Goal: Task Accomplishment & Management: Manage account settings

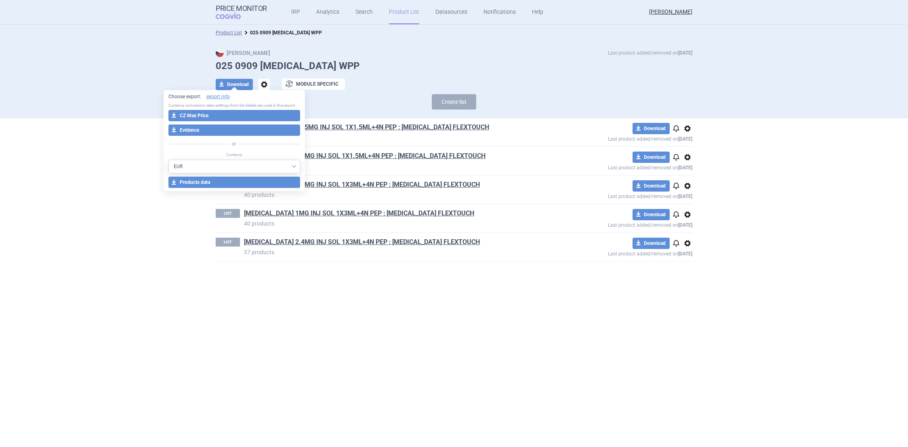
select select "EUR"
click at [368, 326] on section "Product List 025 0909 [MEDICAL_DATA] WPP Max Price Last product added/removed o…" at bounding box center [454, 236] width 908 height 422
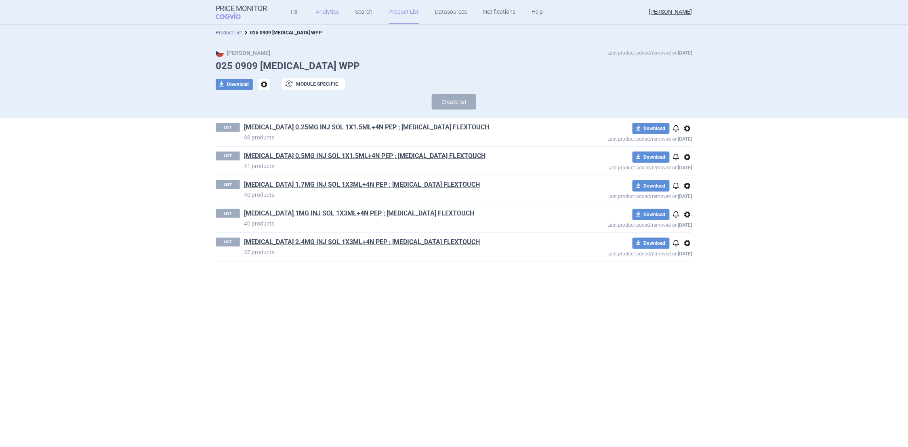
click at [326, 13] on link "Analytics" at bounding box center [327, 12] width 23 height 24
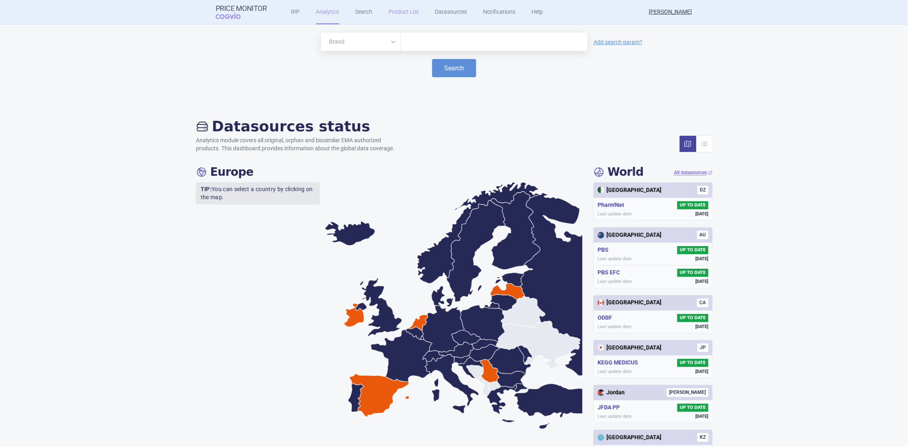
click at [391, 15] on link "Product List" at bounding box center [404, 12] width 30 height 24
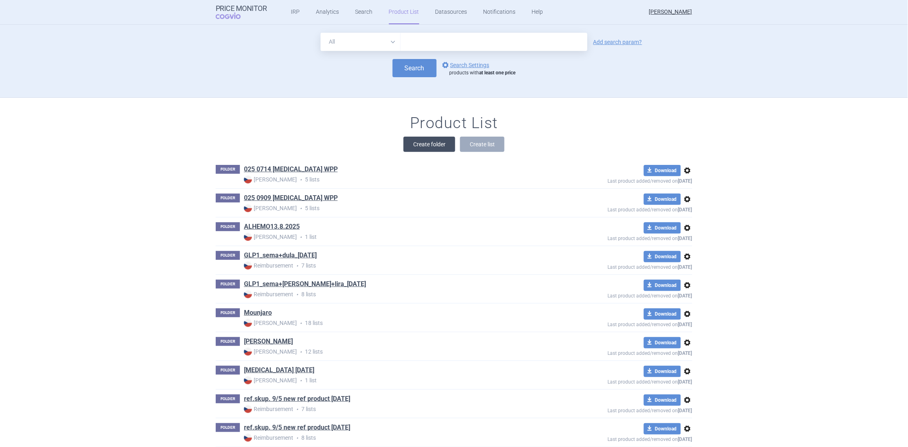
click at [436, 144] on button "Create folder" at bounding box center [429, 144] width 52 height 15
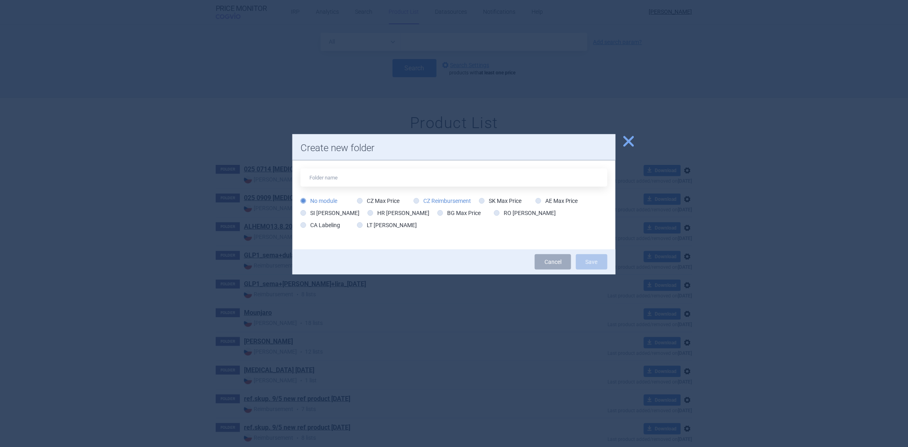
click at [415, 200] on icon at bounding box center [417, 201] width 6 height 6
click at [415, 200] on input "CZ Reimbursement" at bounding box center [418, 201] width 8 height 8
radio input "true"
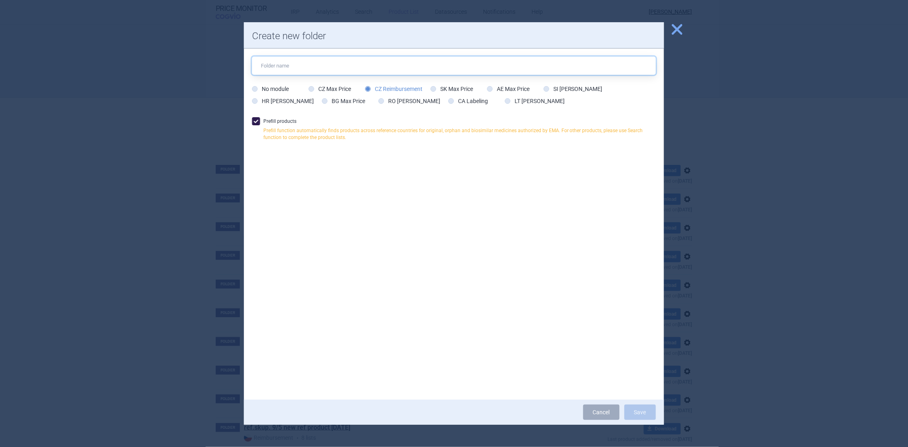
click at [276, 66] on input "text" at bounding box center [454, 66] width 404 height 18
click at [327, 64] on input "025 0909 [MEDICAL_DATA] WPP" at bounding box center [454, 66] width 404 height 18
type input "025 0909 [MEDICAL_DATA] WPP REIMB."
click at [256, 121] on span at bounding box center [256, 121] width 8 height 8
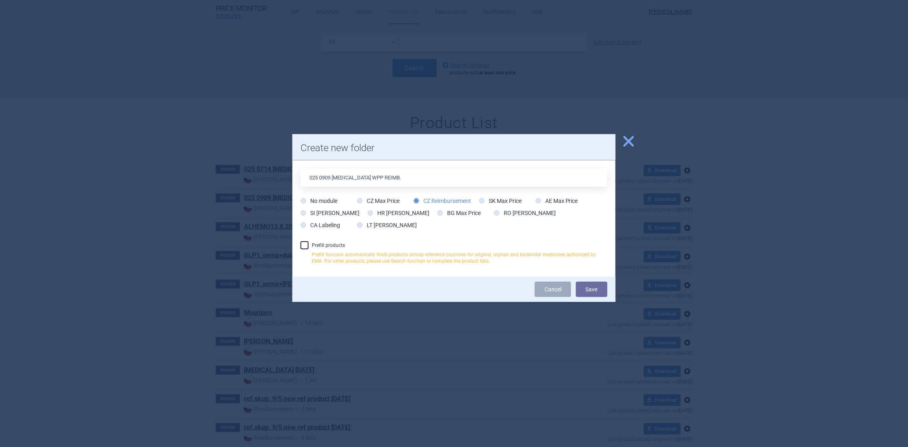
click at [305, 245] on span at bounding box center [304, 245] width 8 height 8
checkbox input "true"
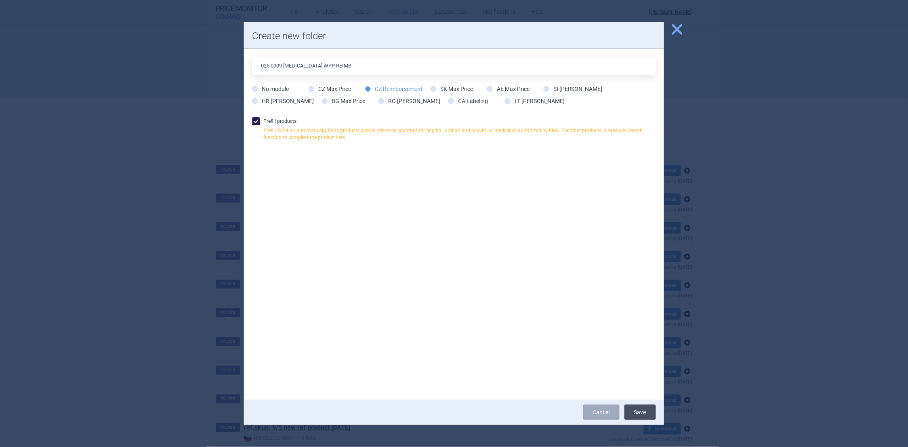
click at [633, 412] on button "Save" at bounding box center [640, 411] width 32 height 15
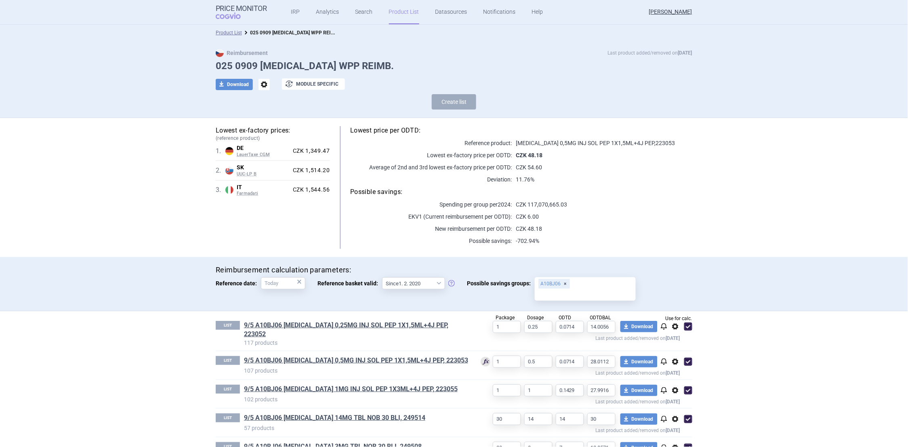
scroll to position [49, 0]
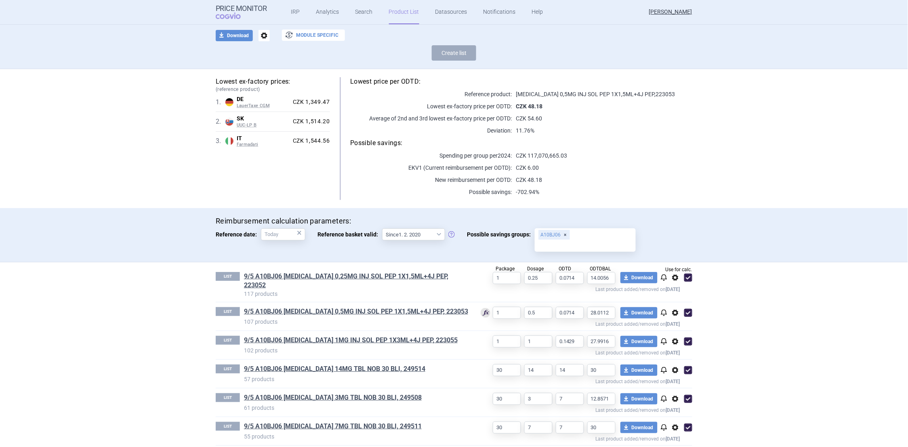
click at [313, 35] on button "exchange Module specific" at bounding box center [313, 34] width 63 height 11
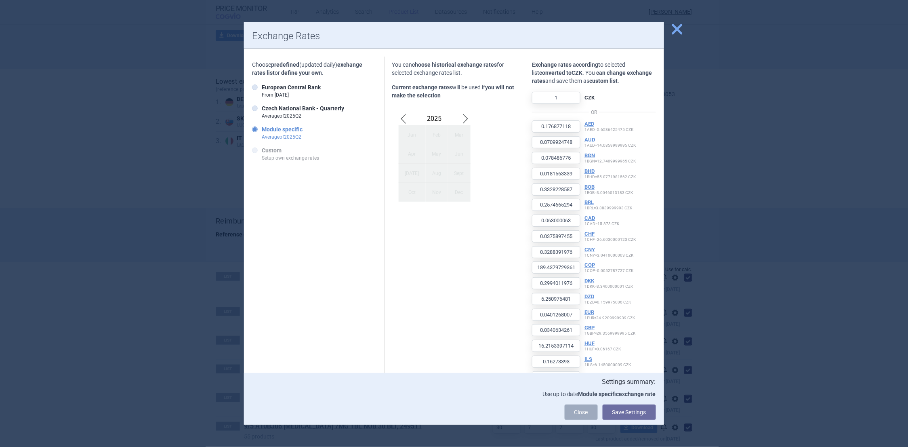
click at [674, 31] on span "close" at bounding box center [677, 29] width 14 height 14
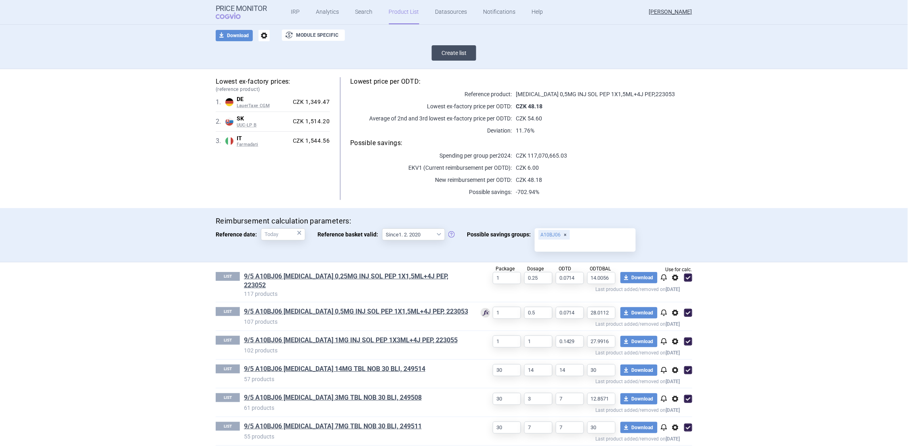
click at [455, 54] on button "Create list" at bounding box center [454, 52] width 44 height 15
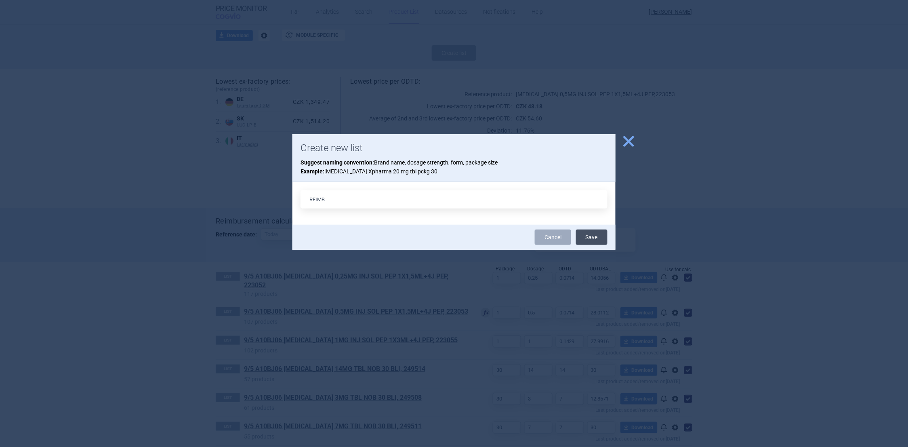
type input "REIMB"
click at [585, 239] on button "Save" at bounding box center [592, 236] width 32 height 15
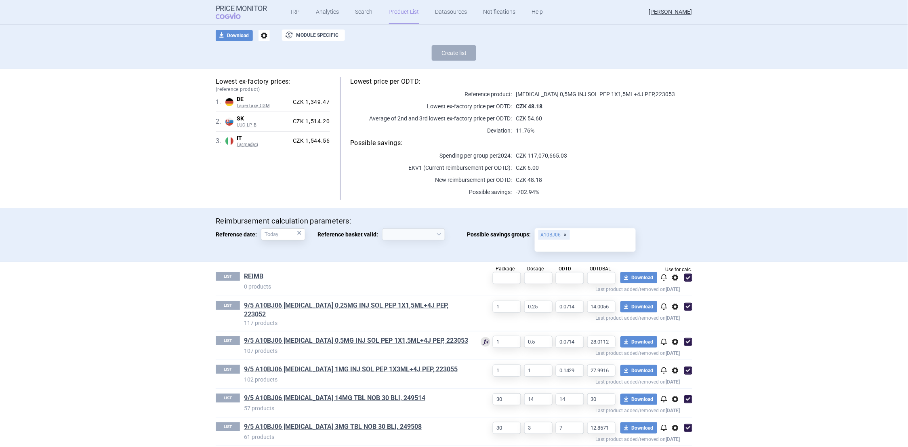
select select "[DATE]"
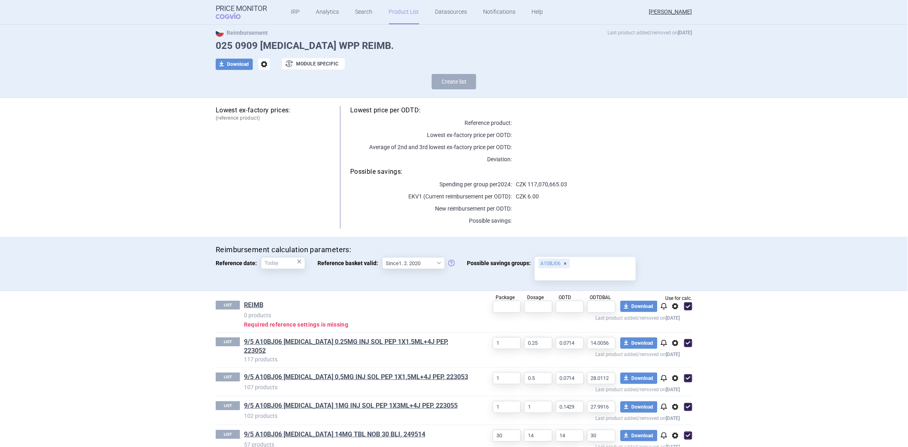
scroll to position [0, 0]
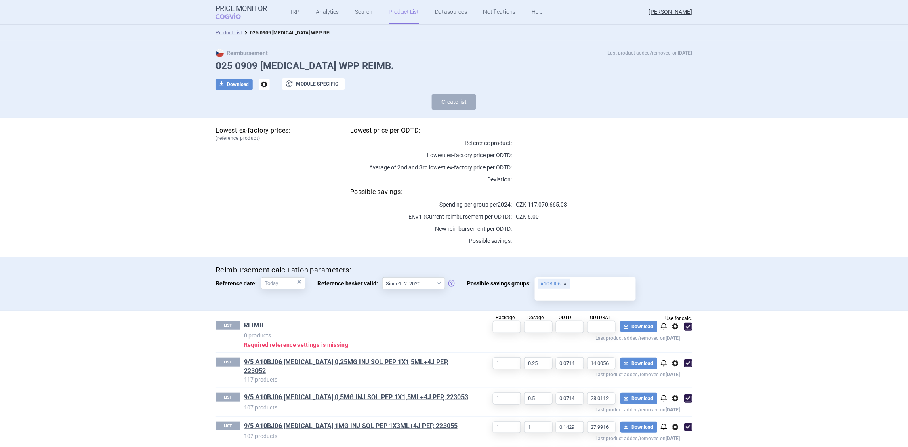
click at [256, 324] on link "REIMB" at bounding box center [253, 325] width 19 height 9
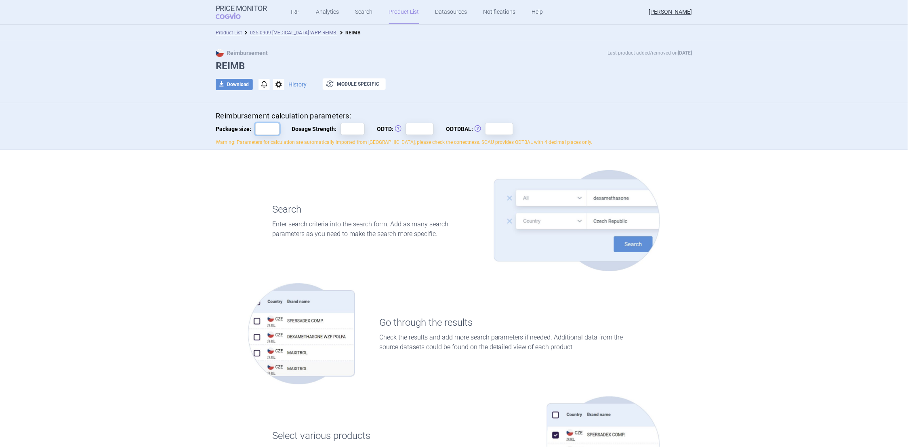
click at [264, 127] on input "Package size:" at bounding box center [267, 129] width 24 height 12
type input "1"
click at [342, 128] on input "Dosage Strength:" at bounding box center [352, 129] width 24 height 12
type input "2,4"
click at [408, 127] on input "ODTD: Obvyklá Denní Terapeutická Dávka" at bounding box center [420, 129] width 28 height 12
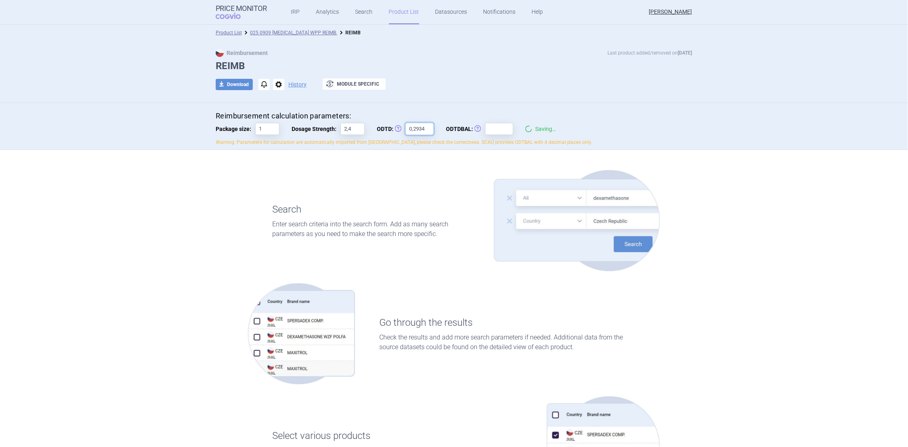
type input "0,2934"
click at [490, 128] on input "ODTDBAL: Obvyklá Denní Terapeutická Dávka Balení" at bounding box center [499, 129] width 28 height 12
click at [424, 189] on div "Search Enter search criteria into the search form. Add as many search parameter…" at bounding box center [371, 220] width 246 height 101
click at [491, 130] on input "19" at bounding box center [499, 129] width 28 height 12
type input "19,1456"
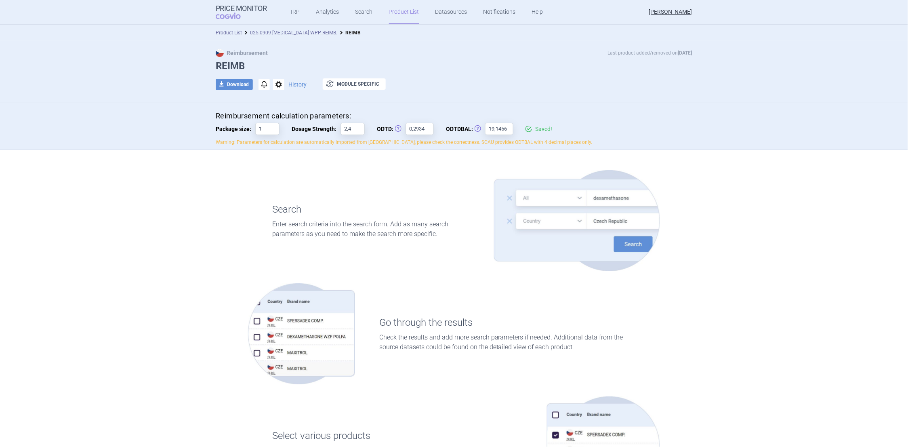
click at [457, 175] on div "Search Enter search criteria into the search form. Add as many search parameter…" at bounding box center [371, 220] width 246 height 101
click at [247, 51] on strong "Reimbursement" at bounding box center [242, 53] width 52 height 6
click at [235, 85] on button "download Download" at bounding box center [234, 84] width 37 height 11
select select "EUR"
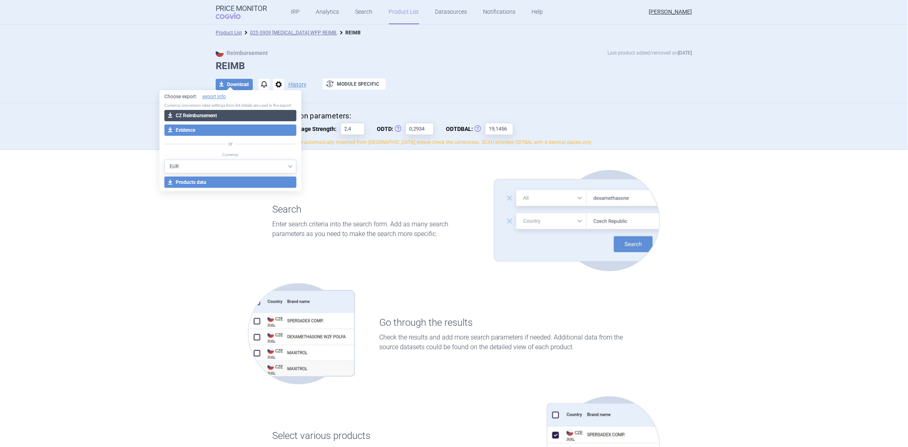
click at [213, 116] on button "download CZ Reimbursement" at bounding box center [230, 115] width 132 height 11
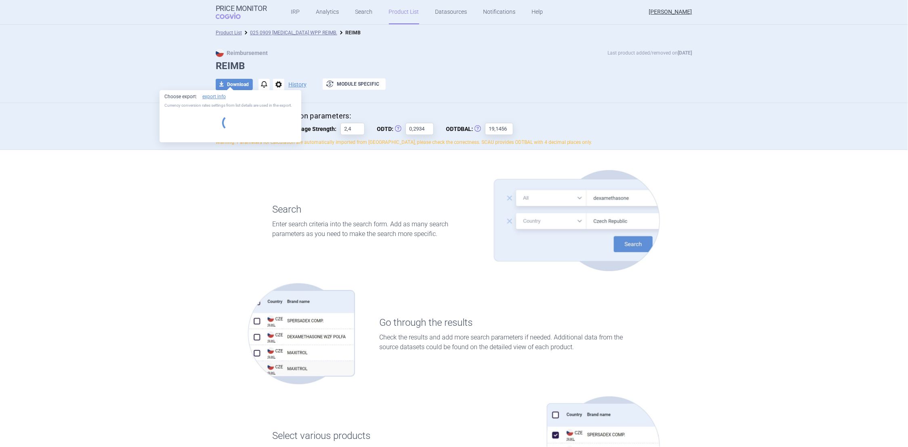
select select "EUR"
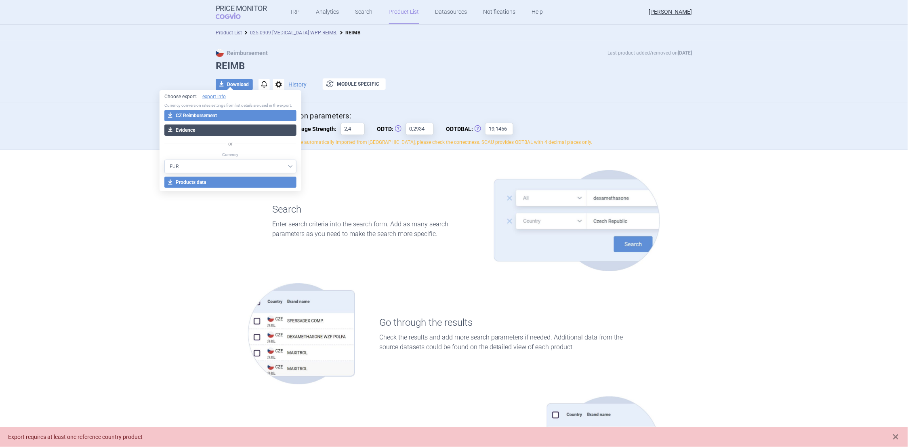
click at [189, 130] on button "download Evidence" at bounding box center [230, 129] width 132 height 11
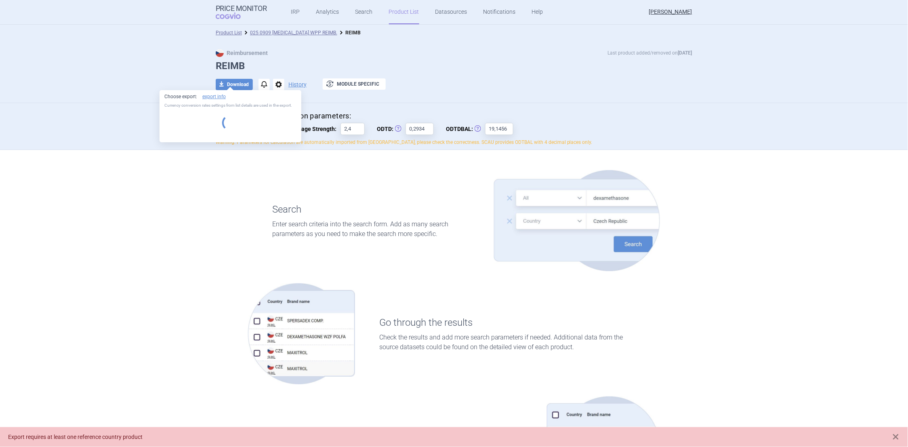
select select "EUR"
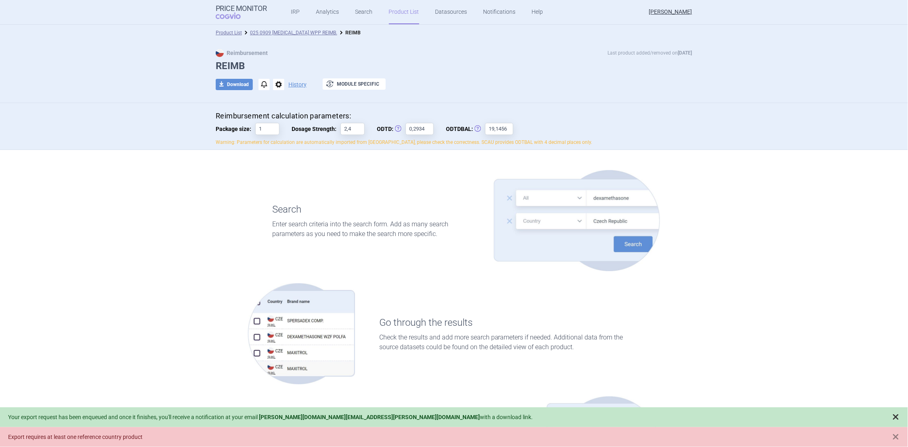
click at [893, 417] on span at bounding box center [896, 417] width 8 height 8
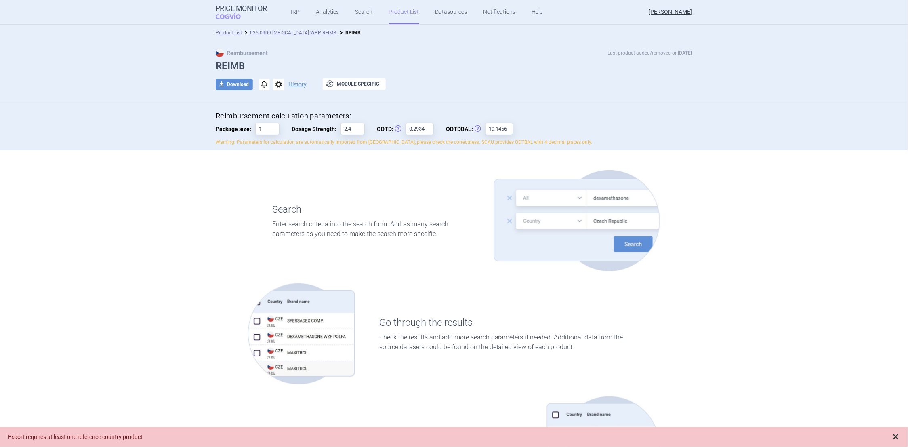
click at [896, 441] on button at bounding box center [896, 437] width 8 height 9
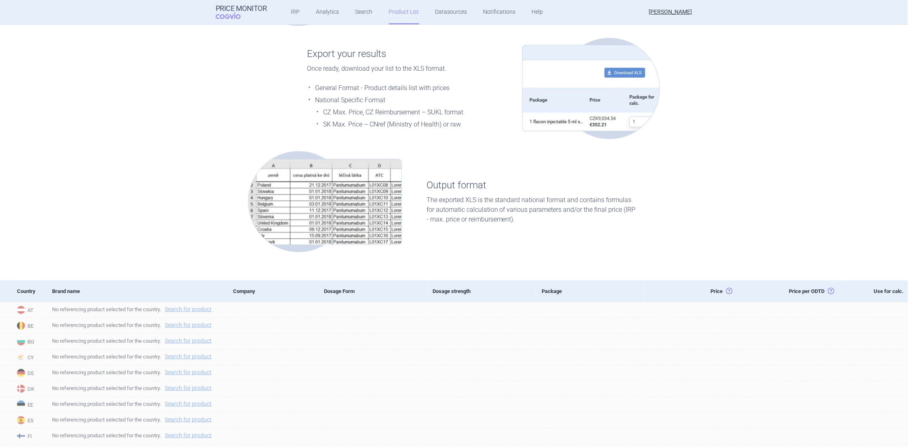
scroll to position [1331, 0]
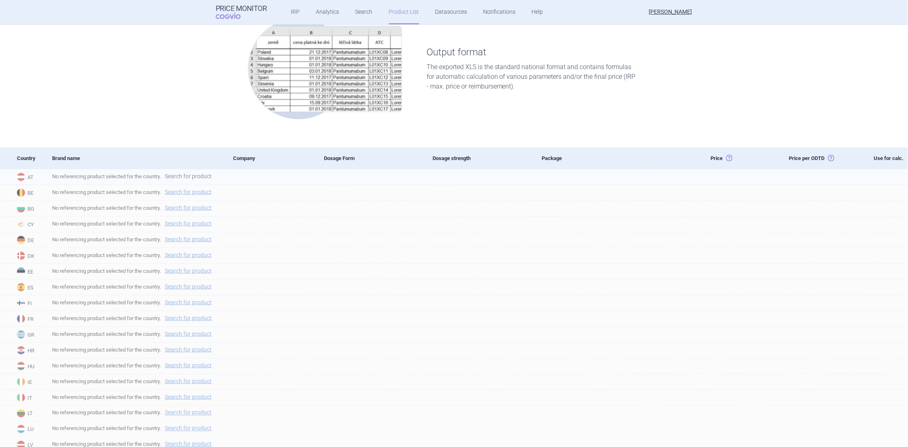
click at [195, 177] on link "Search for product" at bounding box center [188, 176] width 47 height 6
select select "country"
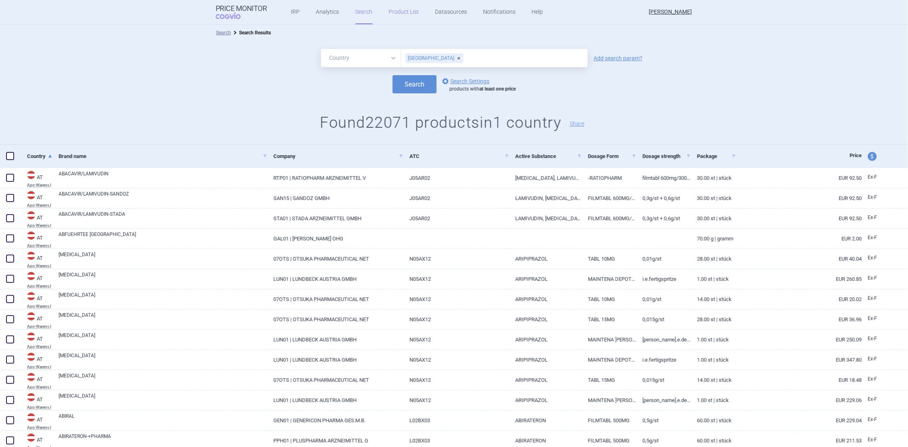
click at [391, 13] on link "Product List" at bounding box center [404, 12] width 30 height 24
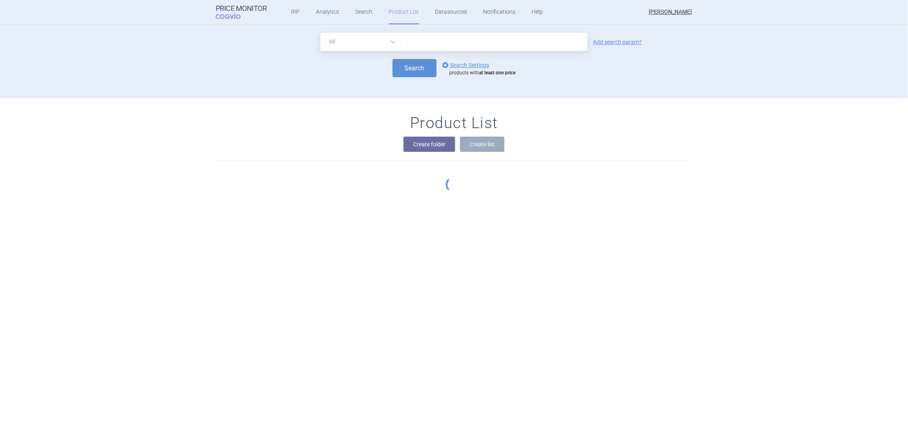
scroll to position [73, 0]
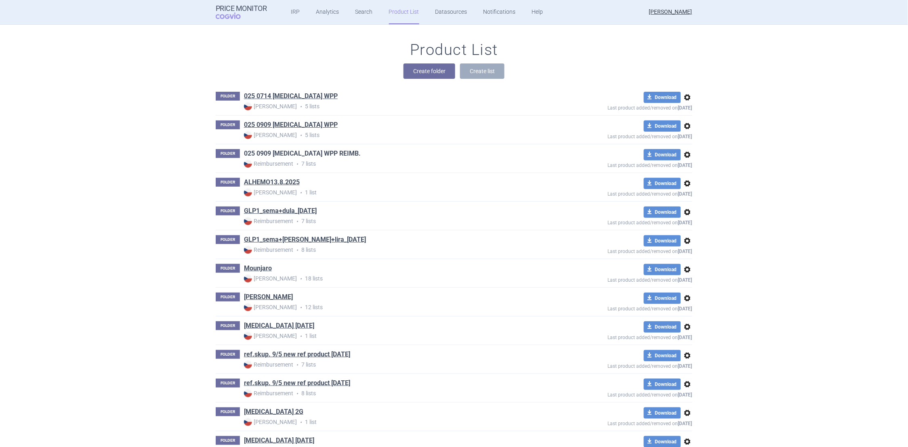
click at [289, 152] on link "025 0909 [MEDICAL_DATA] WPP REIMB." at bounding box center [302, 153] width 117 height 9
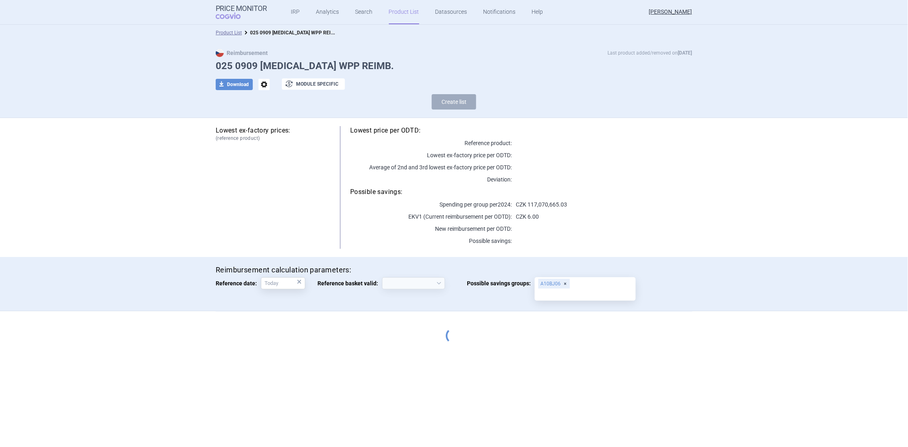
select select "[DATE]"
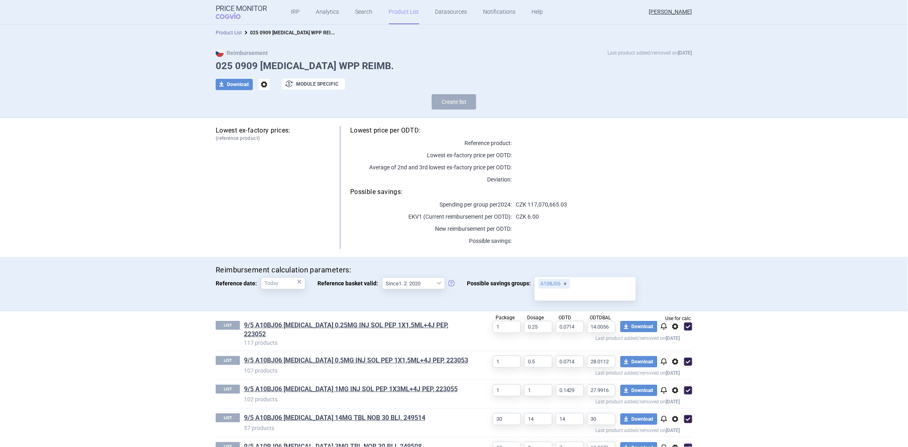
click at [228, 34] on link "Product List" at bounding box center [229, 33] width 26 height 6
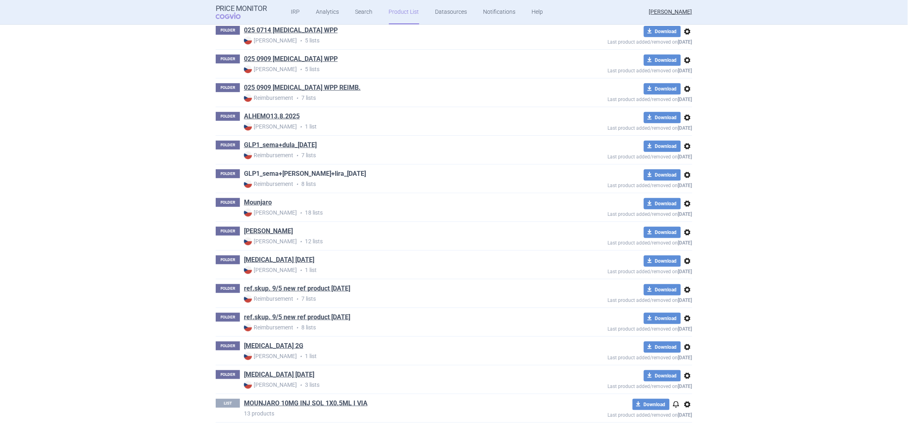
scroll to position [88, 0]
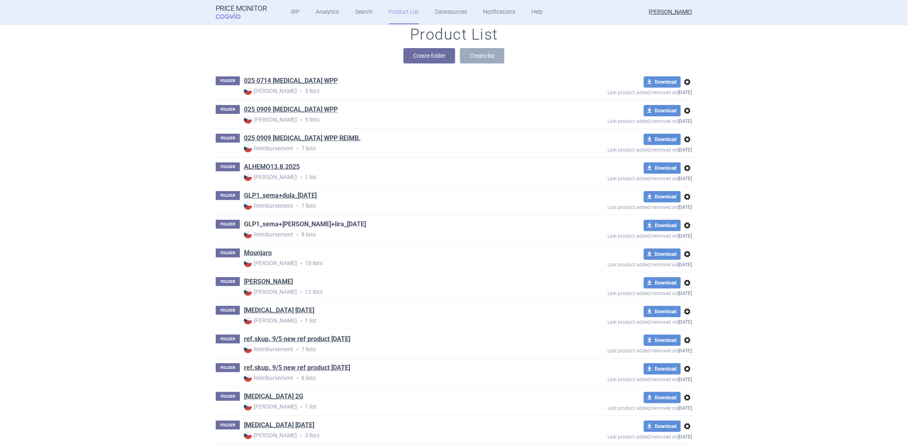
click at [284, 224] on link "GLP1_sema+[PERSON_NAME]+lira_[DATE]" at bounding box center [305, 224] width 122 height 9
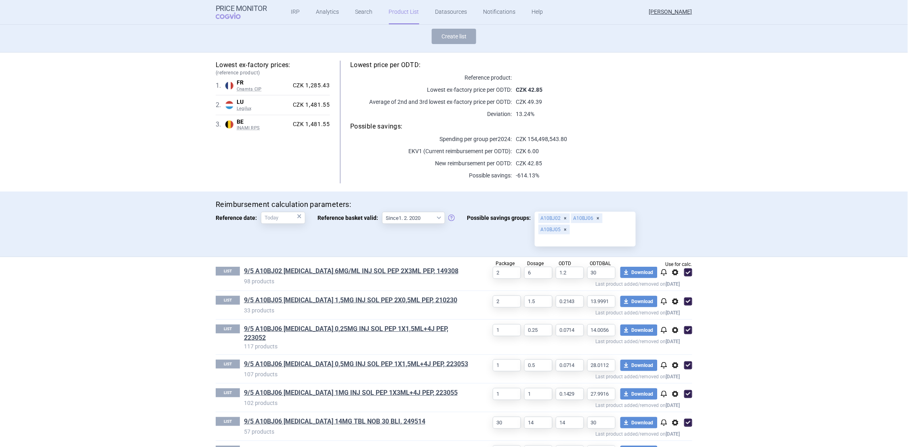
scroll to position [17, 0]
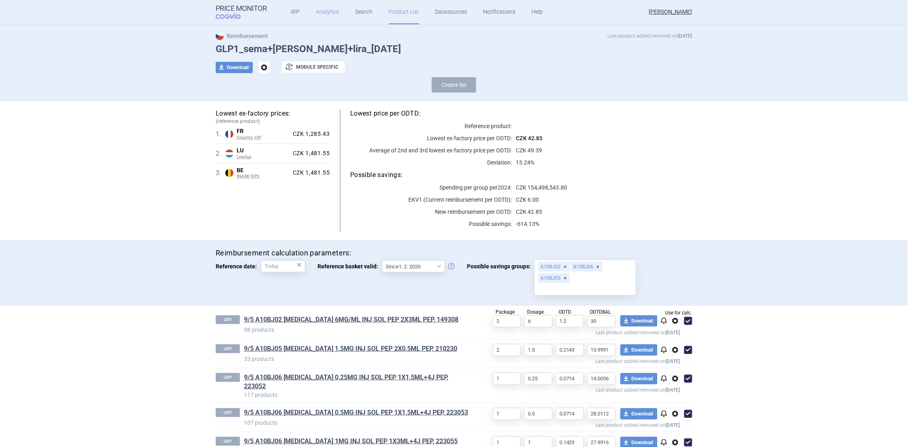
click at [327, 14] on link "Analytics" at bounding box center [327, 12] width 23 height 24
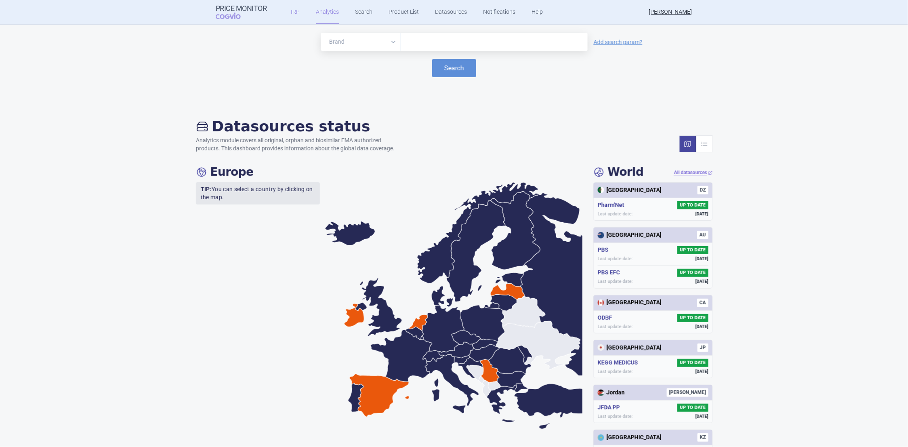
click at [291, 13] on link "IRP" at bounding box center [295, 12] width 9 height 24
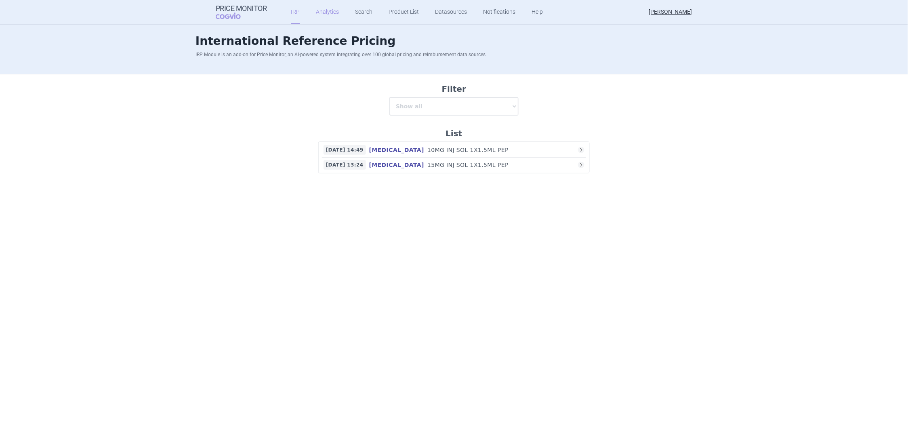
click at [324, 14] on link "Analytics" at bounding box center [327, 12] width 23 height 24
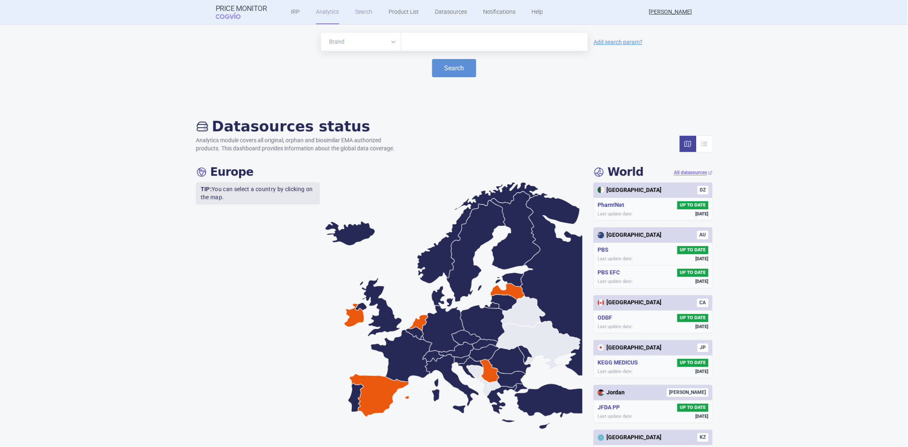
click at [359, 12] on link "Search" at bounding box center [363, 12] width 17 height 24
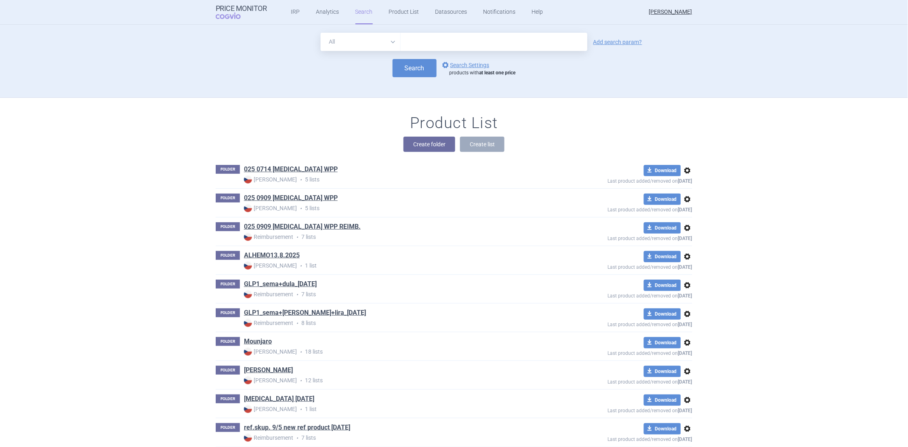
click at [388, 42] on select "All Brand Name ATC Company Active Substance Country Newer than" at bounding box center [361, 42] width 80 height 18
select select "atc"
click at [321, 33] on select "All Brand Name ATC Company Active Substance Country Newer than" at bounding box center [361, 42] width 80 height 18
click at [407, 40] on input "text" at bounding box center [494, 42] width 187 height 18
paste input "A10BJ06"
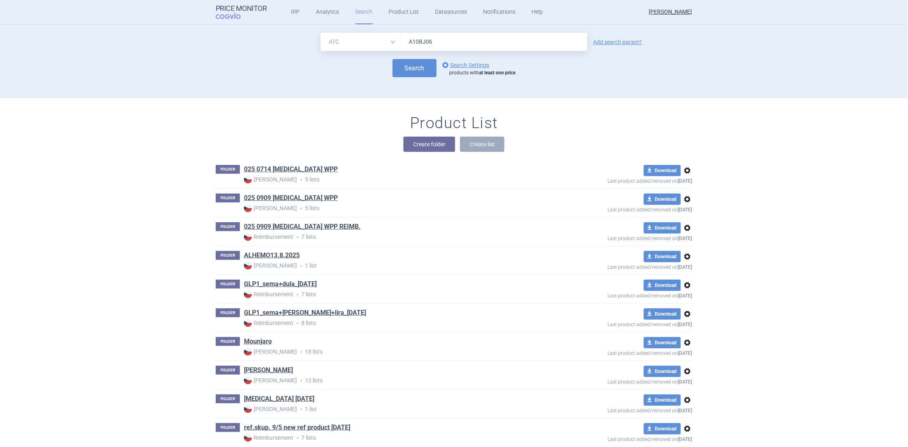
type input "A10BJ06"
click at [683, 226] on span "options" at bounding box center [688, 228] width 10 height 10
click at [685, 275] on button "Delete" at bounding box center [684, 275] width 26 height 12
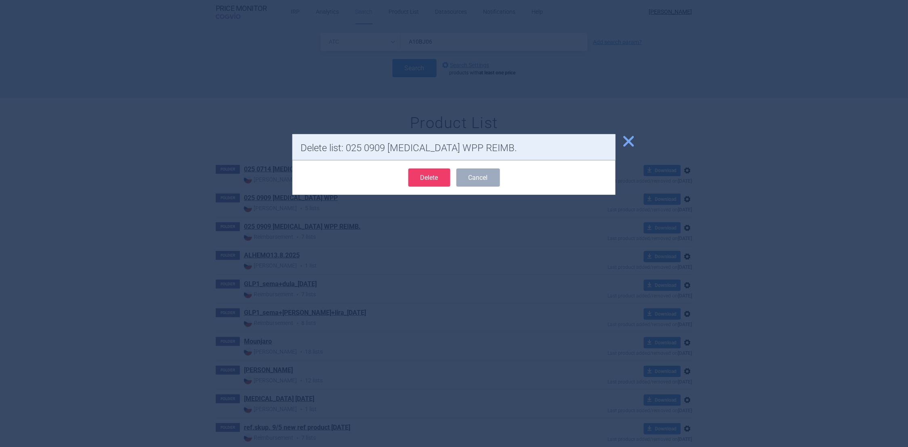
click at [436, 177] on button "Delete" at bounding box center [429, 177] width 42 height 18
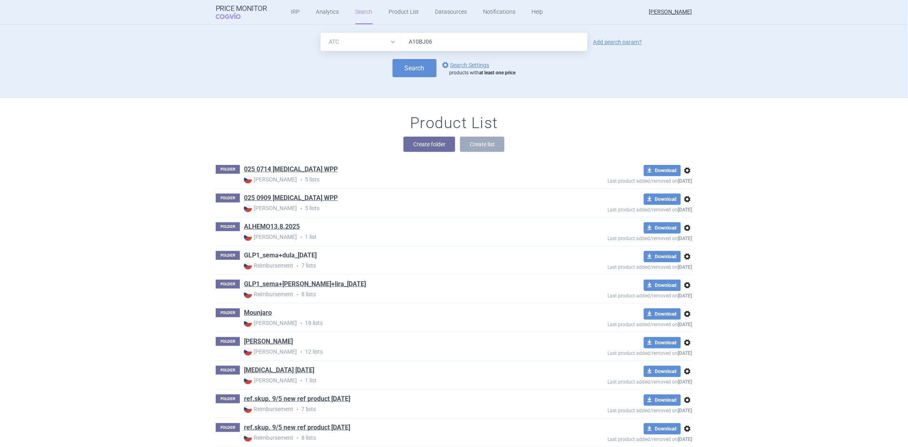
click at [270, 254] on link "GLP1_sema+dula_[DATE]" at bounding box center [280, 255] width 73 height 9
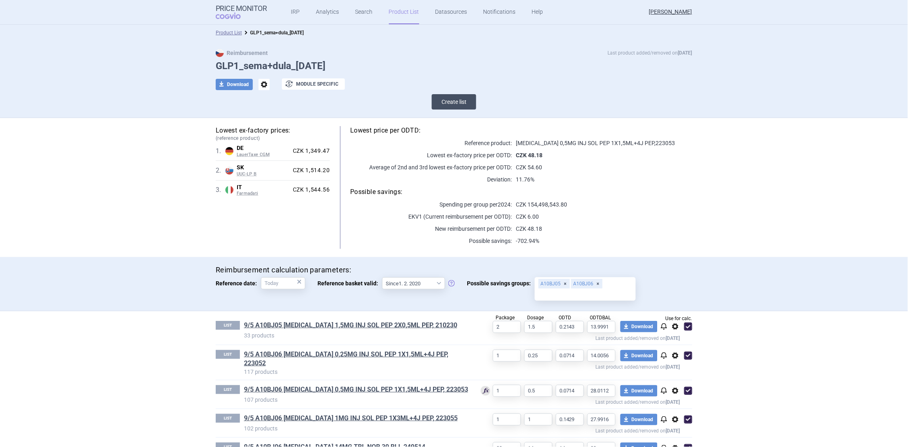
click at [458, 101] on button "Create list" at bounding box center [454, 101] width 44 height 15
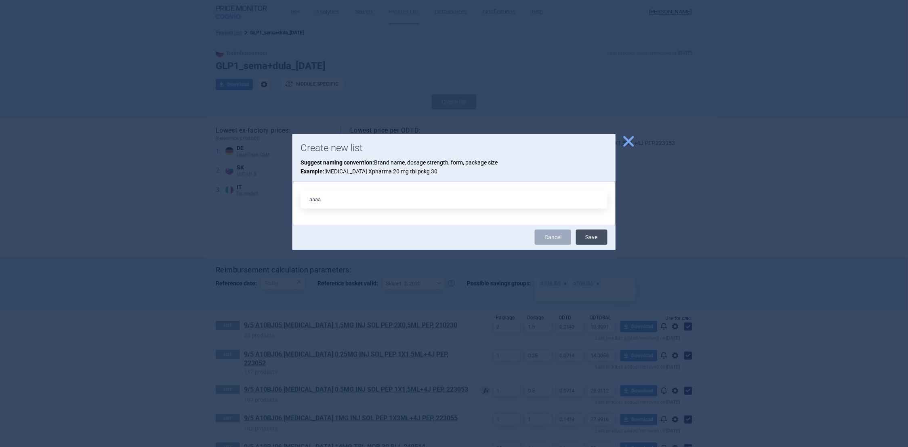
type input "aaaa"
click at [588, 237] on button "Save" at bounding box center [592, 236] width 32 height 15
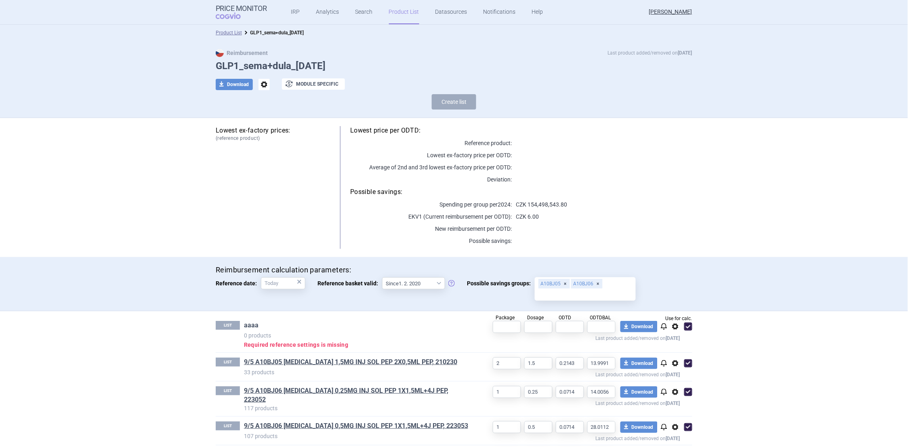
click at [248, 327] on link "aaaa" at bounding box center [251, 325] width 15 height 9
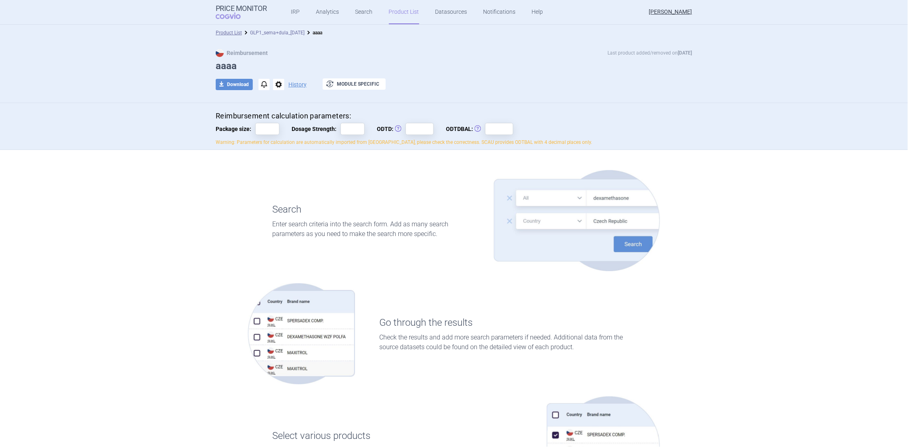
click at [280, 34] on link "GLP1_sema+dula_[DATE]" at bounding box center [277, 33] width 55 height 6
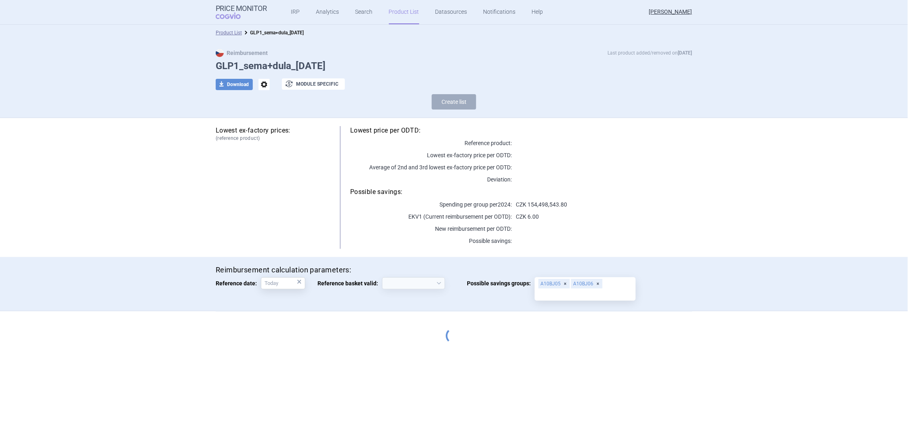
select select "[DATE]"
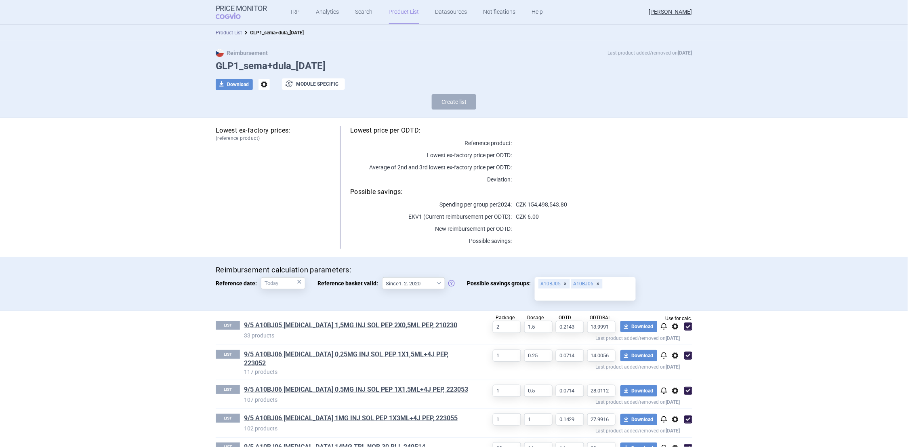
click at [229, 33] on link "Product List" at bounding box center [229, 33] width 26 height 6
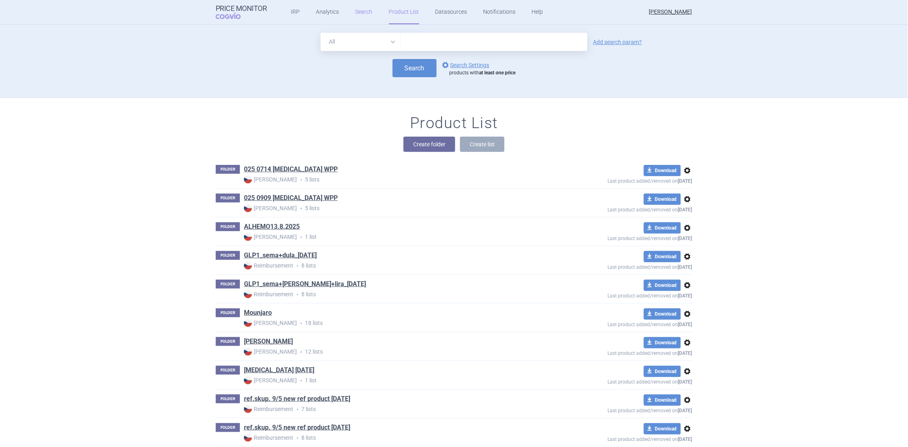
click at [359, 11] on link "Search" at bounding box center [363, 12] width 17 height 24
click at [329, 11] on link "Analytics" at bounding box center [327, 12] width 23 height 24
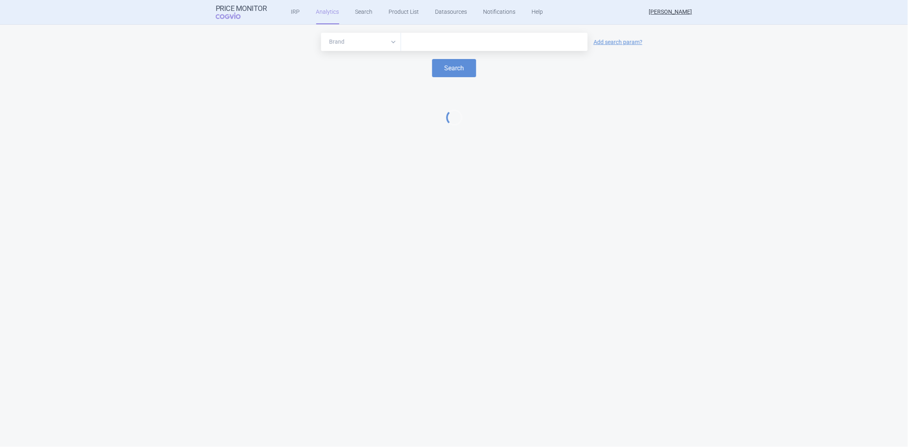
click at [415, 41] on input "text" at bounding box center [494, 42] width 179 height 11
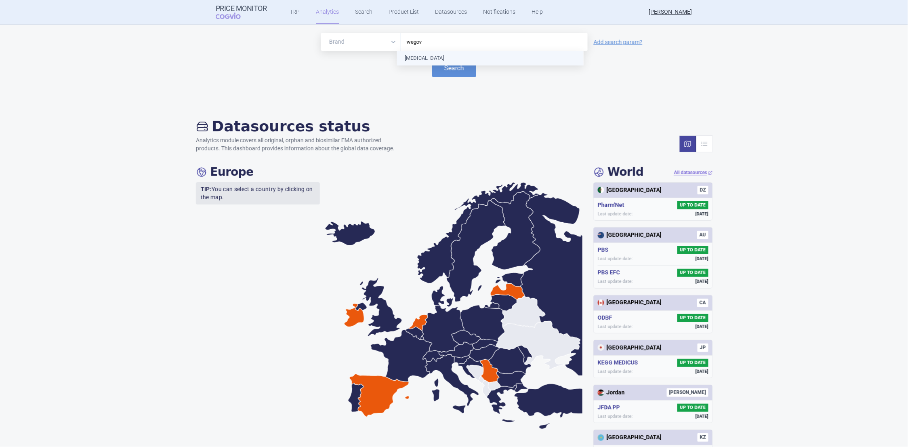
type input "[MEDICAL_DATA]"
click at [439, 63] on button "Search" at bounding box center [454, 68] width 44 height 18
select select "EUR"
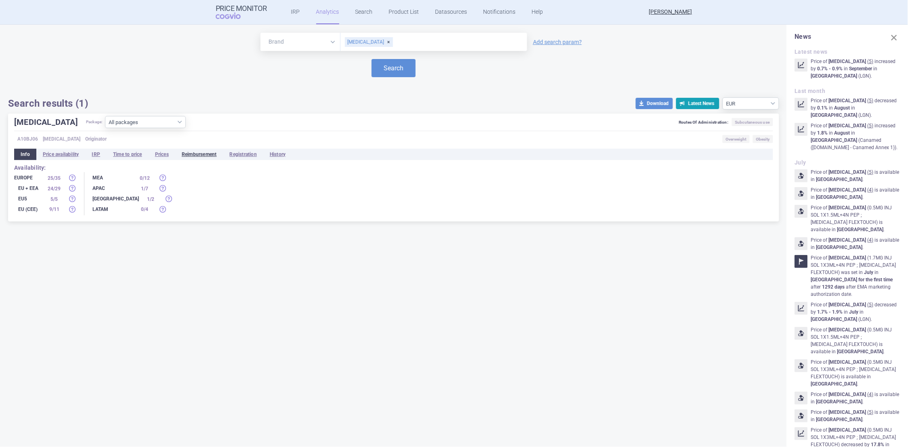
click at [200, 155] on li "Reimbursement" at bounding box center [199, 154] width 48 height 11
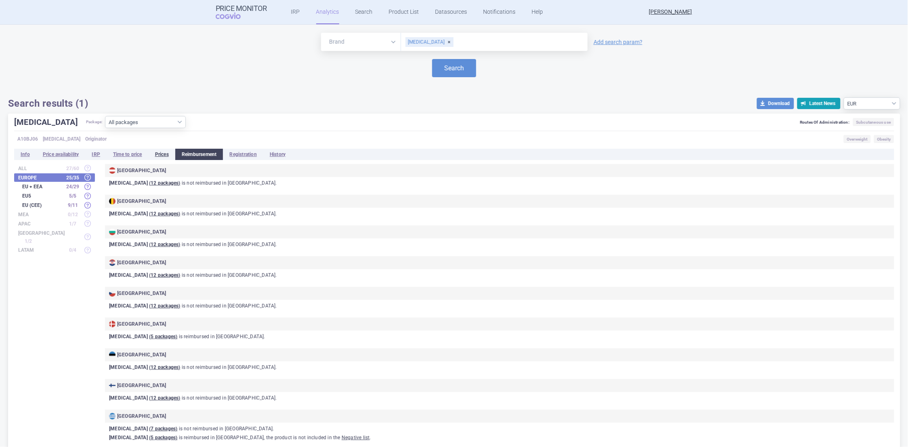
click at [166, 155] on li "Prices" at bounding box center [162, 154] width 27 height 11
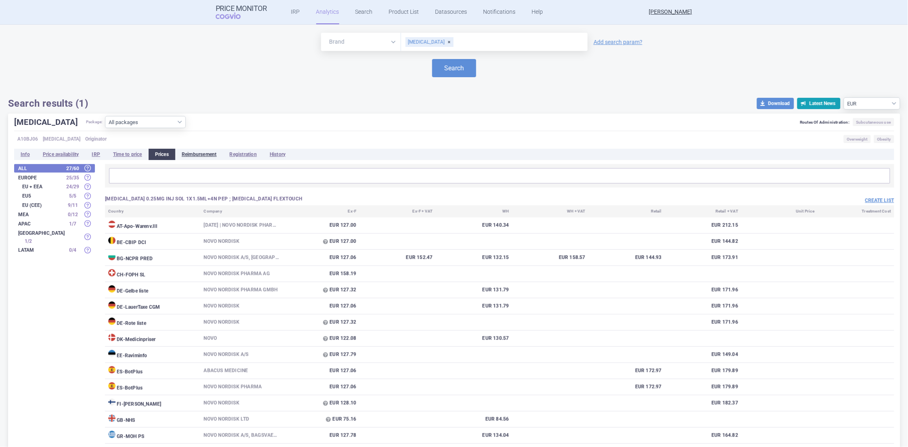
click at [199, 155] on li "Reimbursement" at bounding box center [199, 154] width 48 height 11
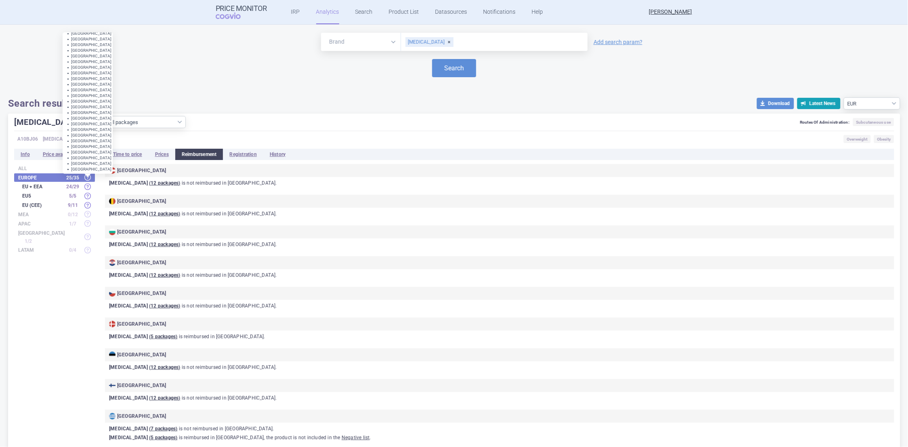
scroll to position [5, 0]
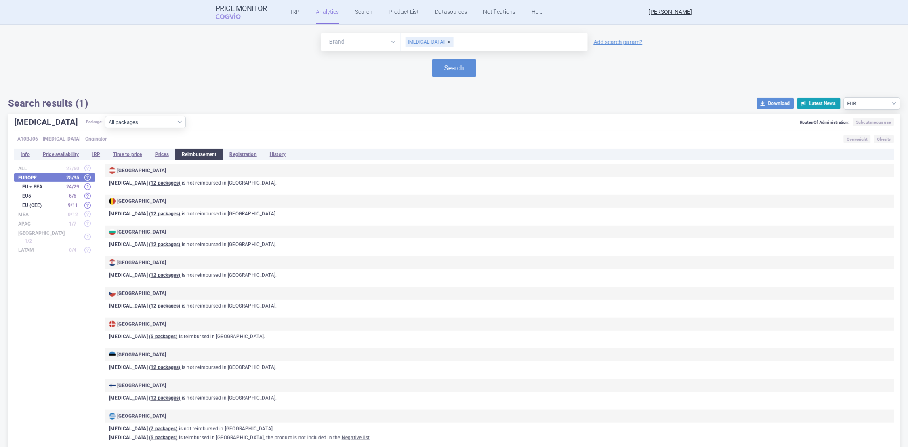
click at [55, 176] on strong "Europe" at bounding box center [40, 177] width 44 height 5
click at [70, 176] on div "25 / 35" at bounding box center [73, 178] width 20 height 8
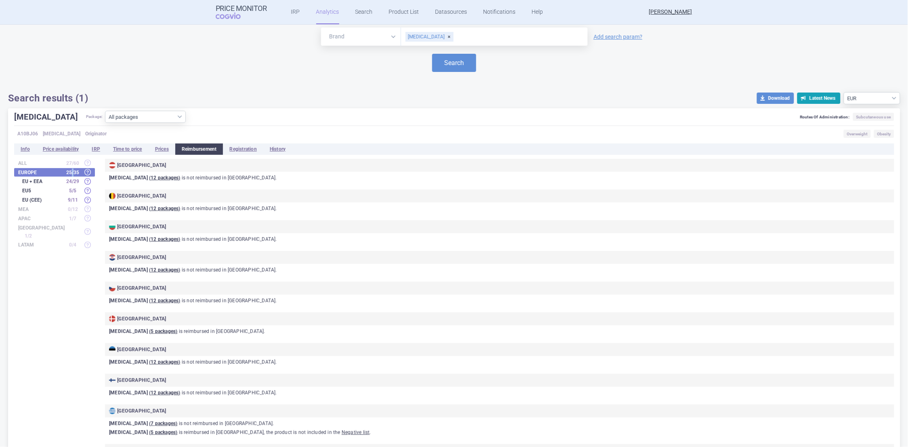
scroll to position [0, 0]
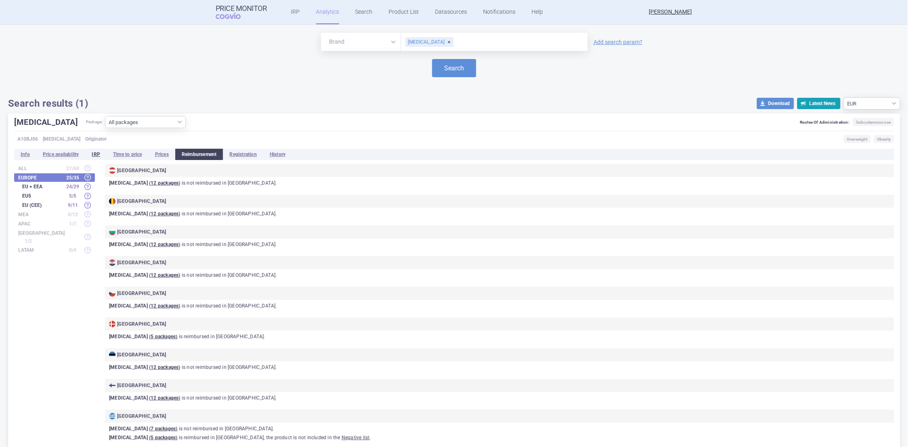
click at [99, 152] on li "IRP" at bounding box center [95, 154] width 21 height 11
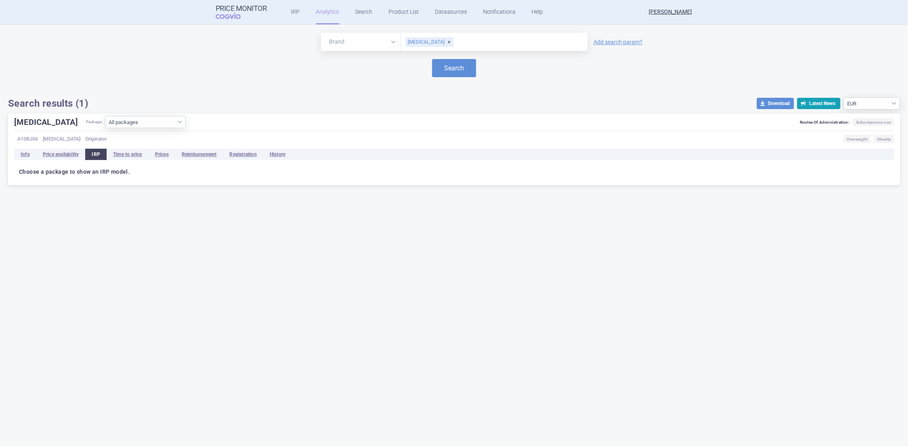
drag, startPoint x: 99, startPoint y: 152, endPoint x: 235, endPoint y: 95, distance: 148.1
click at [235, 95] on div "Brand ATC/Active substance Therapeutic area [MEDICAL_DATA] Add search param? Se…" at bounding box center [454, 71] width 892 height 77
click at [151, 120] on select "All packages 0.25MG INJ SOL 1X1.5ML+4N PEP ; [MEDICAL_DATA] FLEXTOUCH ( 30 ) 0.…" at bounding box center [145, 122] width 81 height 12
select select "39996ea8-be7d-480e-a5e2-f912c243208c"
click at [105, 128] on select "All packages 0.25MG INJ SOL 1X1.5ML+4N PEP ; [MEDICAL_DATA] FLEXTOUCH ( 30 ) 0.…" at bounding box center [145, 122] width 81 height 12
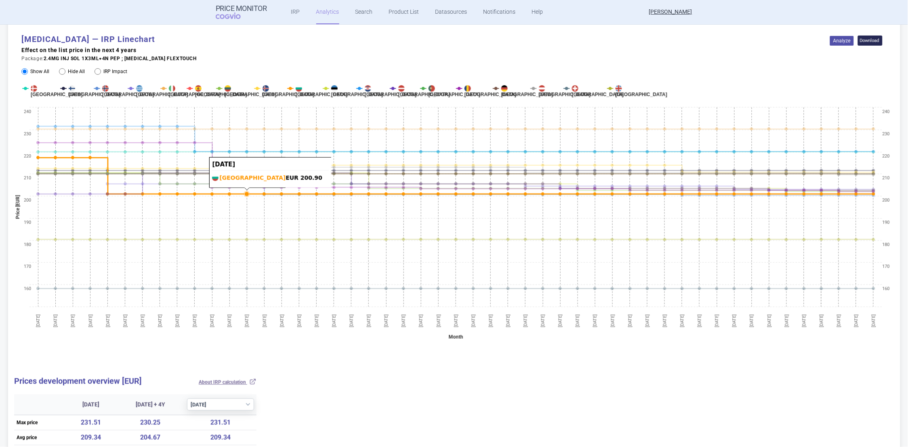
scroll to position [179, 0]
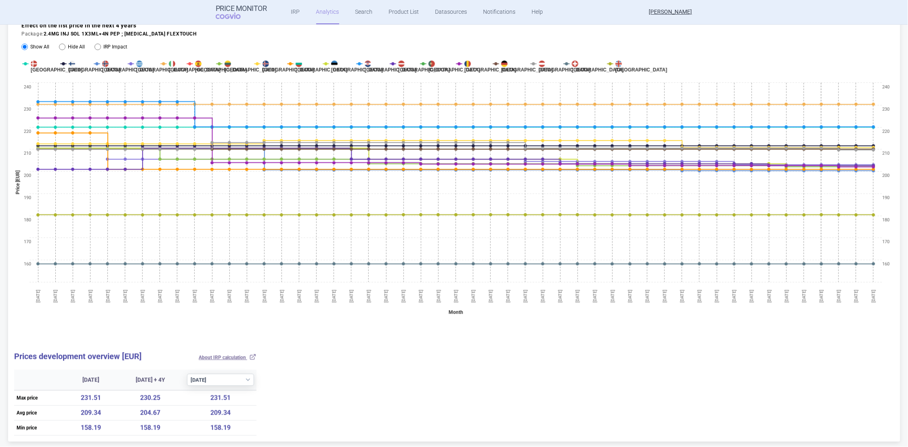
click at [22, 425] on th "Min price" at bounding box center [40, 427] width 52 height 15
click at [80, 429] on td "158.19" at bounding box center [91, 427] width 50 height 15
click at [116, 427] on td "158.19" at bounding box center [150, 427] width 69 height 15
click at [213, 425] on td "158.19" at bounding box center [221, 427] width 72 height 15
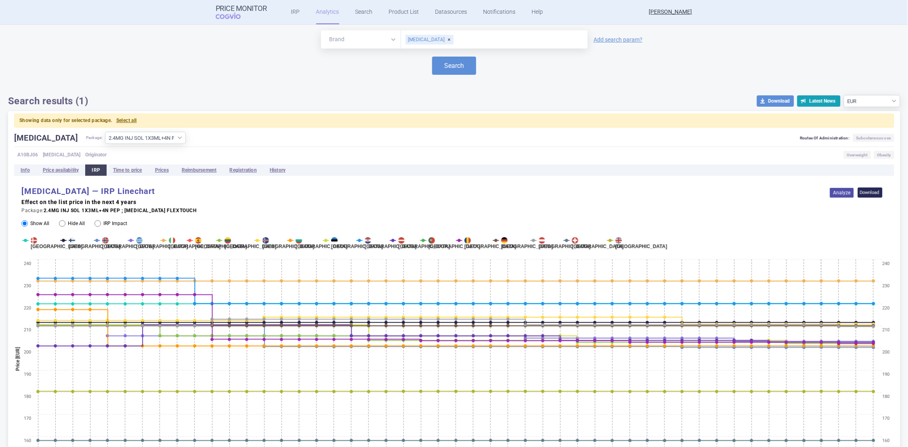
scroll to position [0, 0]
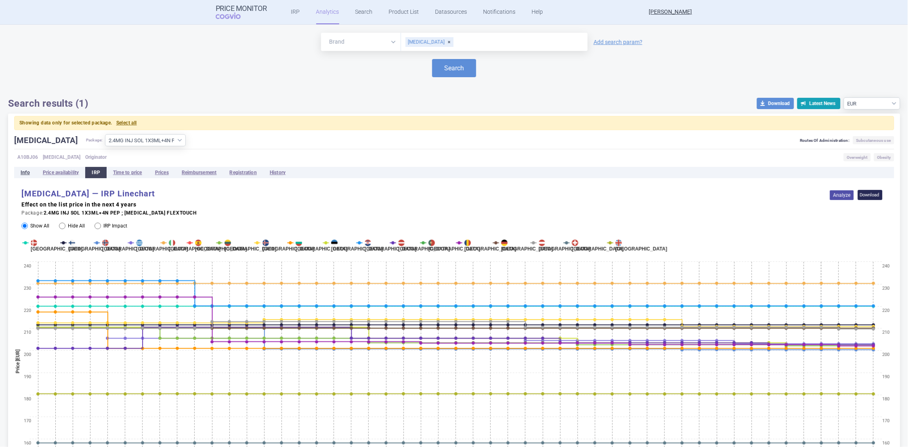
click at [21, 171] on li "Info" at bounding box center [25, 172] width 22 height 11
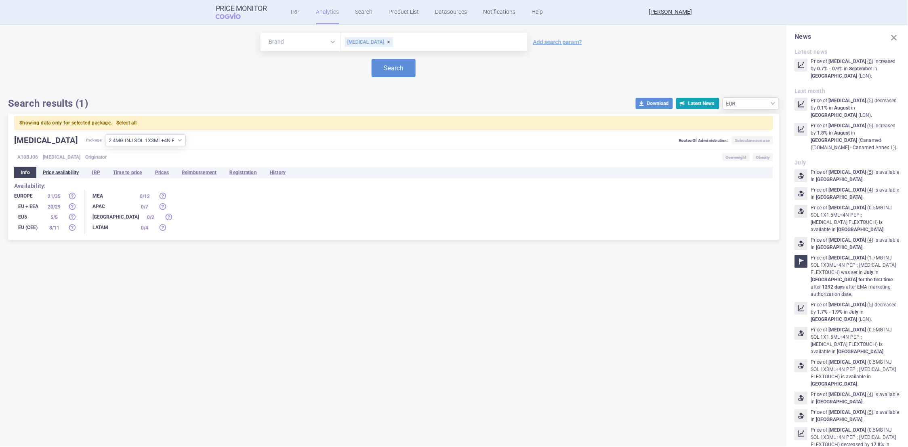
click at [68, 172] on li "Price availability" at bounding box center [60, 172] width 49 height 11
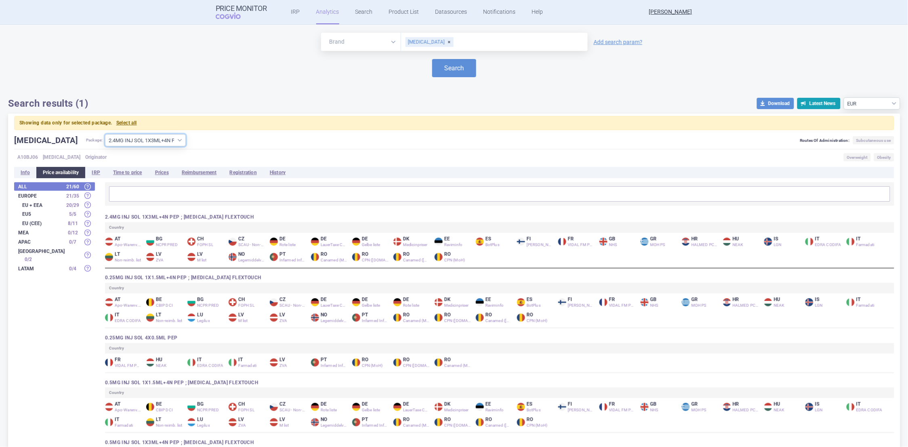
click at [151, 140] on select "All packages 0.25MG INJ SOL 1X1.5ML+4N PEP ; [MEDICAL_DATA] FLEXTOUCH ( 30 ) 0.…" at bounding box center [145, 140] width 81 height 12
select select
click at [105, 134] on select "All packages 0.25MG INJ SOL 1X1.5ML+4N PEP ; [MEDICAL_DATA] FLEXTOUCH ( 30 ) 0.…" at bounding box center [145, 140] width 81 height 12
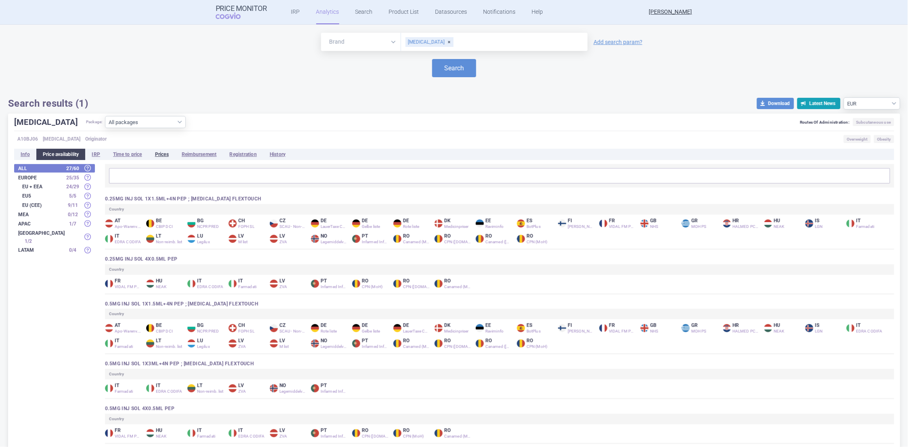
click at [161, 154] on li "Prices" at bounding box center [162, 154] width 27 height 11
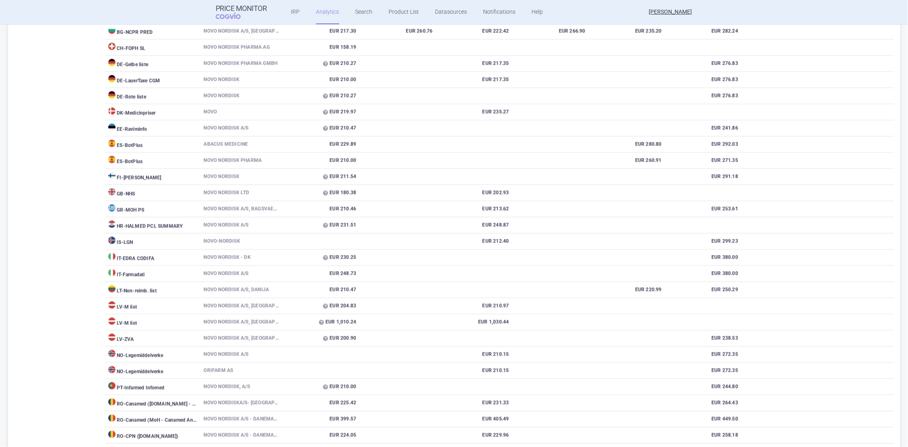
scroll to position [2676, 0]
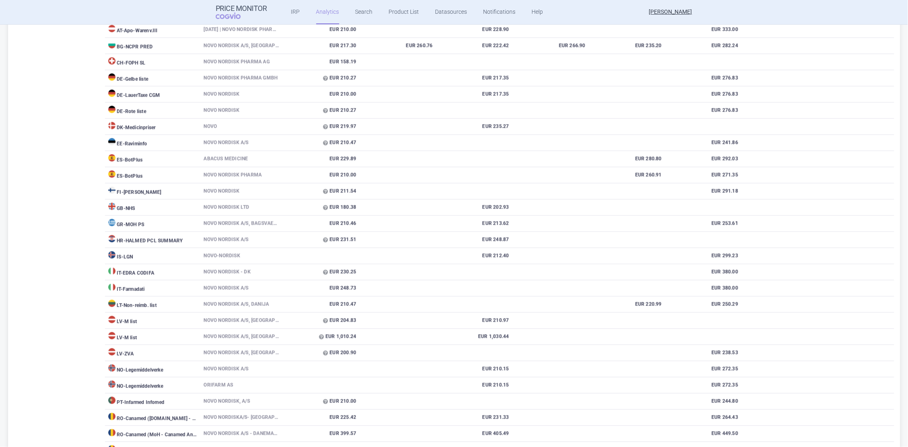
click at [866, 8] on button "Create list" at bounding box center [879, 5] width 29 height 7
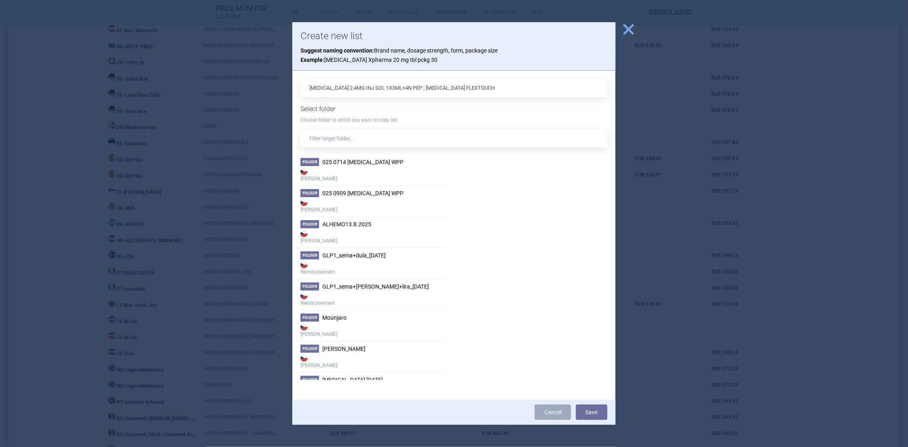
scroll to position [0, 0]
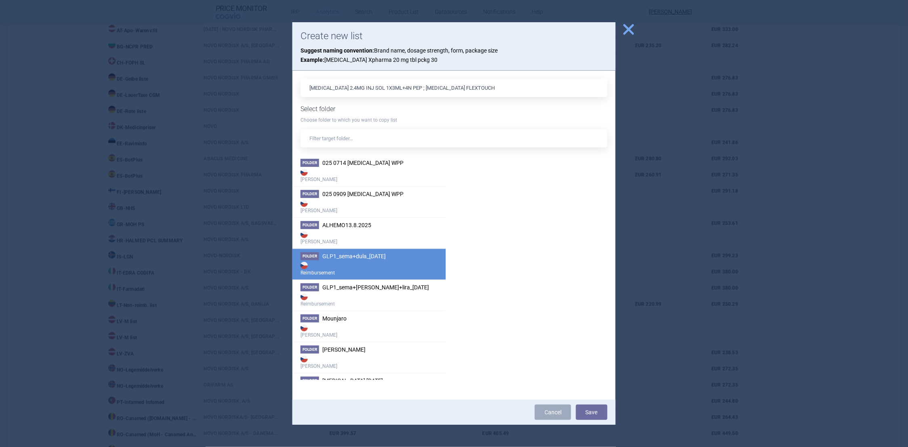
click at [340, 257] on span "GLP1_sema+dula_[DATE]" at bounding box center [353, 256] width 63 height 6
click at [586, 412] on button "Save" at bounding box center [592, 411] width 32 height 15
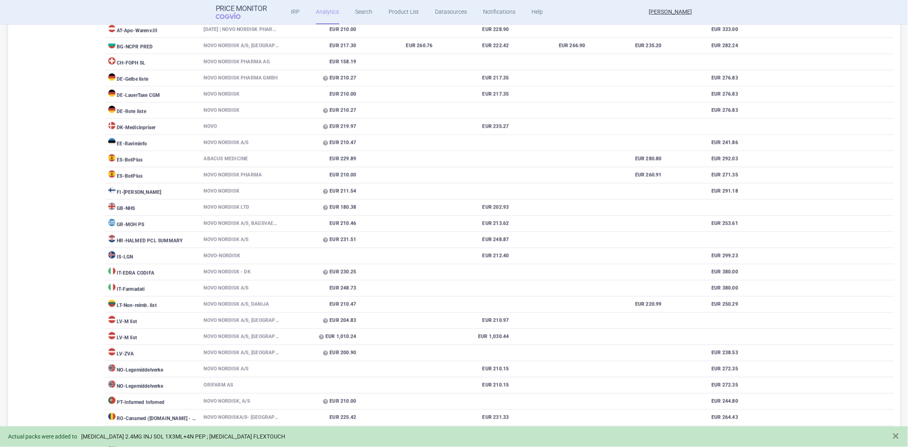
click at [232, 435] on link "[MEDICAL_DATA] 2.4MG INJ SOL 1X3ML+4N PEP ; [MEDICAL_DATA] FLEXTOUCH" at bounding box center [183, 436] width 204 height 7
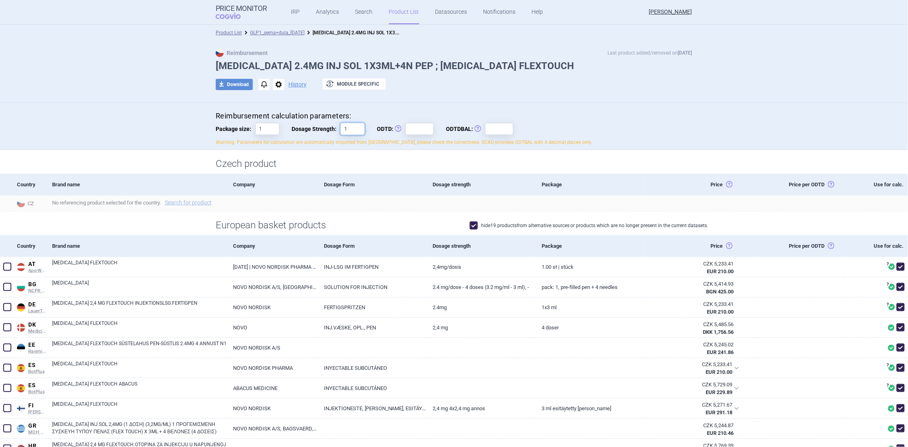
click at [345, 128] on input "1" at bounding box center [352, 129] width 24 height 12
drag, startPoint x: 345, startPoint y: 128, endPoint x: 338, endPoint y: 129, distance: 7.3
click at [340, 129] on input "1" at bounding box center [352, 129] width 24 height 12
type input "2.4"
click at [406, 127] on input "ODTD: Obvyklá Denní Terapeutická Dávka" at bounding box center [420, 129] width 28 height 12
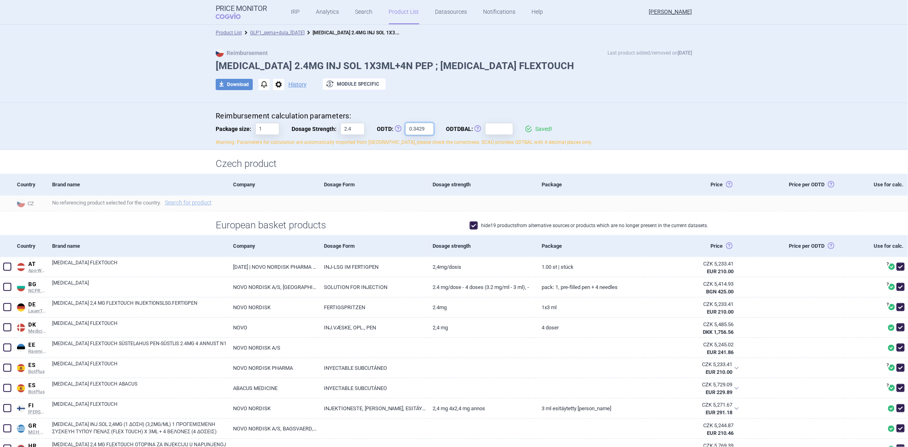
type input "0.3429"
click at [485, 128] on input "ODTDBAL: Obvyklá Denní Terapeutická Dávka Balení" at bounding box center [499, 129] width 28 height 12
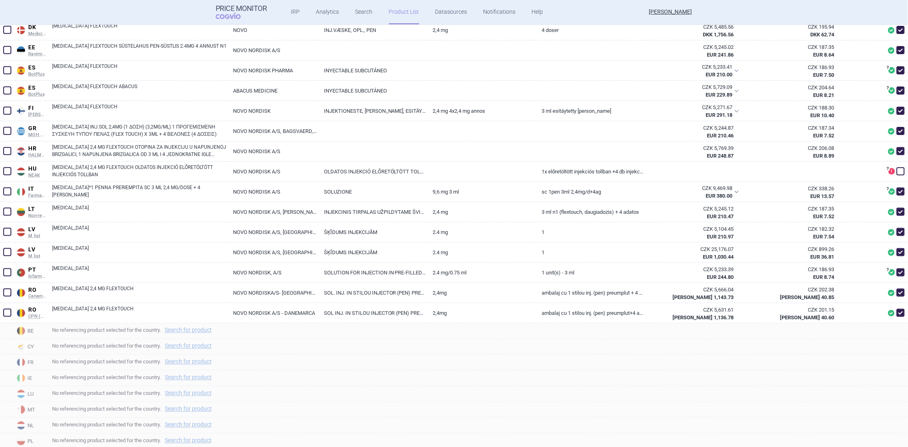
scroll to position [303, 0]
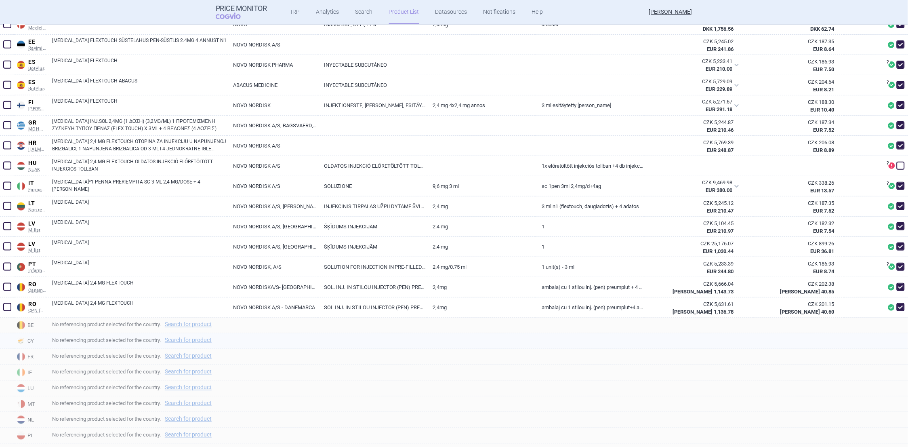
type input "27.9965"
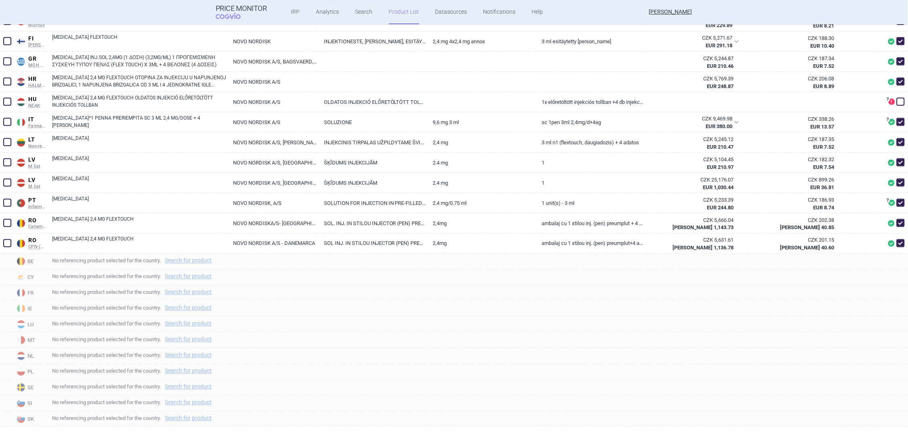
scroll to position [266, 0]
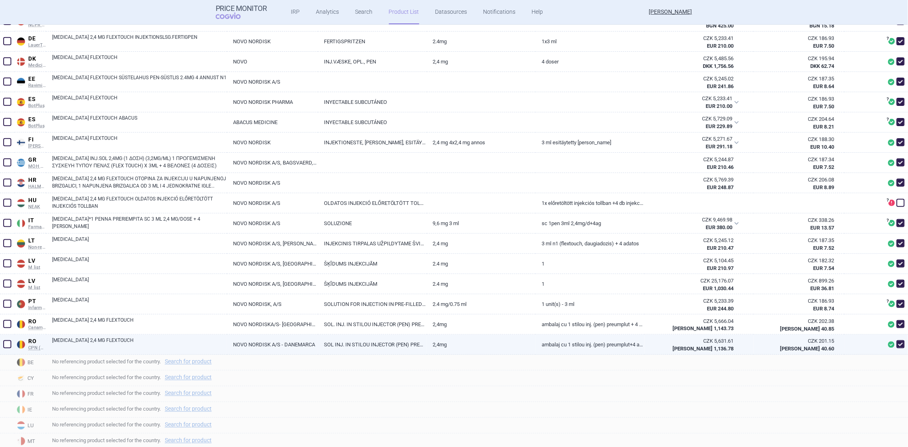
click at [7, 343] on span at bounding box center [7, 344] width 8 height 8
checkbox input "true"
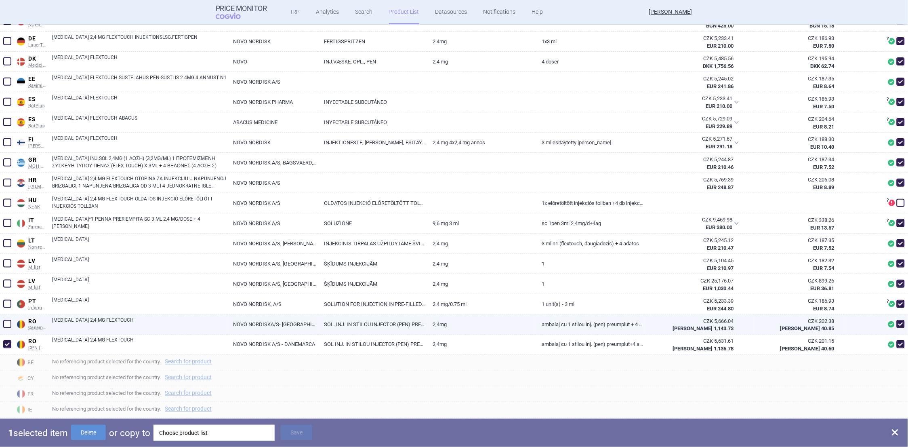
click at [8, 322] on span at bounding box center [7, 324] width 8 height 8
checkbox input "true"
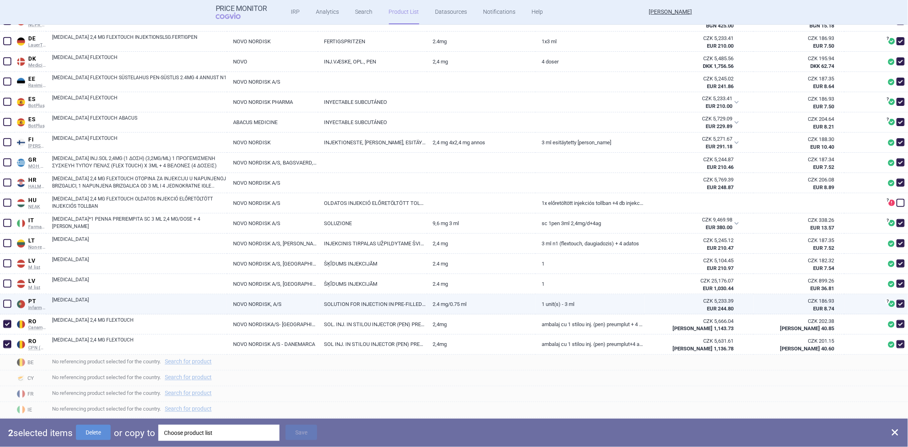
click at [8, 301] on span at bounding box center [7, 304] width 8 height 8
checkbox input "true"
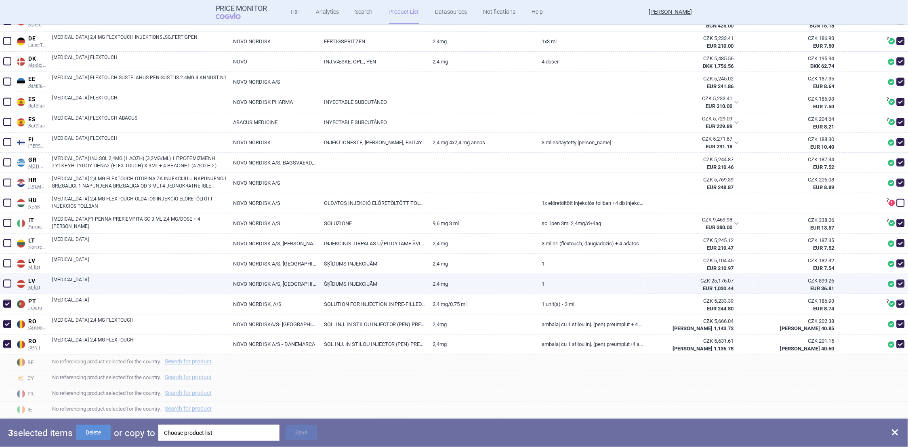
click at [8, 283] on span at bounding box center [7, 283] width 8 height 8
checkbox input "true"
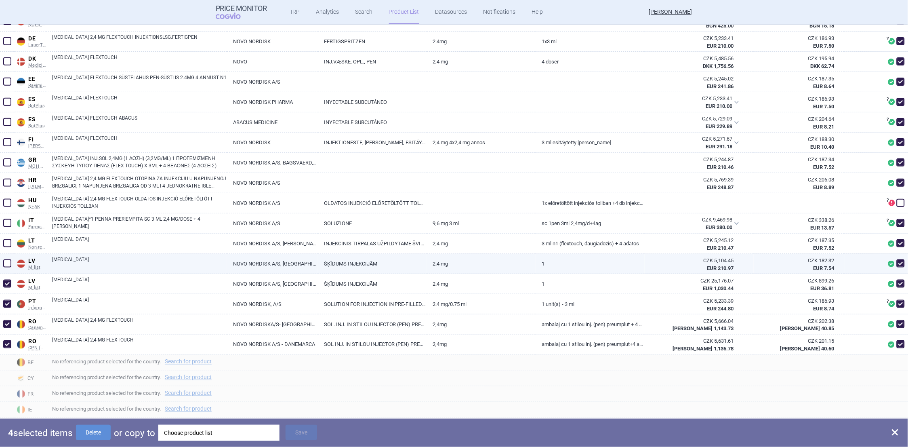
drag, startPoint x: 6, startPoint y: 266, endPoint x: 6, endPoint y: 246, distance: 19.8
click at [6, 264] on span at bounding box center [7, 263] width 8 height 8
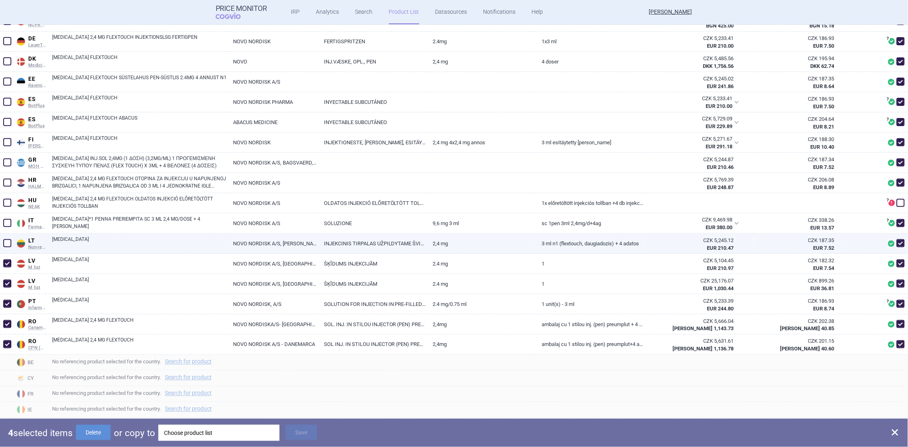
checkbox input "true"
click at [6, 242] on span at bounding box center [7, 243] width 8 height 8
checkbox input "true"
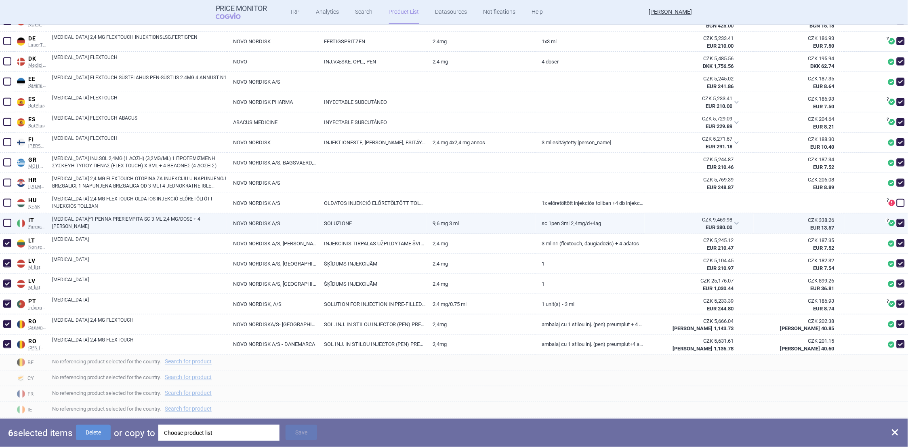
click at [6, 224] on span at bounding box center [7, 223] width 8 height 8
checkbox input "true"
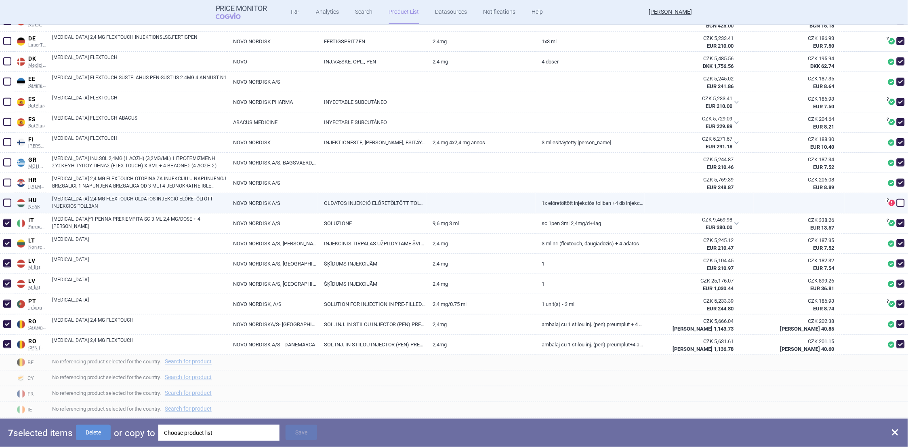
click at [6, 199] on span at bounding box center [7, 203] width 8 height 8
checkbox input "true"
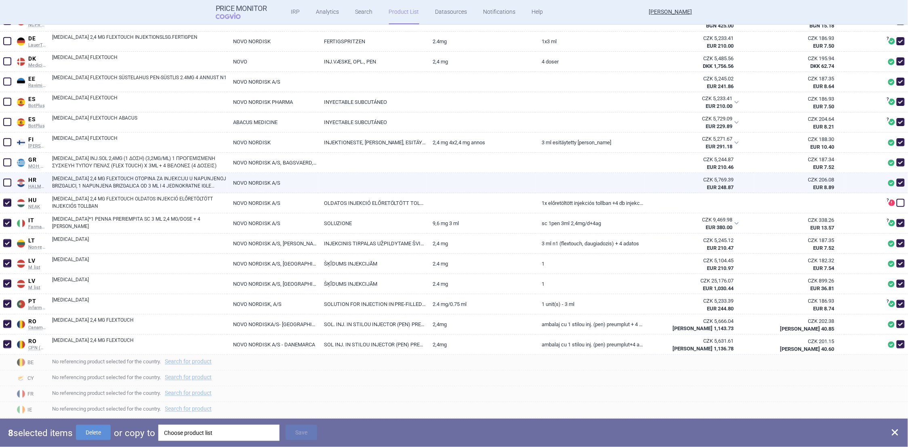
click at [8, 181] on span at bounding box center [7, 183] width 8 height 8
checkbox input "true"
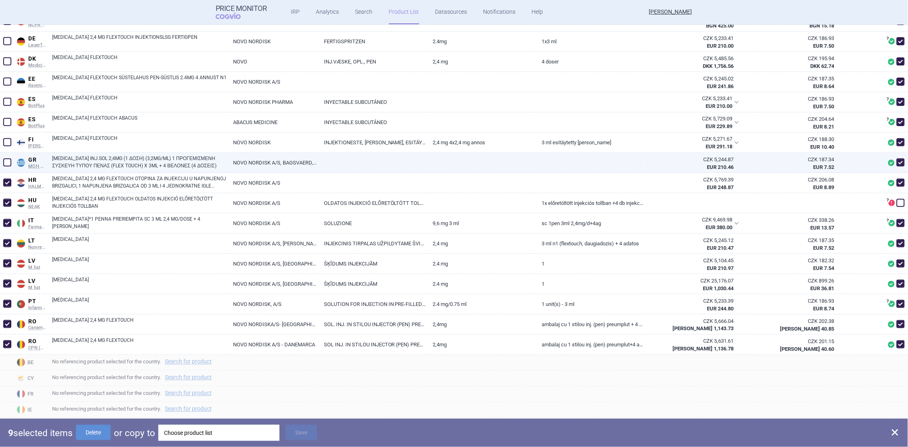
click at [8, 162] on span at bounding box center [7, 162] width 8 height 8
checkbox input "true"
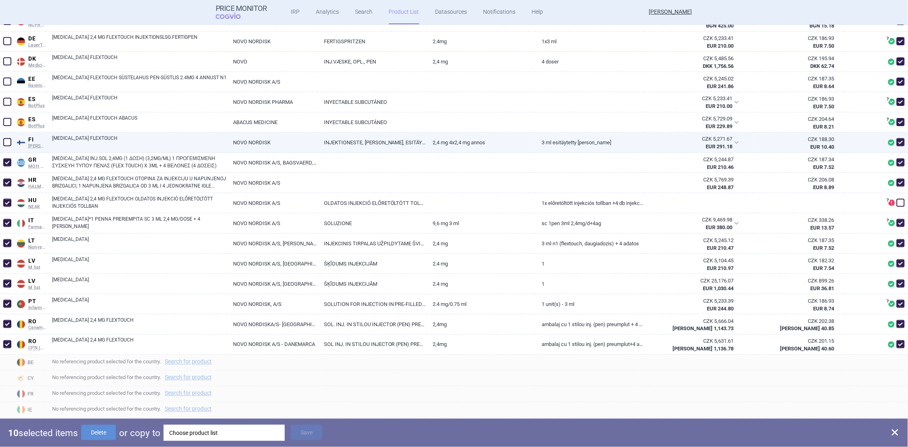
click at [9, 142] on span at bounding box center [7, 142] width 8 height 8
checkbox input "true"
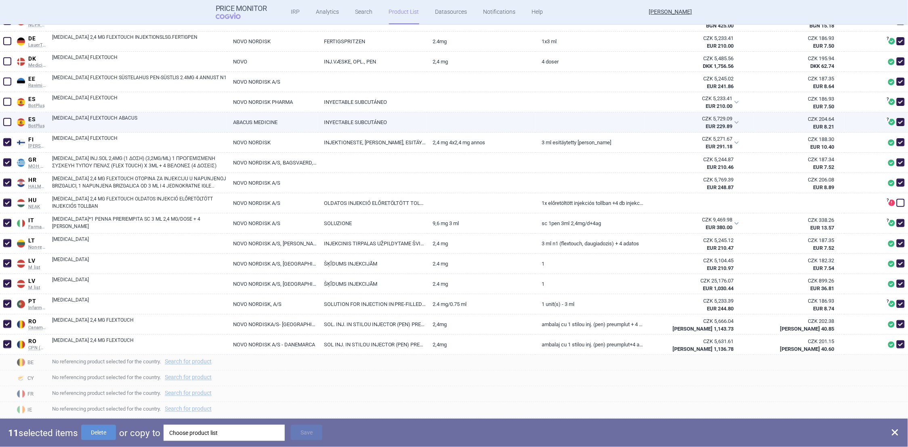
click at [6, 122] on span at bounding box center [7, 122] width 8 height 8
checkbox input "true"
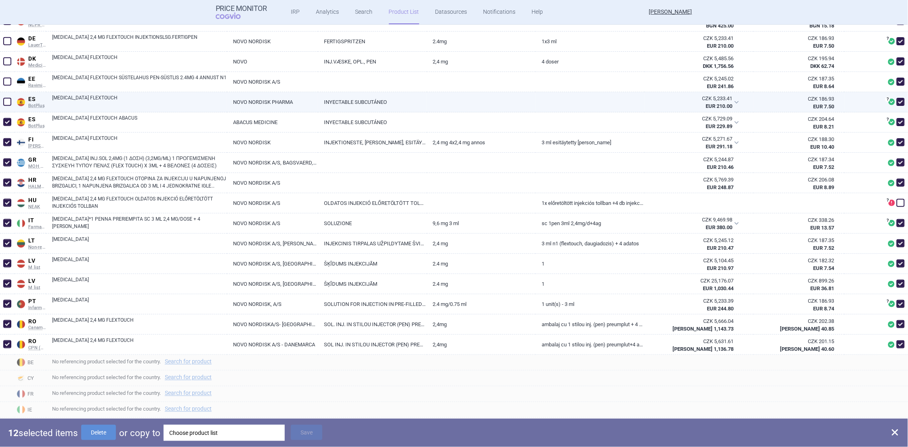
click at [4, 103] on span at bounding box center [7, 102] width 8 height 8
checkbox input "true"
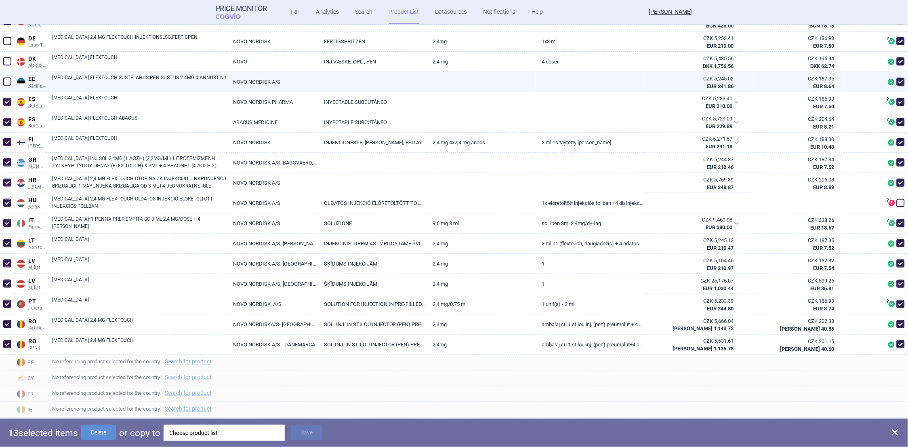
click at [6, 83] on span at bounding box center [7, 82] width 8 height 8
checkbox input "true"
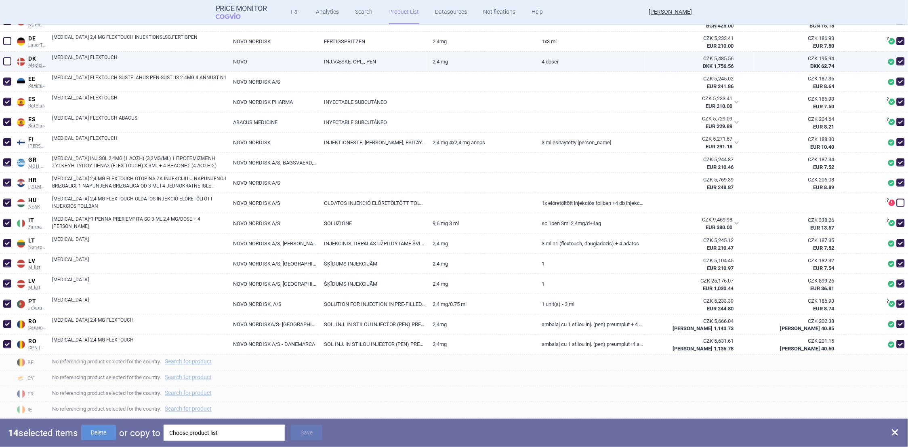
click at [9, 62] on span at bounding box center [7, 61] width 8 height 8
checkbox input "true"
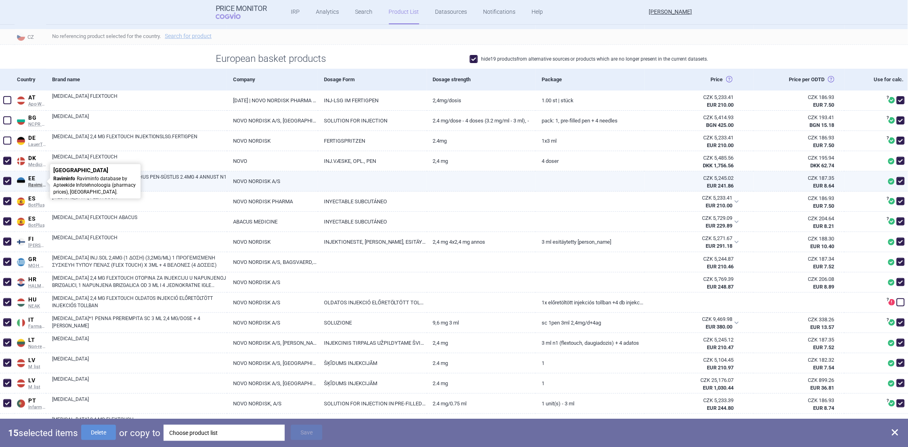
scroll to position [165, 0]
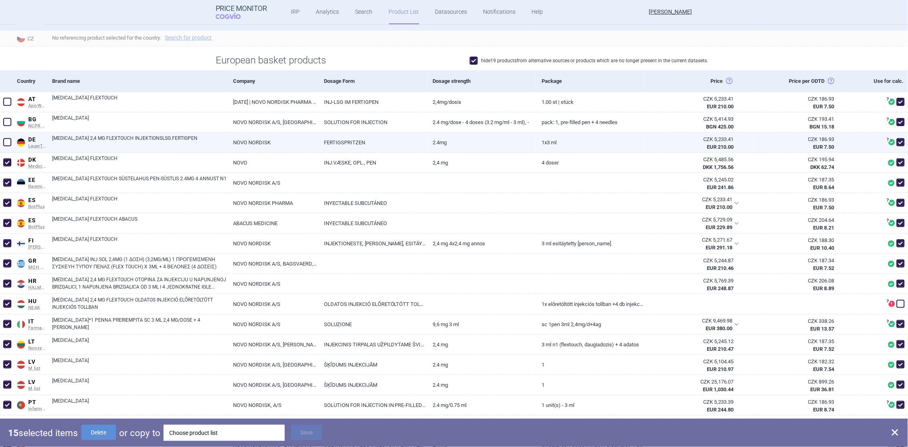
click at [8, 141] on span at bounding box center [7, 142] width 8 height 8
checkbox input "true"
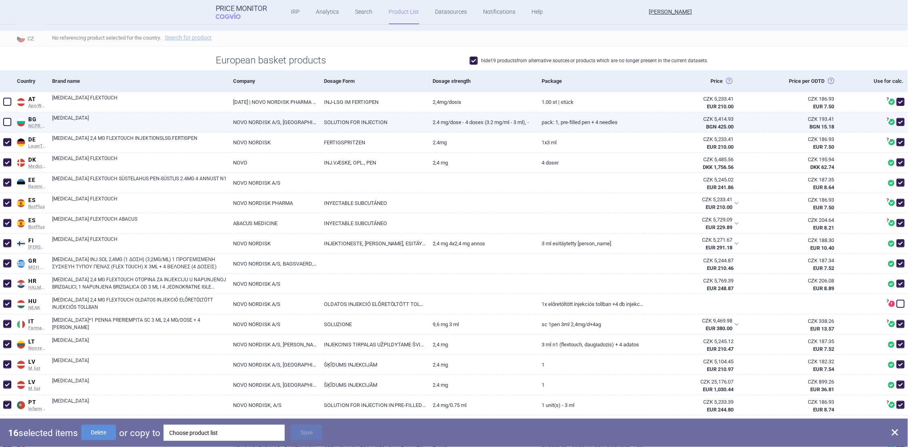
click at [7, 122] on span at bounding box center [7, 122] width 8 height 8
checkbox input "true"
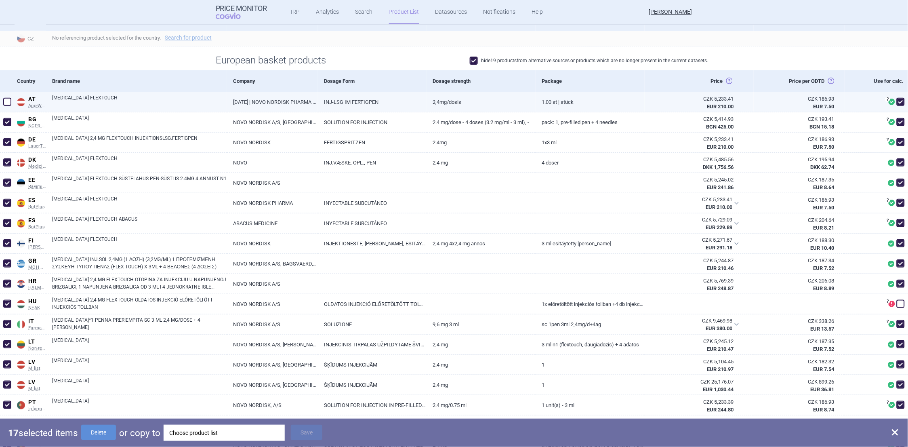
click at [6, 105] on span at bounding box center [7, 102] width 12 height 12
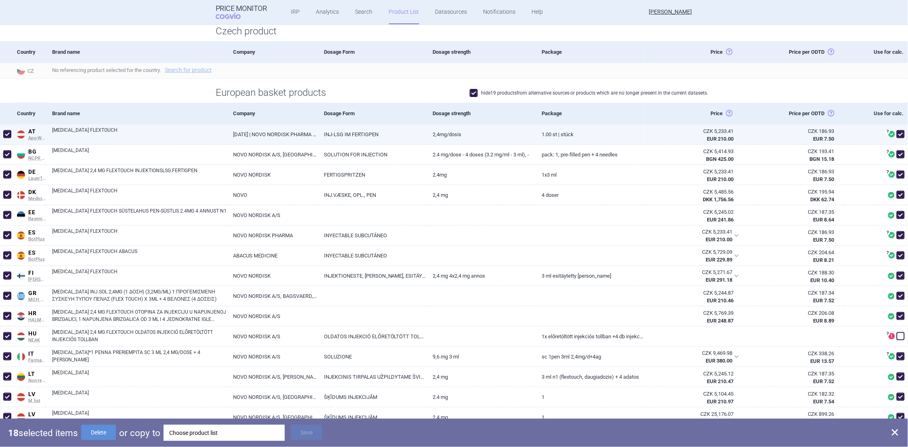
scroll to position [114, 0]
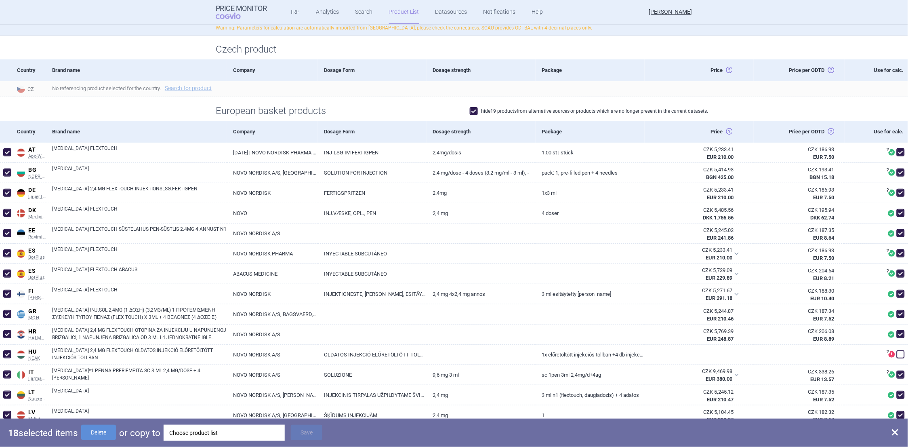
click at [232, 430] on div "Choose product list" at bounding box center [224, 432] width 110 height 16
click at [125, 444] on div "18 selected items Delete or copy to Choose product list Save" at bounding box center [454, 432] width 908 height 28
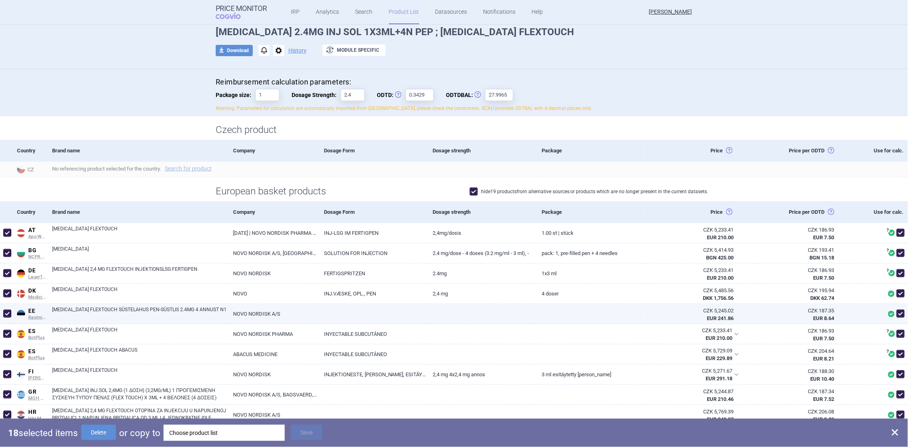
scroll to position [0, 0]
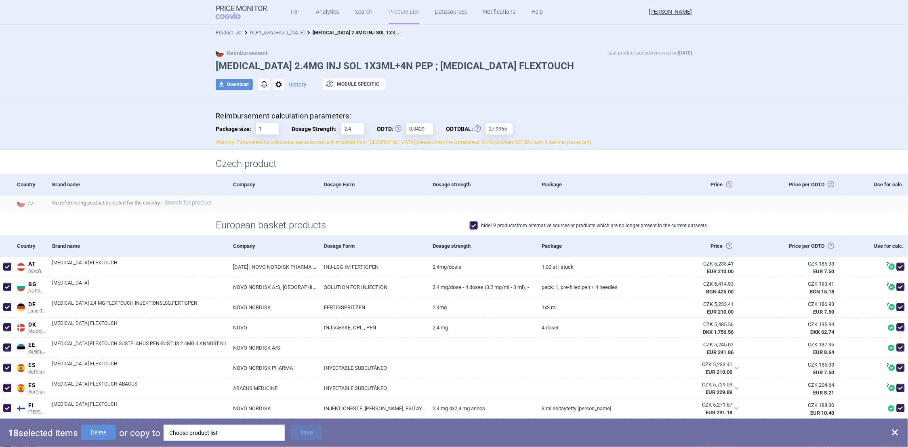
click at [360, 431] on div at bounding box center [348, 429] width 40 height 12
click at [893, 432] on span at bounding box center [895, 432] width 10 height 10
checkbox input "false"
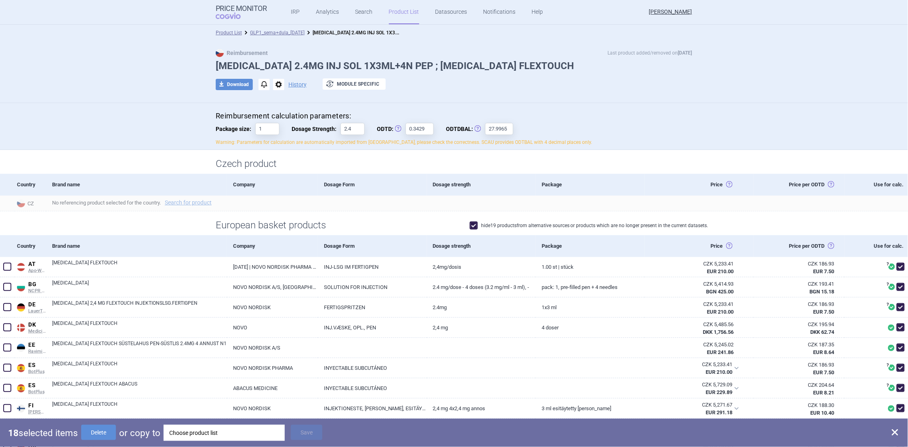
checkbox input "false"
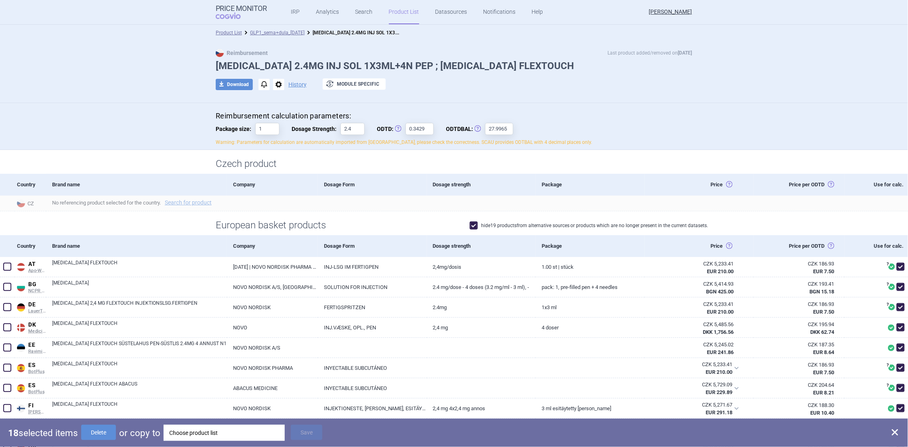
checkbox input "false"
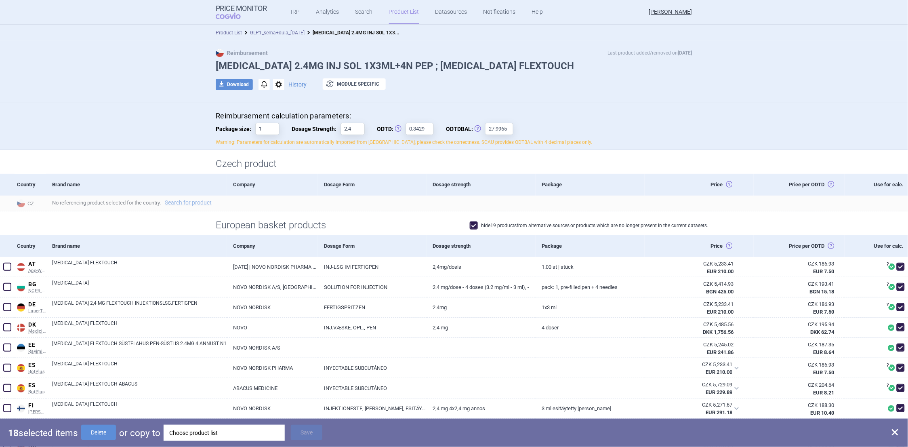
checkbox input "false"
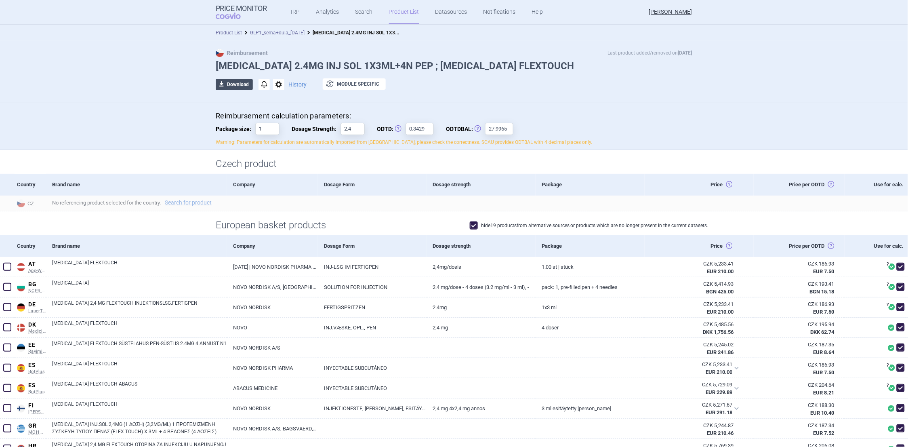
click at [233, 85] on button "download Download" at bounding box center [234, 84] width 37 height 11
select select "EUR"
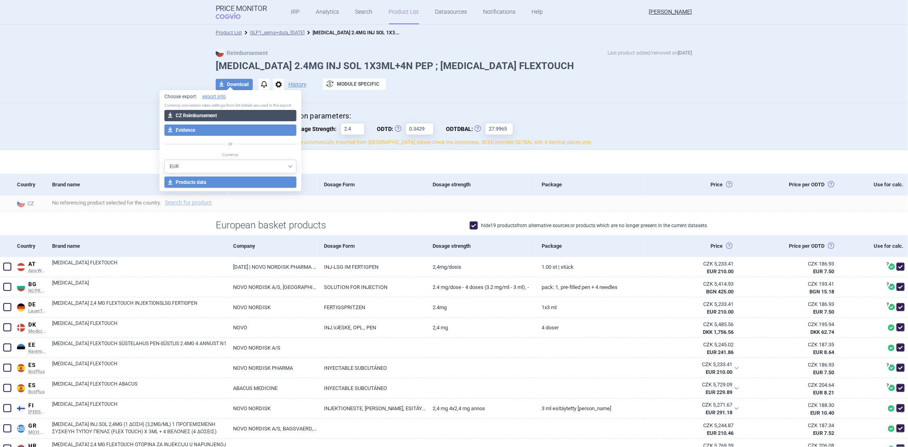
click at [212, 115] on button "download CZ Reimbursement" at bounding box center [230, 115] width 132 height 11
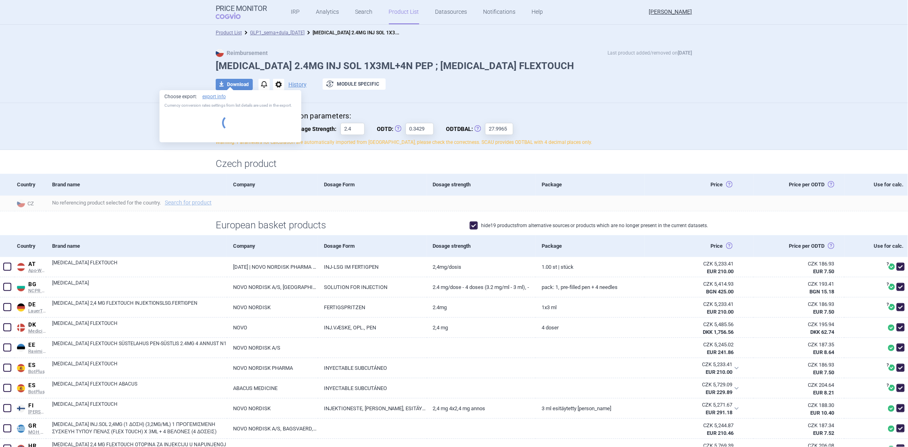
select select "EUR"
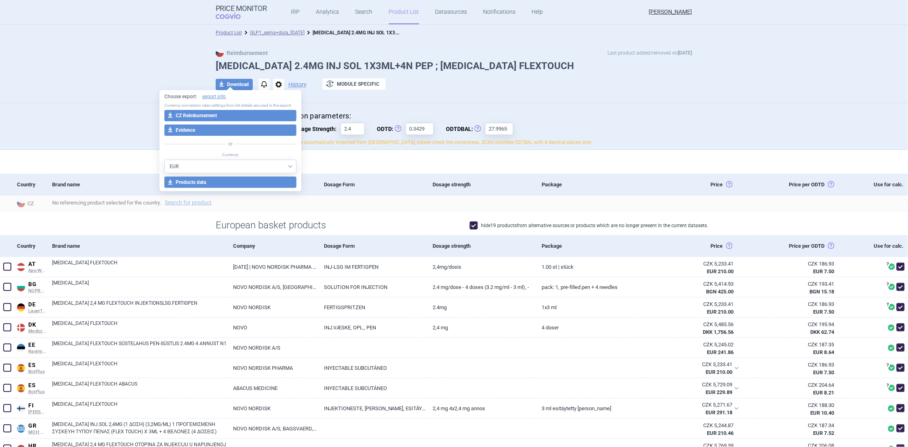
click at [544, 95] on div at bounding box center [454, 97] width 477 height 4
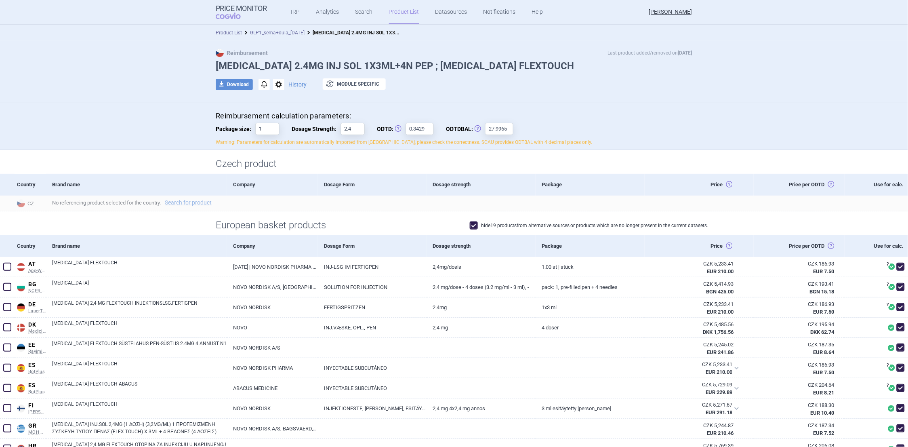
click at [270, 33] on link "GLP1_sema+dula_[DATE]" at bounding box center [277, 33] width 55 height 6
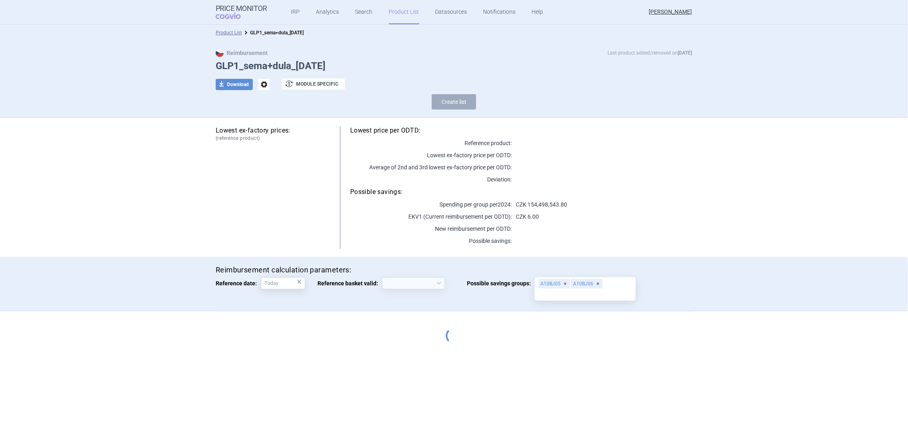
select select "[DATE]"
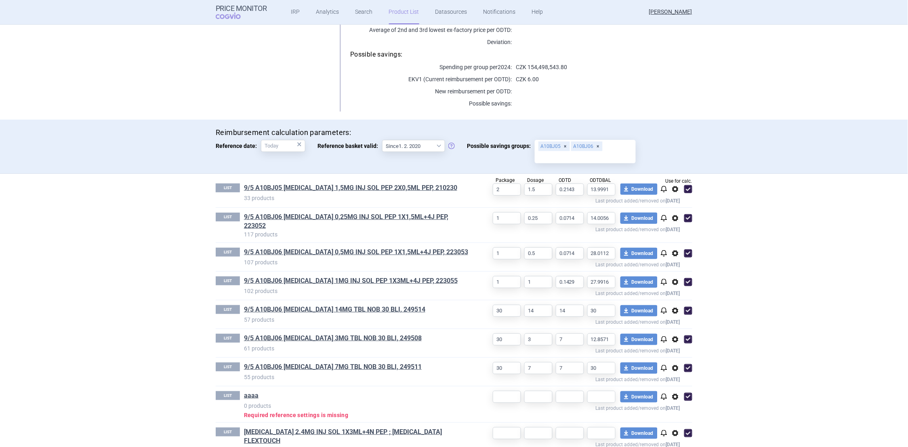
scroll to position [143, 0]
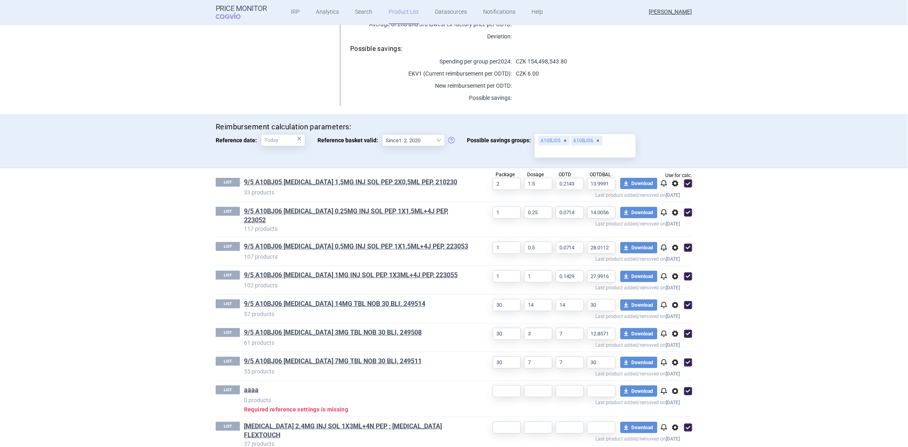
click at [670, 386] on span "options" at bounding box center [675, 391] width 10 height 10
click at [665, 429] on button "Delete" at bounding box center [672, 432] width 26 height 12
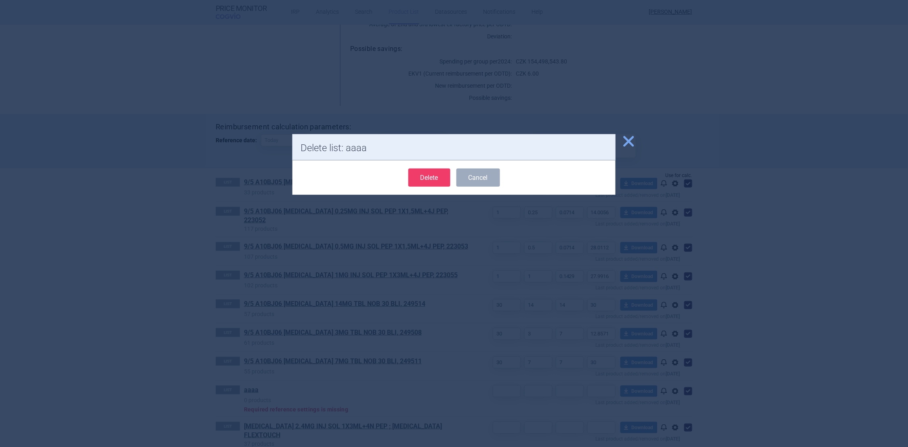
click at [441, 180] on button "Delete" at bounding box center [429, 177] width 42 height 18
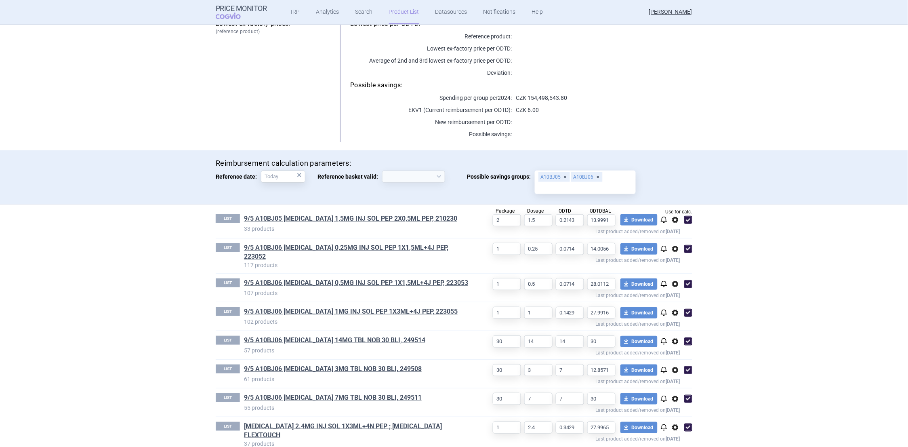
select select "[DATE]"
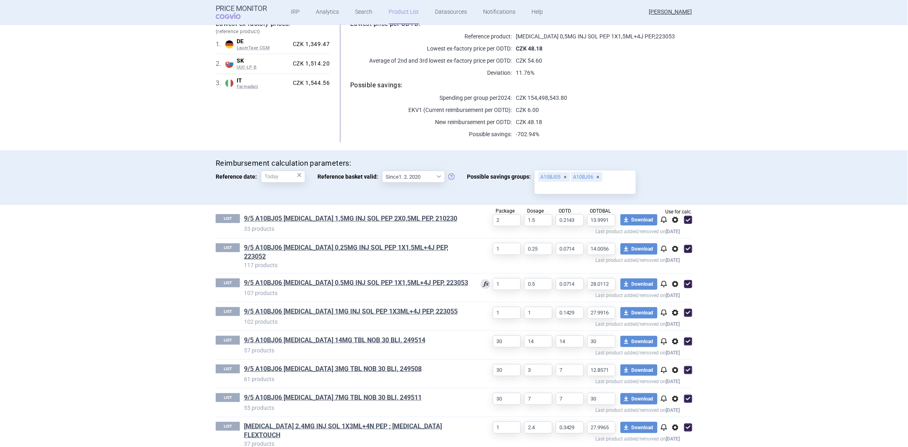
click at [744, 380] on section "Product List GLP1_sema+dula_[DATE] Reimbursement Last product added/removed on …" at bounding box center [454, 236] width 908 height 422
click at [670, 422] on span "options" at bounding box center [675, 427] width 10 height 10
click at [669, 431] on button "Delete" at bounding box center [672, 434] width 26 height 12
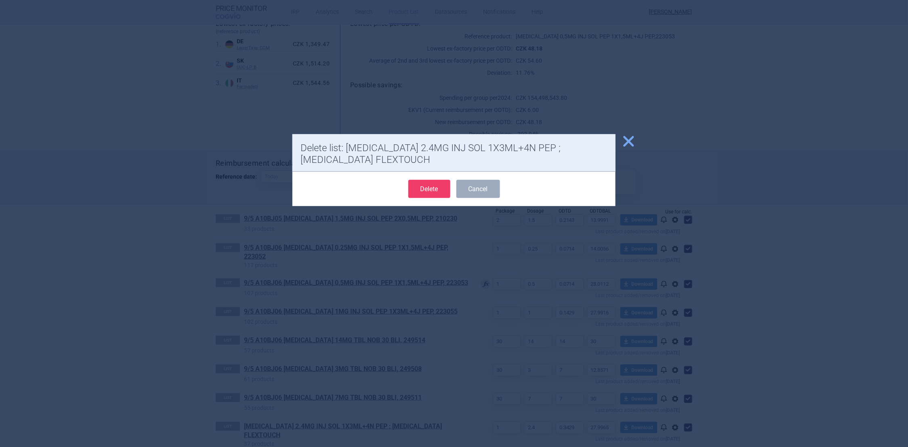
click at [439, 191] on button "Delete" at bounding box center [429, 189] width 42 height 18
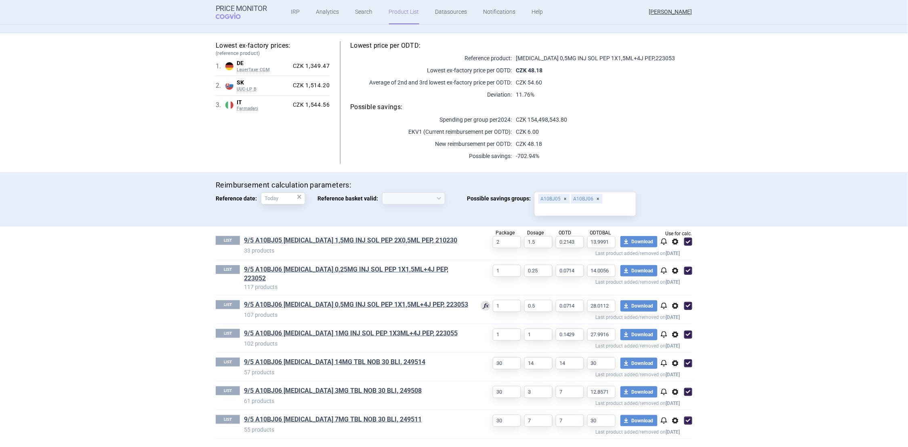
scroll to position [78, 0]
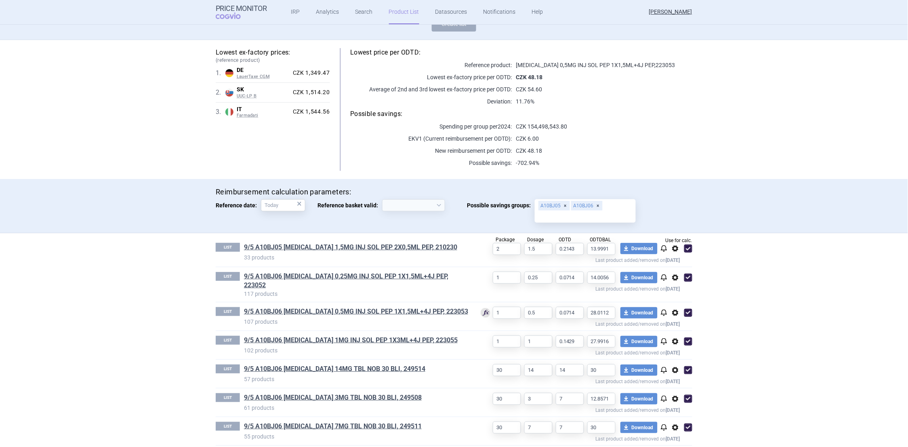
select select "[DATE]"
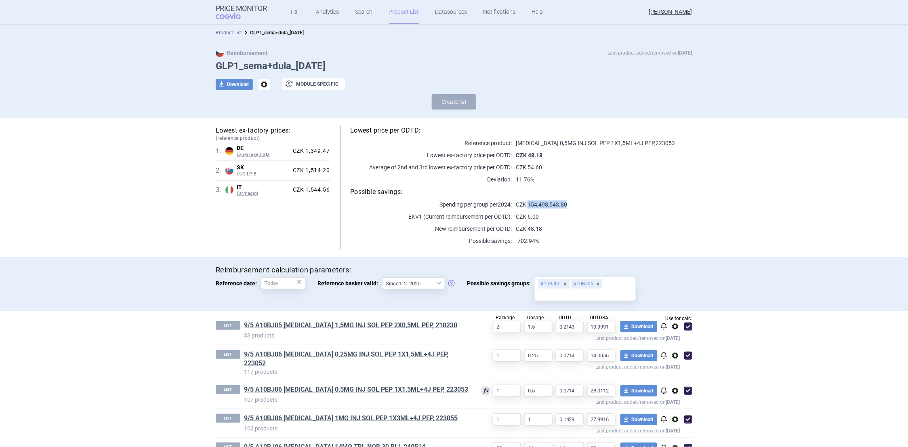
drag, startPoint x: 525, startPoint y: 204, endPoint x: 567, endPoint y: 204, distance: 41.6
click at [567, 204] on p "CZK 154,498,543.80" at bounding box center [602, 204] width 181 height 8
drag, startPoint x: 567, startPoint y: 204, endPoint x: 553, endPoint y: 217, distance: 19.7
click at [553, 217] on p "CZK 6.00" at bounding box center [602, 216] width 181 height 8
click at [357, 9] on link "Search" at bounding box center [363, 12] width 17 height 24
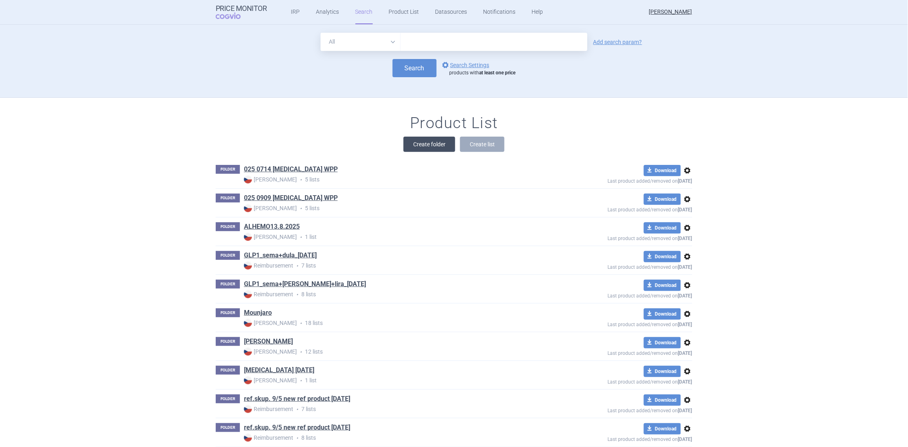
click at [429, 141] on button "Create folder" at bounding box center [429, 144] width 52 height 15
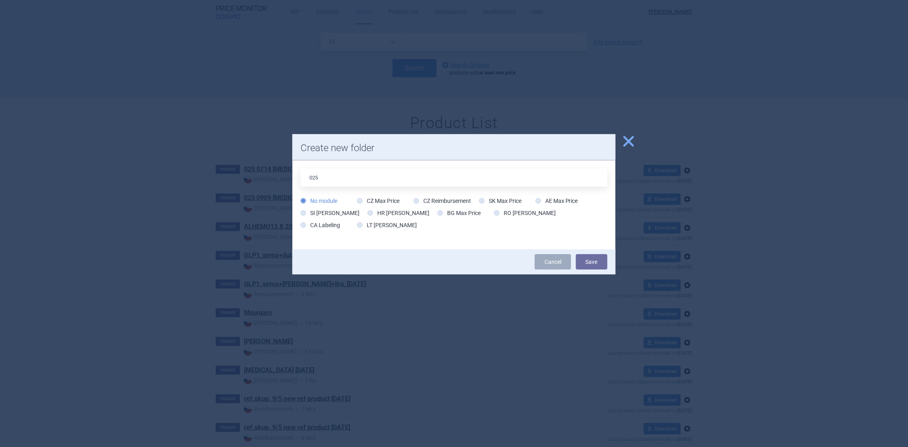
type input "025 0909 [MEDICAL_DATA] WPP REIMB."
click at [415, 200] on icon at bounding box center [417, 201] width 6 height 6
click at [415, 200] on input "CZ Reimbursement" at bounding box center [418, 201] width 8 height 8
radio input "true"
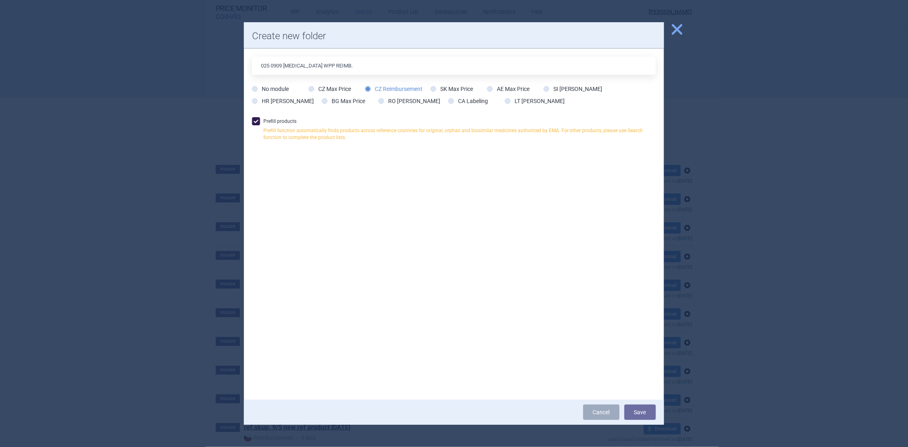
click at [258, 121] on span at bounding box center [256, 121] width 8 height 8
checkbox input "false"
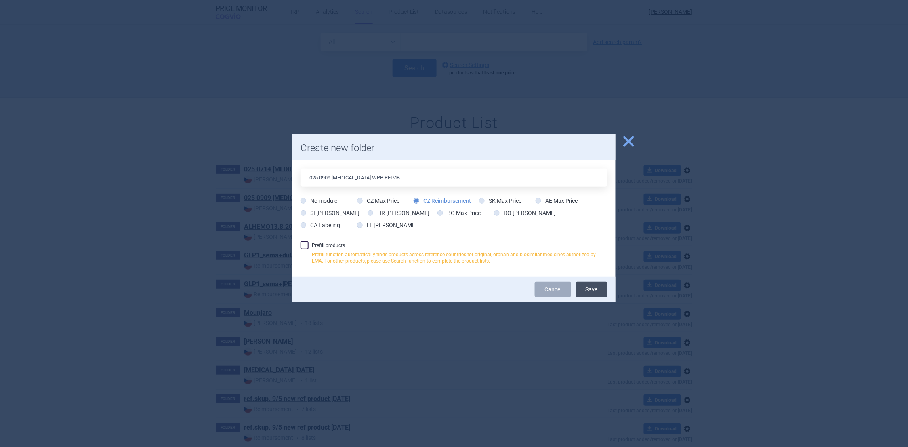
click at [591, 287] on button "Save" at bounding box center [592, 289] width 32 height 15
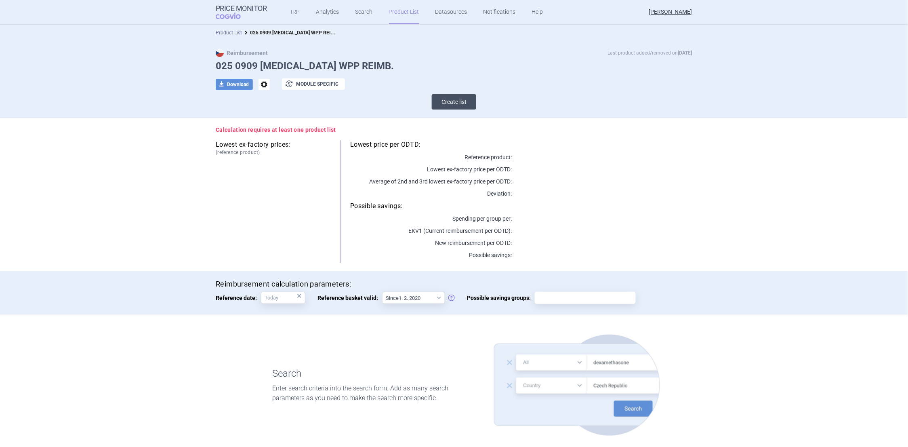
click at [458, 101] on button "Create list" at bounding box center [454, 101] width 44 height 15
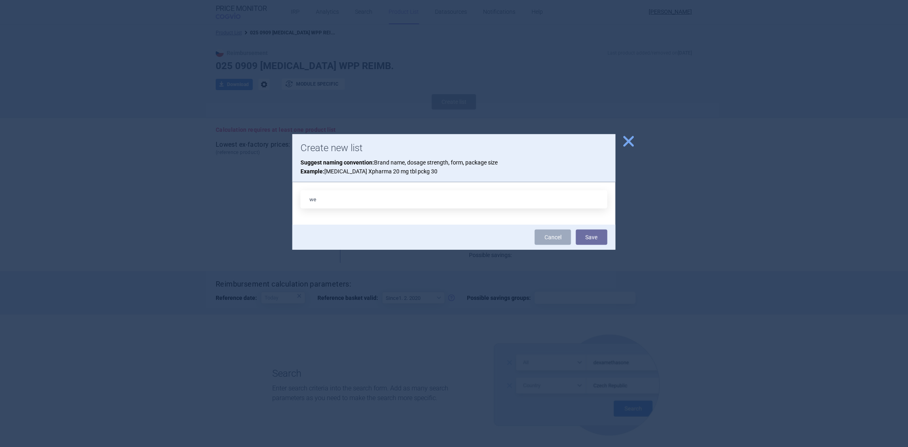
type input "[MEDICAL_DATA] 2.4MG INJ SOL 1X3ML+4N PEP ; [MEDICAL_DATA] FLEXTOUCH"
click at [588, 237] on button "Save" at bounding box center [592, 236] width 32 height 15
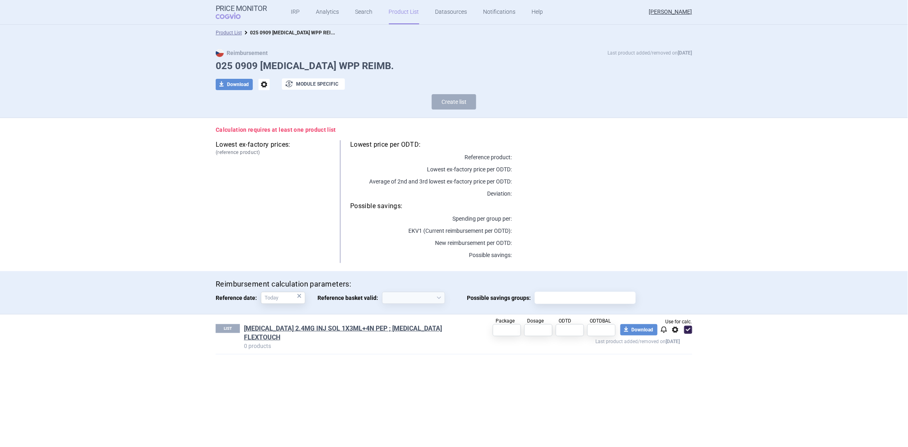
select select "[DATE]"
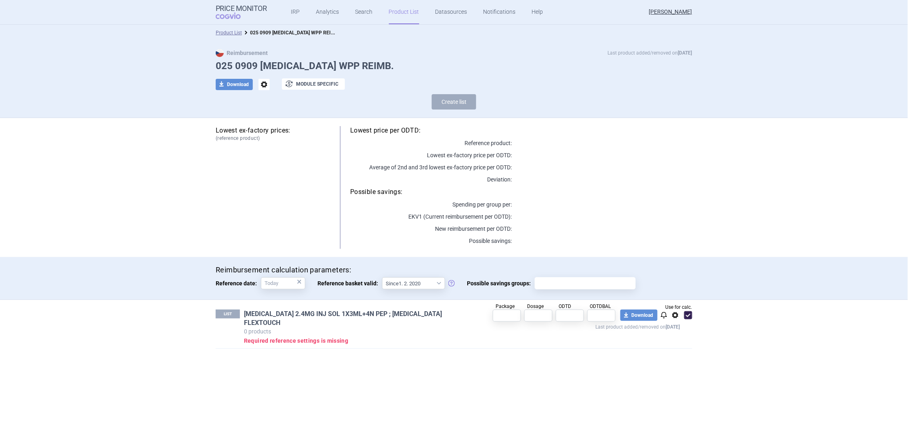
click at [343, 313] on link "[MEDICAL_DATA] 2.4MG INJ SOL 1X3ML+4N PEP ; [MEDICAL_DATA] FLEXTOUCH" at bounding box center [356, 318] width 224 height 18
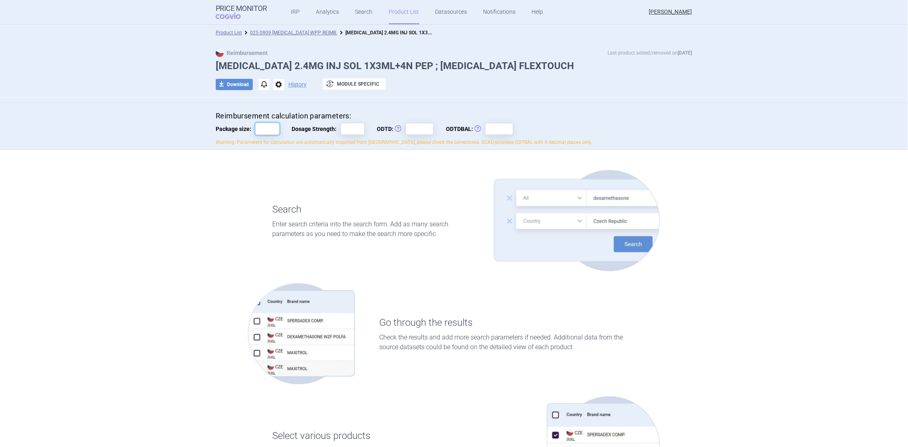
click at [260, 128] on input "Package size:" at bounding box center [267, 129] width 24 height 12
type input "1"
click at [346, 126] on input "Dosage Strength:" at bounding box center [352, 129] width 24 height 12
type input "2,4"
click at [418, 131] on input "ODTD: Obvyklá Denní Terapeutická Dávka" at bounding box center [420, 129] width 28 height 12
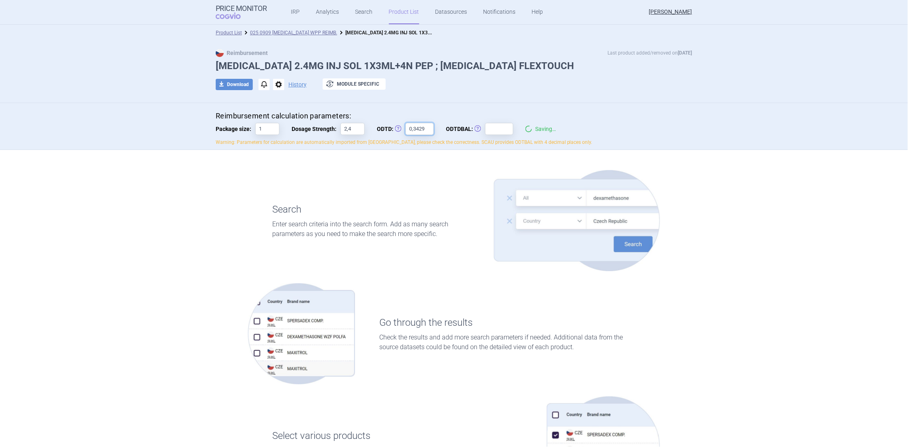
type input "0,3429"
click at [489, 127] on input "ODTDBAL: Obvyklá Denní Terapeutická Dávka Balení" at bounding box center [499, 129] width 28 height 12
click at [494, 130] on input "ODTDBAL: Obvyklá Denní Terapeutická Dávka Balení" at bounding box center [499, 129] width 28 height 12
type input "27,99660044"
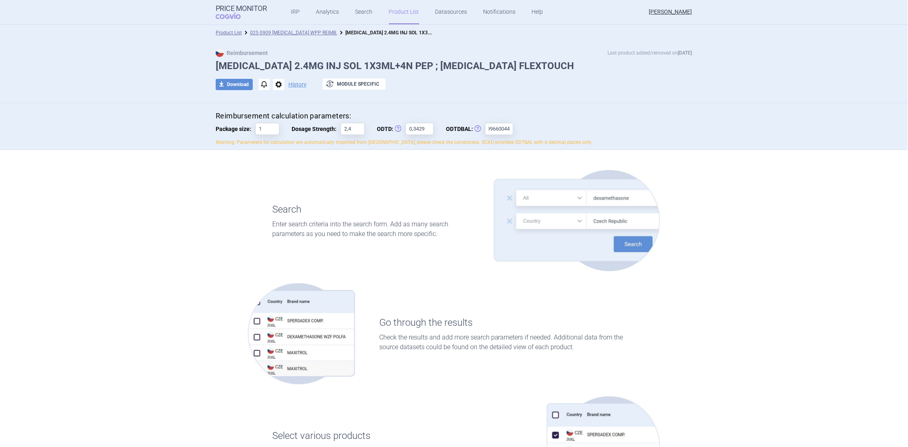
click at [458, 184] on div "Search Enter search criteria into the search form. Add as many search parameter…" at bounding box center [371, 220] width 246 height 101
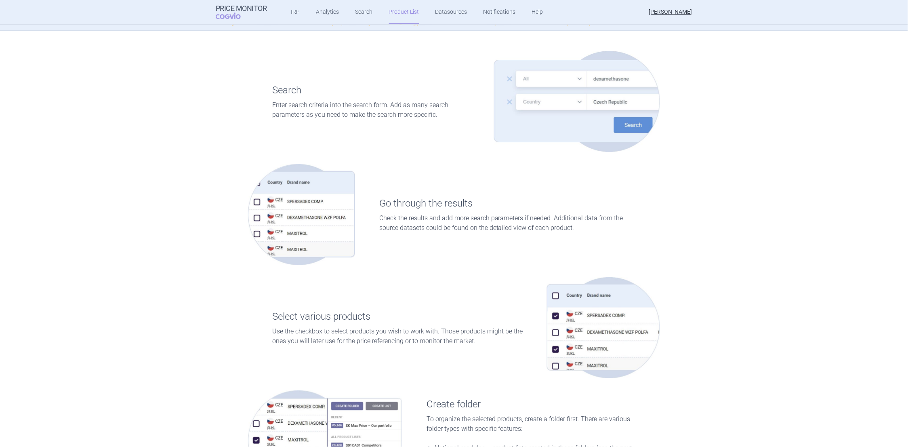
scroll to position [0, 0]
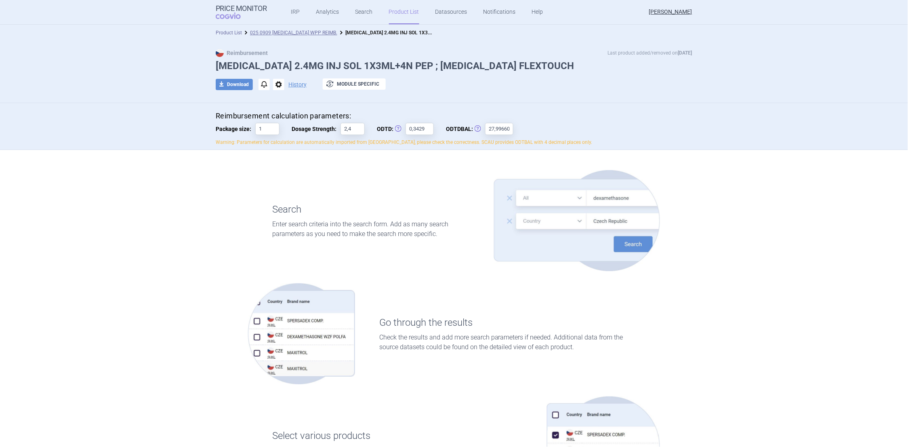
click at [226, 33] on link "Product List" at bounding box center [229, 33] width 26 height 6
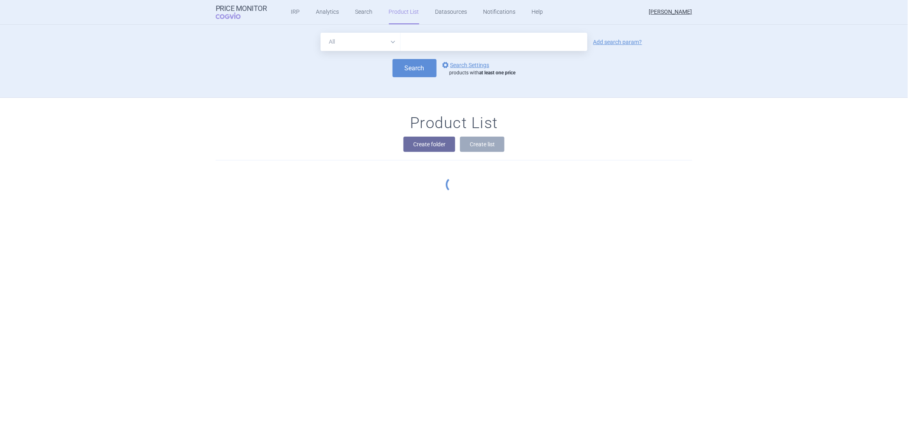
scroll to position [73, 0]
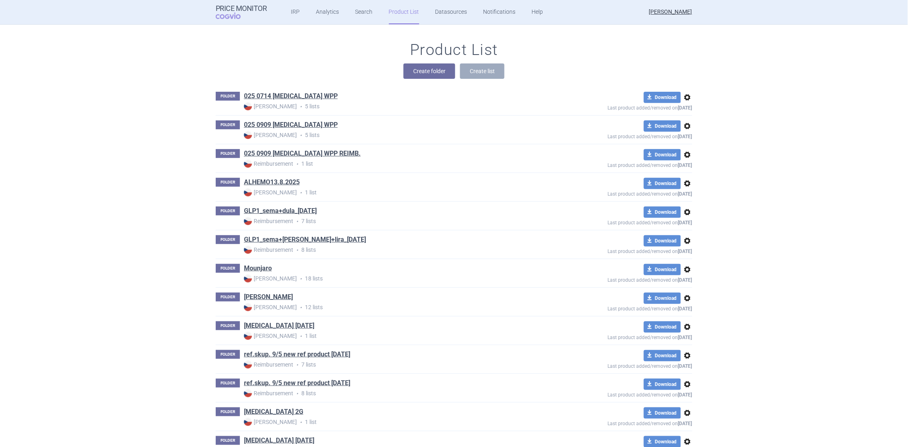
click at [685, 155] on span "options" at bounding box center [688, 155] width 10 height 10
click at [686, 183] on button "Rename" at bounding box center [684, 187] width 26 height 12
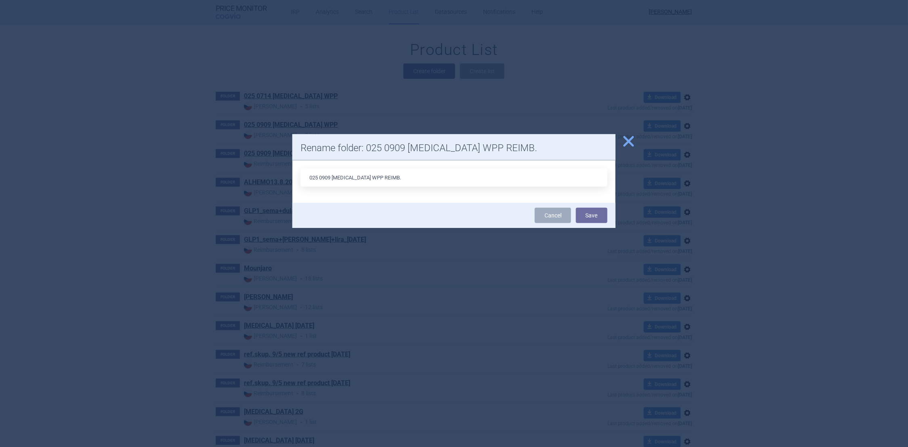
click at [368, 178] on input "025 0909 [MEDICAL_DATA] WPP REIMB." at bounding box center [453, 177] width 307 height 18
type input "025 0909 [MEDICAL_DATA] REIMB."
click at [586, 212] on button "Save" at bounding box center [592, 215] width 32 height 15
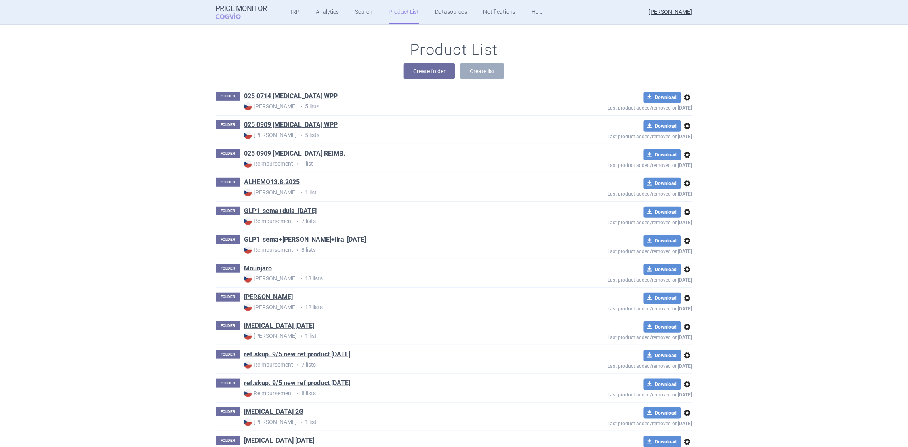
click at [284, 155] on link "025 0909 [MEDICAL_DATA] REIMB." at bounding box center [294, 153] width 101 height 9
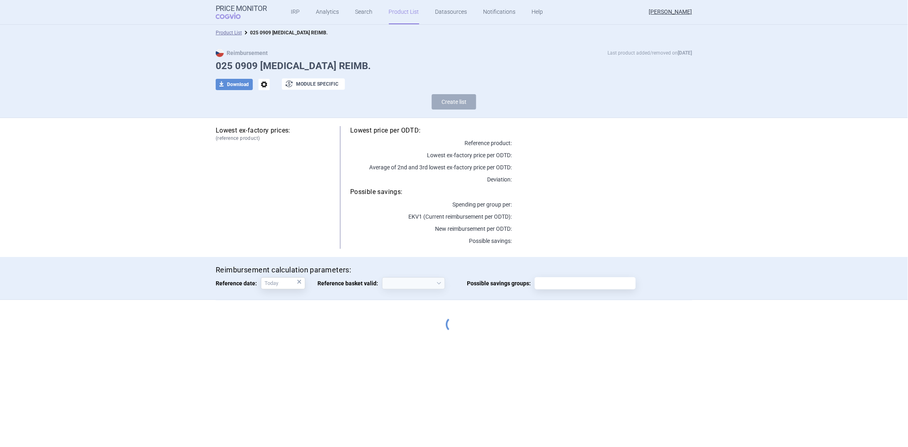
select select "[DATE]"
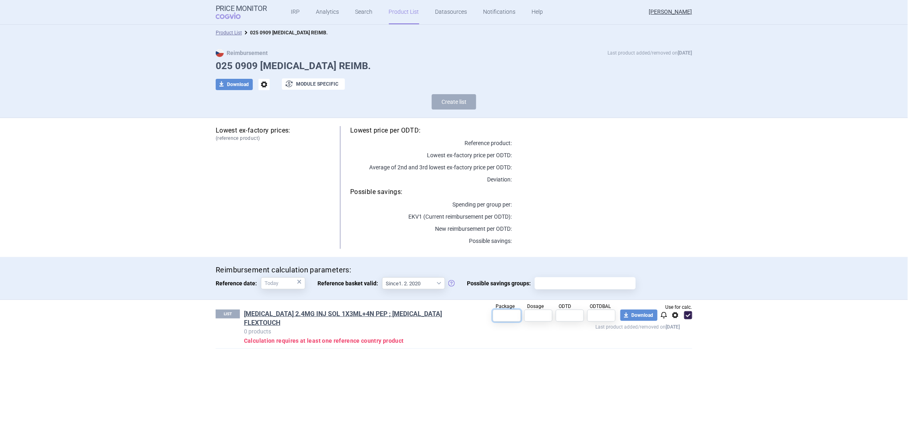
click at [511, 316] on input "text" at bounding box center [507, 315] width 28 height 12
type input "1"
click at [537, 315] on input "text" at bounding box center [538, 315] width 28 height 12
type input "2,4"
click at [561, 316] on input "text" at bounding box center [570, 315] width 28 height 12
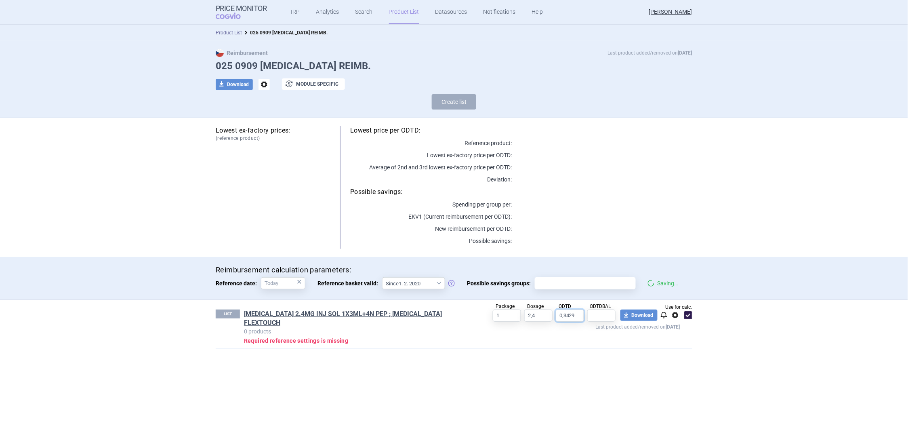
type input "0,3429"
click at [600, 315] on input "text" at bounding box center [601, 315] width 28 height 12
type input "27,99650044"
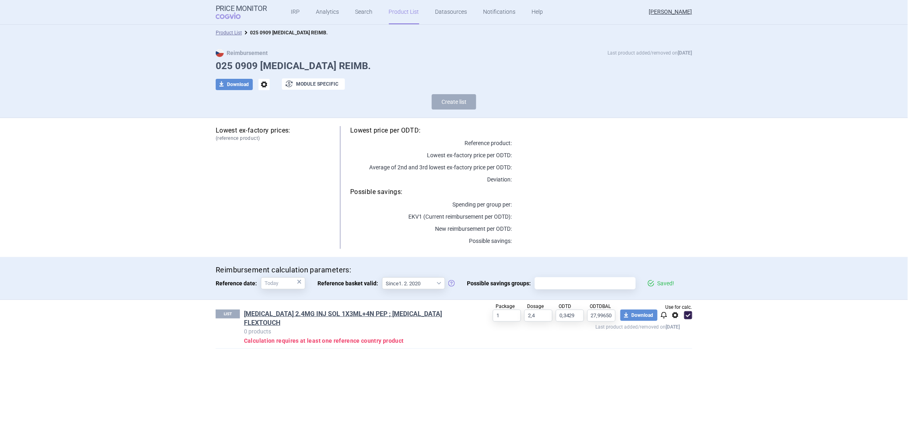
click at [712, 319] on section "Product List 025 0909 [MEDICAL_DATA] REIMB. Reimbursement Last product added/re…" at bounding box center [454, 236] width 908 height 422
click at [689, 316] on span at bounding box center [688, 315] width 8 height 8
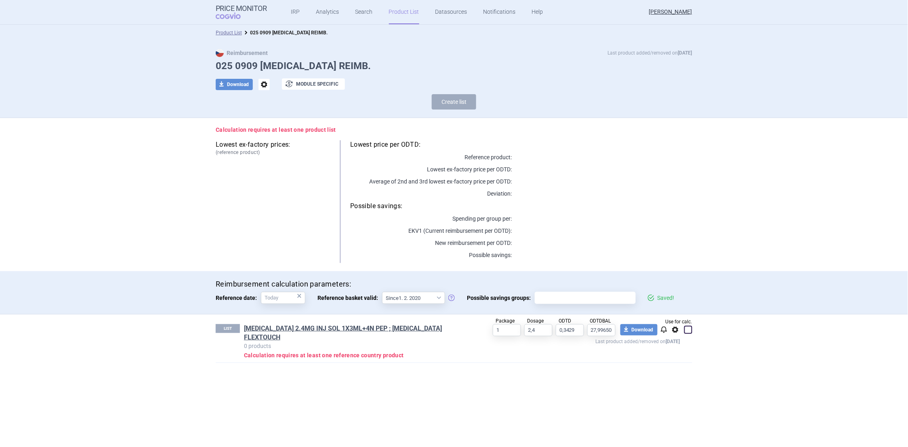
click at [689, 316] on div "LIST [MEDICAL_DATA] 2.4MG INJ SOL 1X3ML+4N PEP ; [MEDICAL_DATA] FLEXTOUCH 0 pro…" at bounding box center [454, 338] width 477 height 48
click at [690, 328] on span at bounding box center [688, 330] width 8 height 8
checkbox input "true"
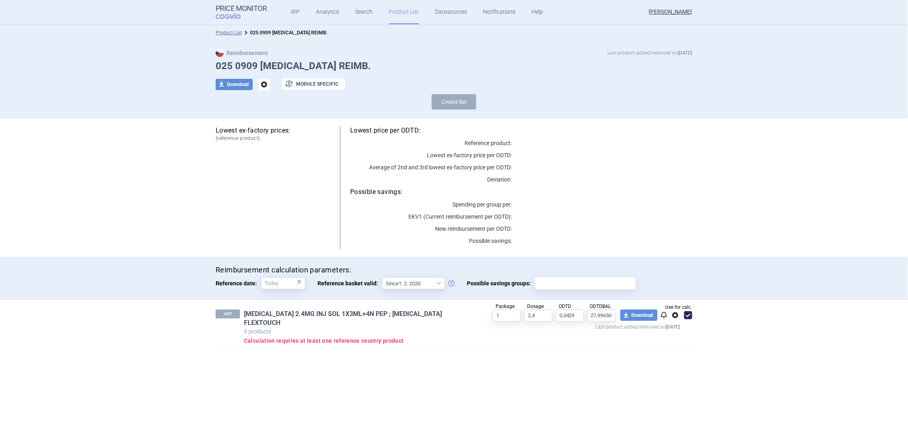
click at [331, 314] on link "[MEDICAL_DATA] 2.4MG INJ SOL 1X3ML+4N PEP ; [MEDICAL_DATA] FLEXTOUCH" at bounding box center [356, 318] width 224 height 18
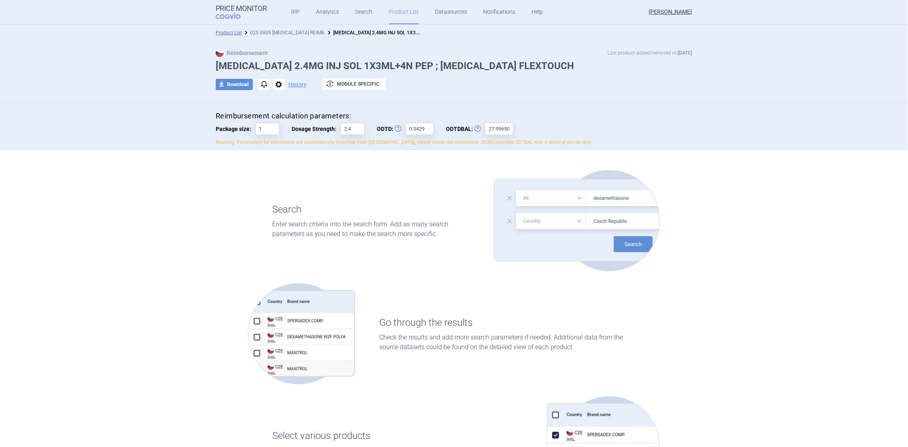
click at [273, 31] on link "025 0909 [MEDICAL_DATA] REIMB." at bounding box center [287, 33] width 75 height 6
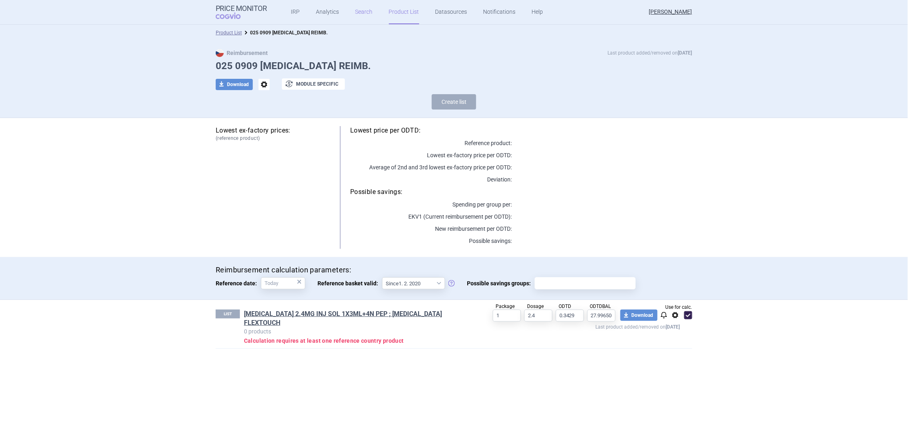
click at [359, 13] on link "Search" at bounding box center [363, 12] width 17 height 24
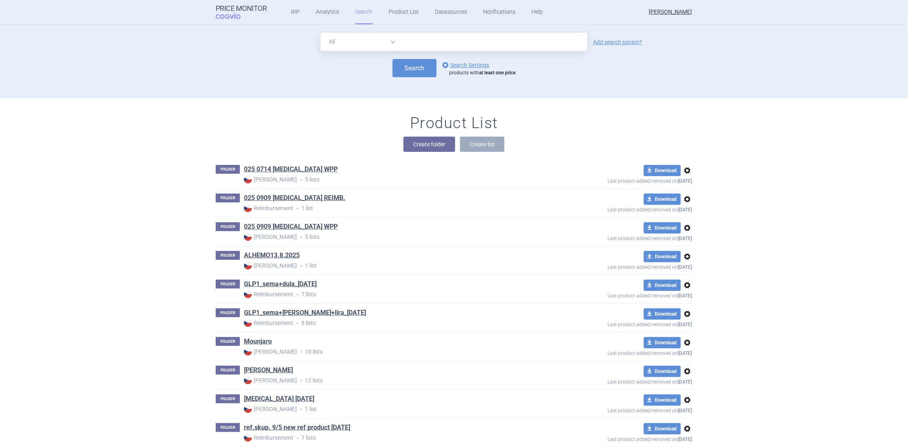
click at [412, 44] on input "text" at bounding box center [494, 42] width 187 height 18
type input "[MEDICAL_DATA]"
click at [417, 70] on button "Search" at bounding box center [415, 68] width 44 height 18
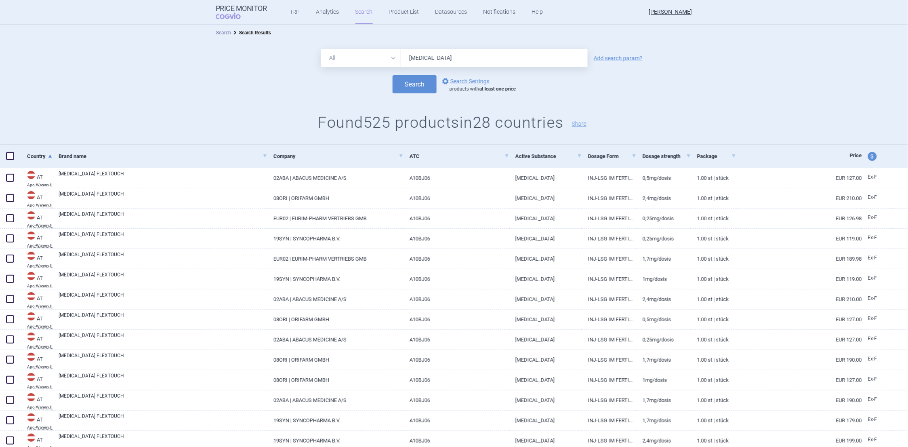
click at [272, 79] on div "Search options Search Settings products with at least one price" at bounding box center [454, 84] width 908 height 18
click at [324, 13] on link "Analytics" at bounding box center [327, 12] width 23 height 24
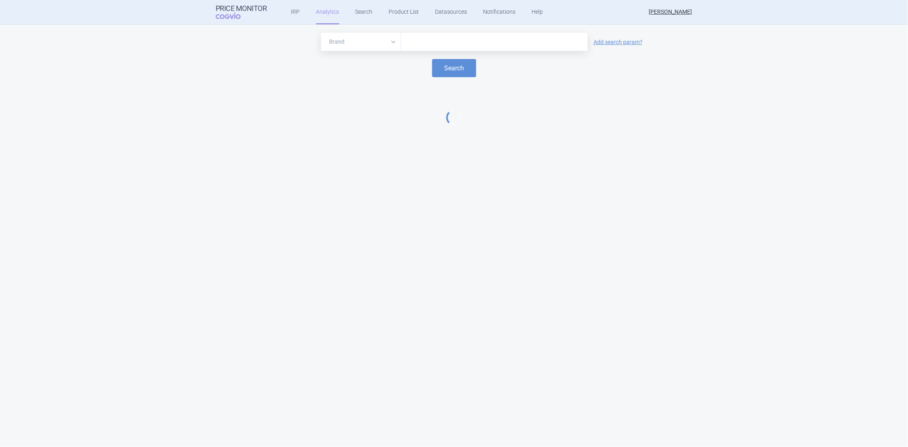
click at [413, 41] on input "text" at bounding box center [494, 42] width 179 height 11
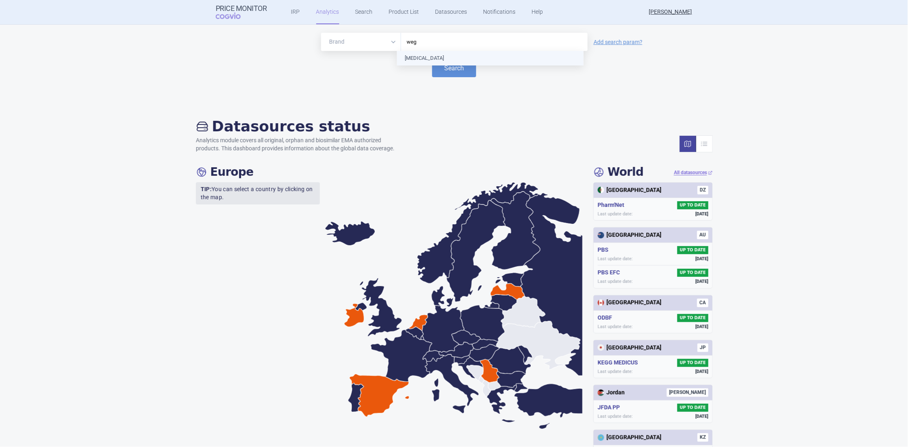
type input "wego"
click at [443, 68] on button "Search" at bounding box center [454, 68] width 44 height 18
select select "EUR"
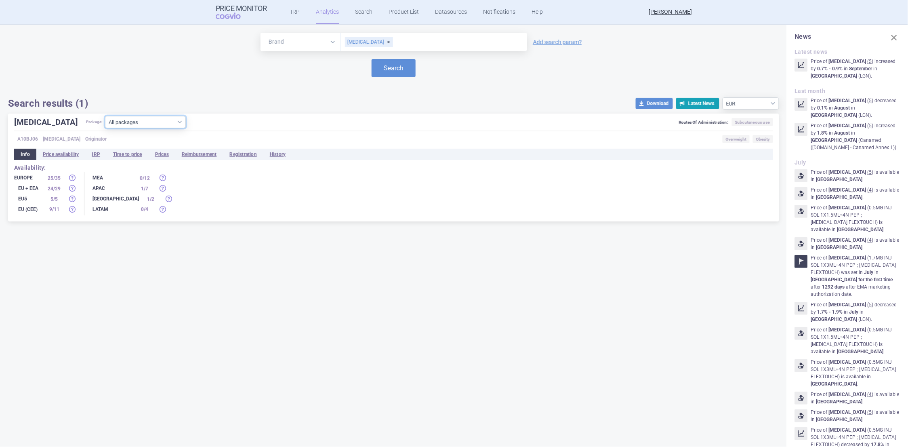
click at [151, 122] on select "All packages 0.25MG INJ SOL 1X1.5ML+4N PEP ; [MEDICAL_DATA] FLEXTOUCH ( 30 ) 0.…" at bounding box center [145, 122] width 81 height 12
select select "39996ea8-be7d-480e-a5e2-f912c243208c"
click at [105, 128] on select "All packages 0.25MG INJ SOL 1X1.5ML+4N PEP ; [MEDICAL_DATA] FLEXTOUCH ( 30 ) 0.…" at bounding box center [145, 122] width 81 height 12
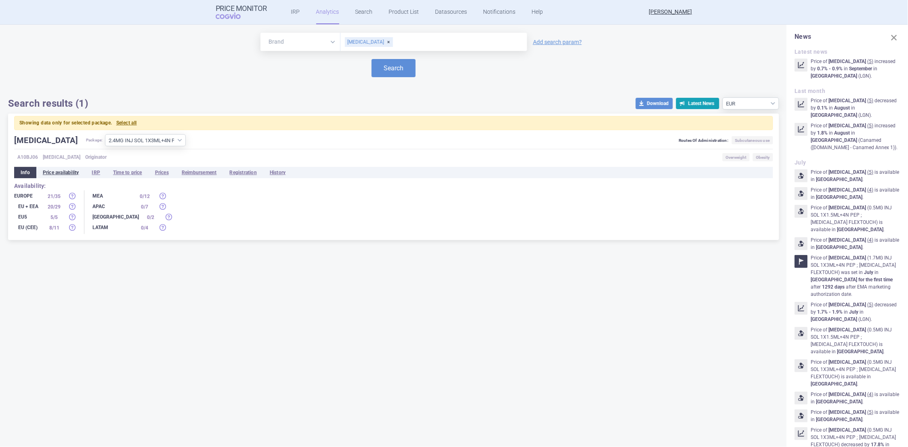
click at [63, 170] on li "Price availability" at bounding box center [60, 172] width 49 height 11
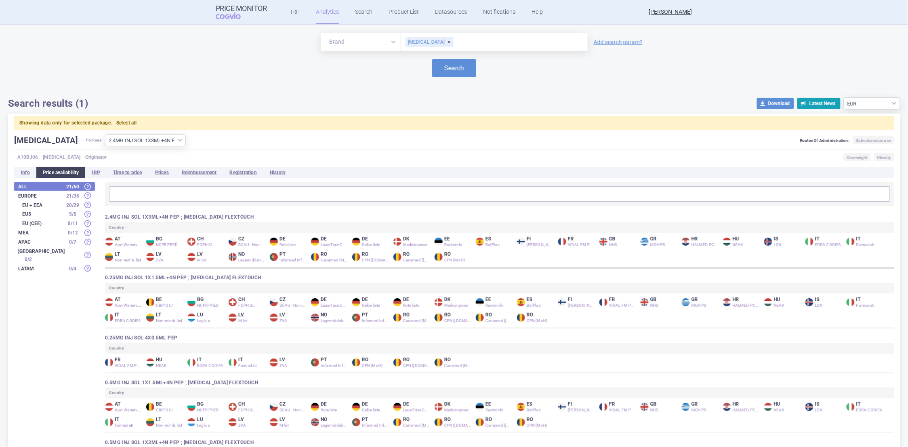
click at [46, 193] on strong "Europe" at bounding box center [40, 195] width 44 height 5
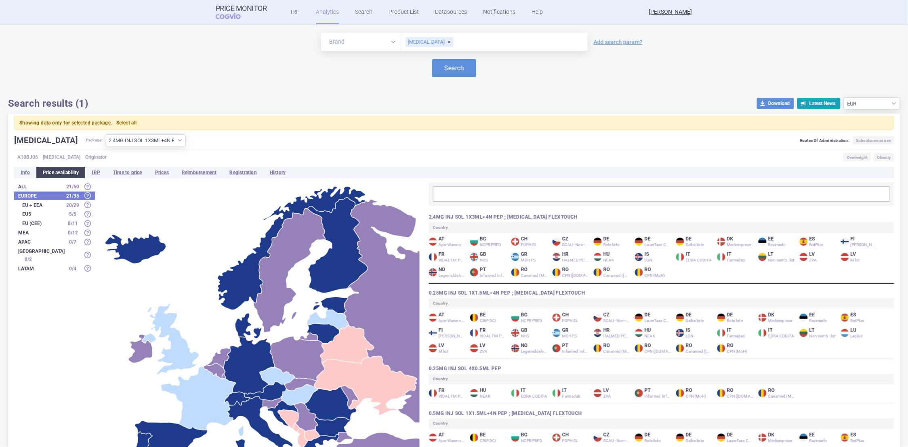
click at [430, 239] on img at bounding box center [433, 241] width 8 height 8
click at [98, 172] on li "IRP" at bounding box center [95, 172] width 21 height 11
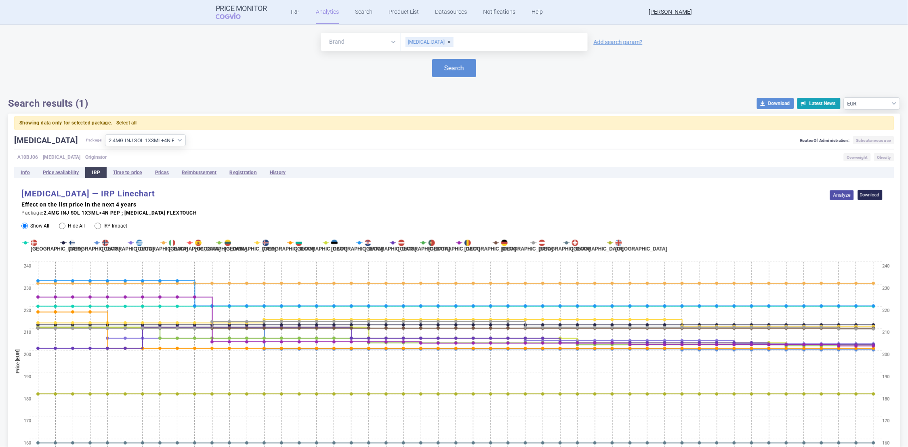
click at [97, 226] on input "IRP Impact" at bounding box center [98, 226] width 6 height 6
radio input "false"
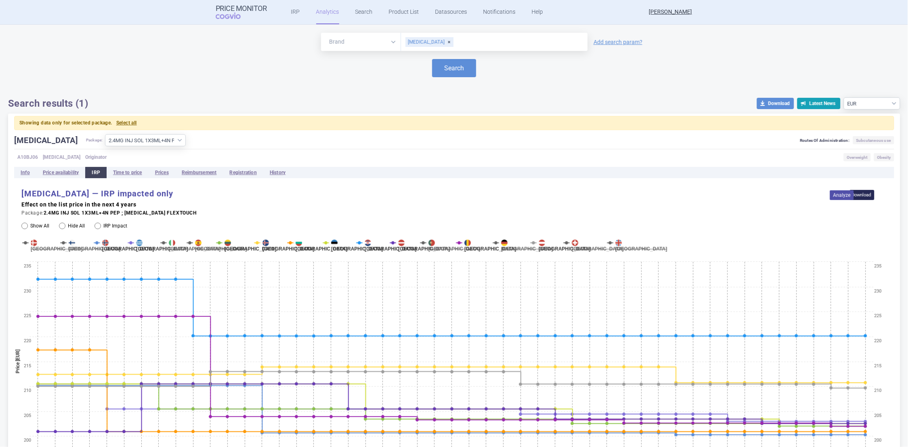
click at [25, 225] on input "Show All" at bounding box center [24, 226] width 6 height 6
radio input "false"
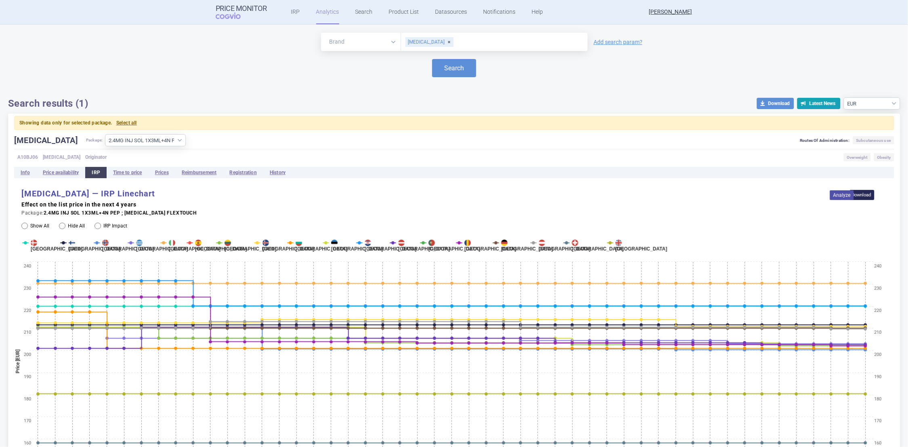
click at [60, 225] on input "Hide All" at bounding box center [62, 226] width 6 height 6
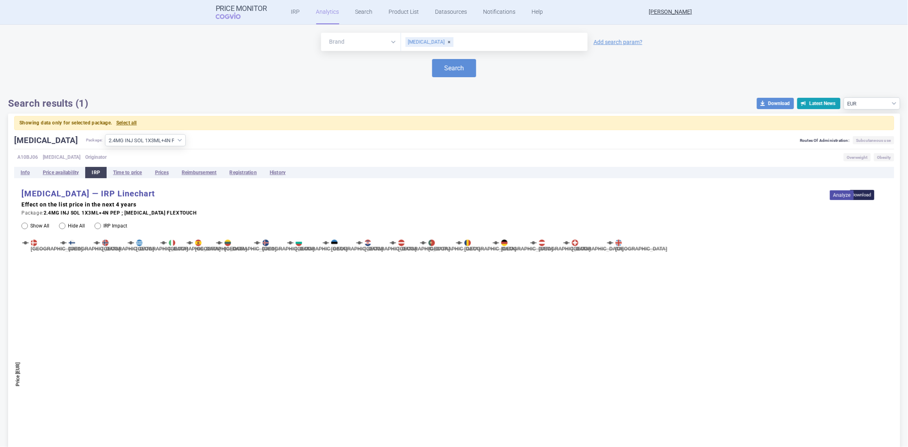
click at [60, 225] on input "Hide All" at bounding box center [62, 226] width 6 height 6
radio input "true"
click at [26, 225] on input "Show All" at bounding box center [24, 226] width 6 height 6
radio input "false"
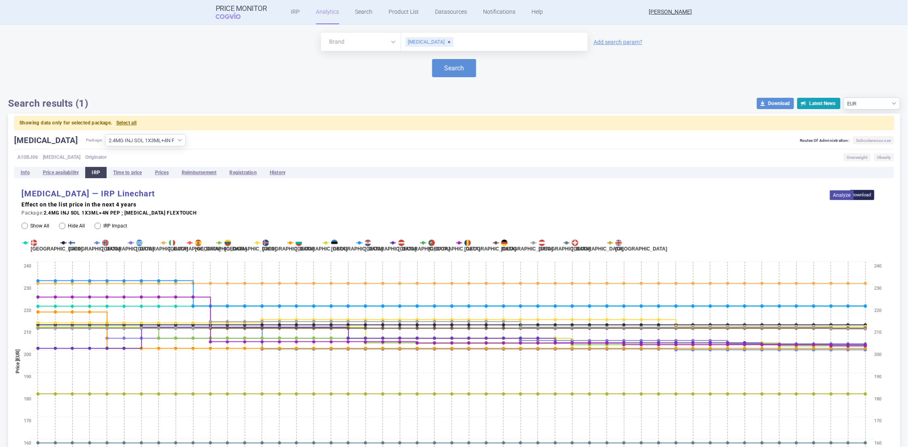
click at [98, 227] on input "IRP Impact" at bounding box center [98, 226] width 6 height 6
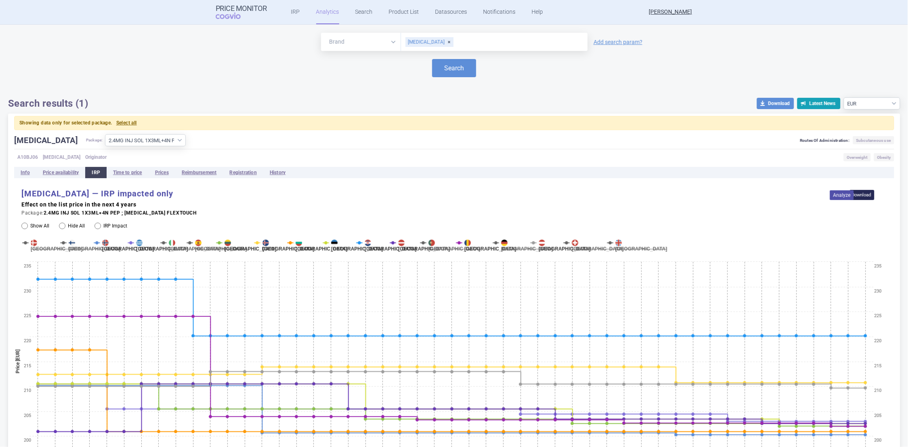
click at [95, 225] on input "IRP Impact" at bounding box center [98, 226] width 6 height 6
radio input "true"
click at [135, 172] on li "Time to price" at bounding box center [128, 172] width 42 height 11
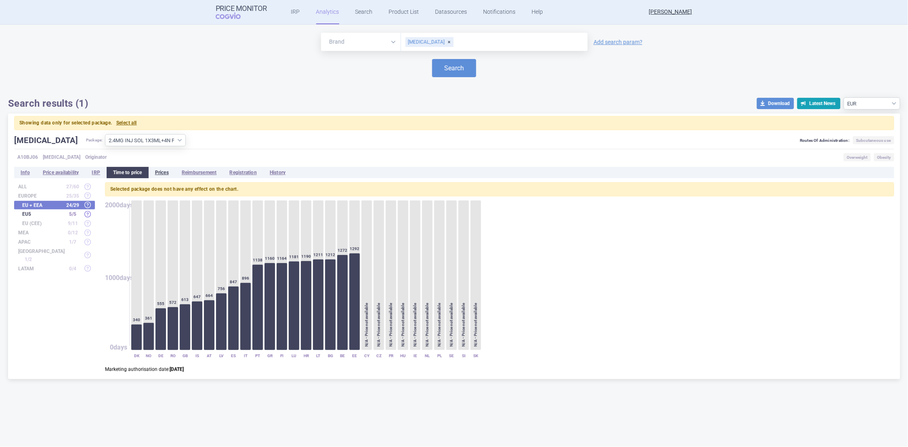
click at [166, 172] on li "Prices" at bounding box center [162, 172] width 27 height 11
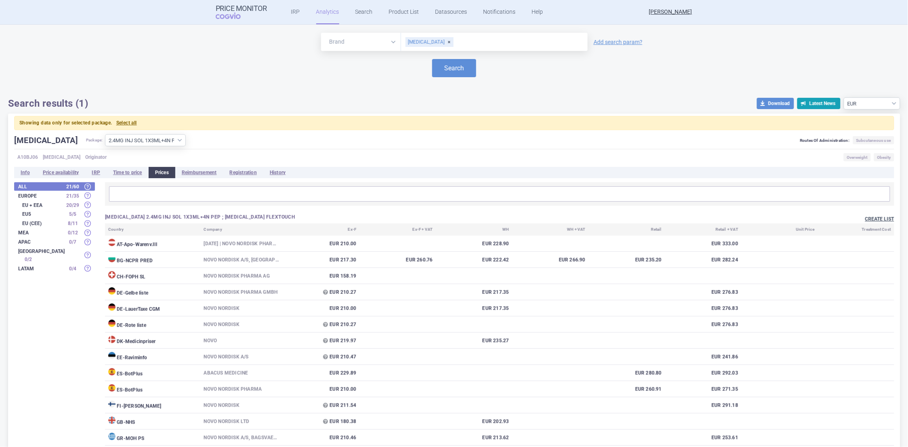
click at [867, 218] on button "Create list" at bounding box center [879, 219] width 29 height 7
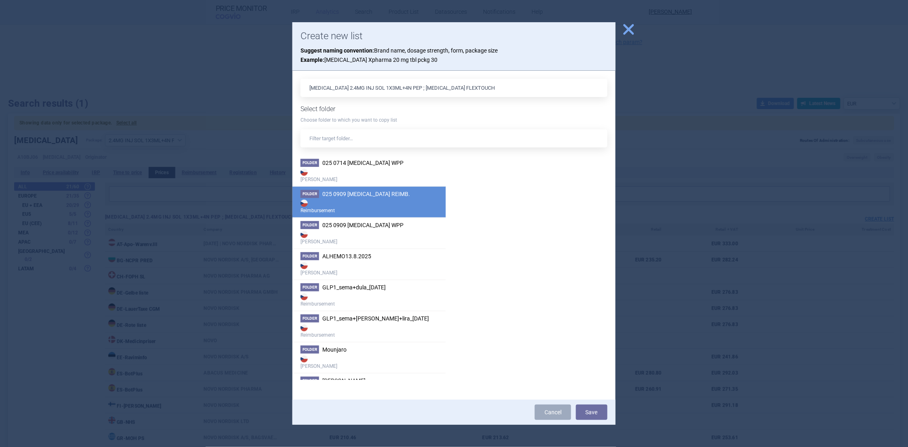
click at [347, 191] on span "025 0909 [MEDICAL_DATA] REIMB." at bounding box center [366, 194] width 88 height 6
click at [586, 412] on button "Save" at bounding box center [592, 411] width 32 height 15
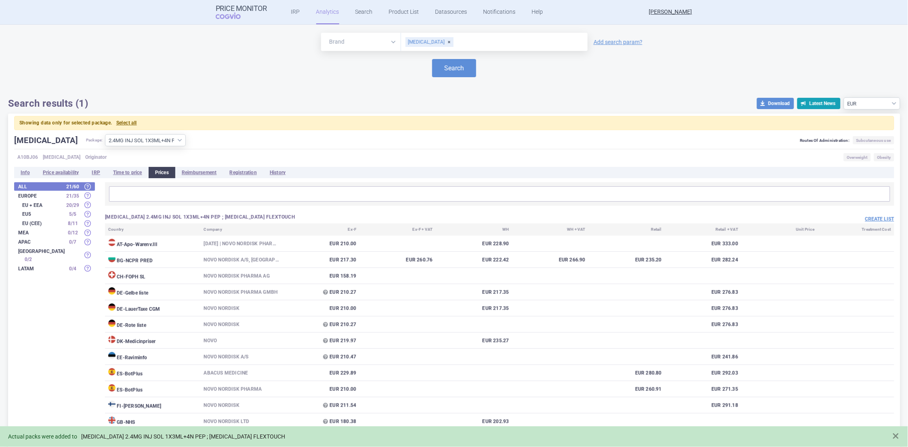
click at [224, 434] on link "[MEDICAL_DATA] 2.4MG INJ SOL 1X3ML+4N PEP ; [MEDICAL_DATA] FLEXTOUCH" at bounding box center [183, 436] width 204 height 7
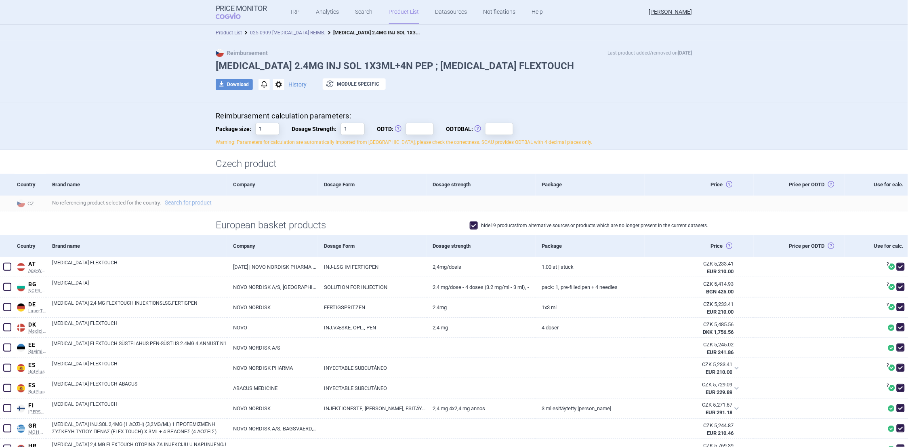
click at [280, 32] on link "025 0909 [MEDICAL_DATA] REIMB." at bounding box center [287, 33] width 75 height 6
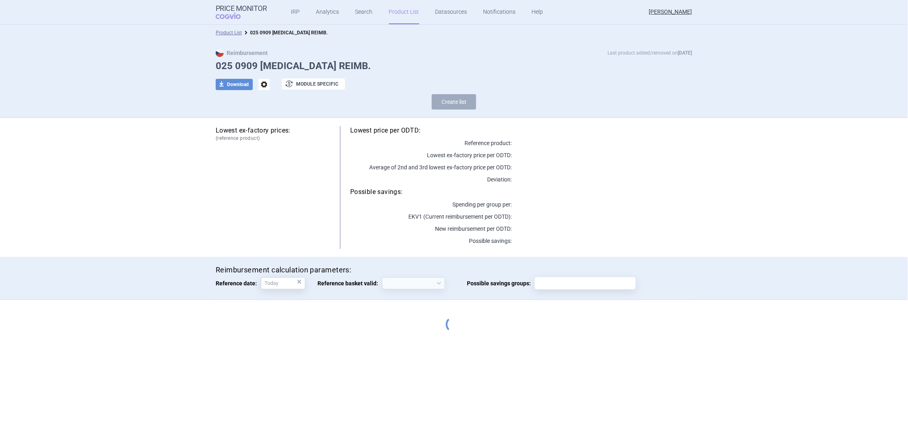
select select "[DATE]"
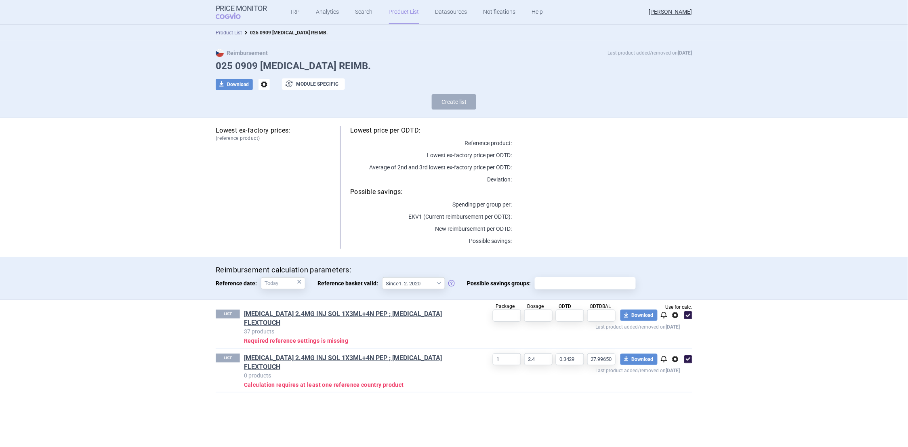
click at [675, 354] on span "options" at bounding box center [675, 359] width 10 height 10
click at [675, 396] on button "Delete" at bounding box center [675, 399] width 26 height 12
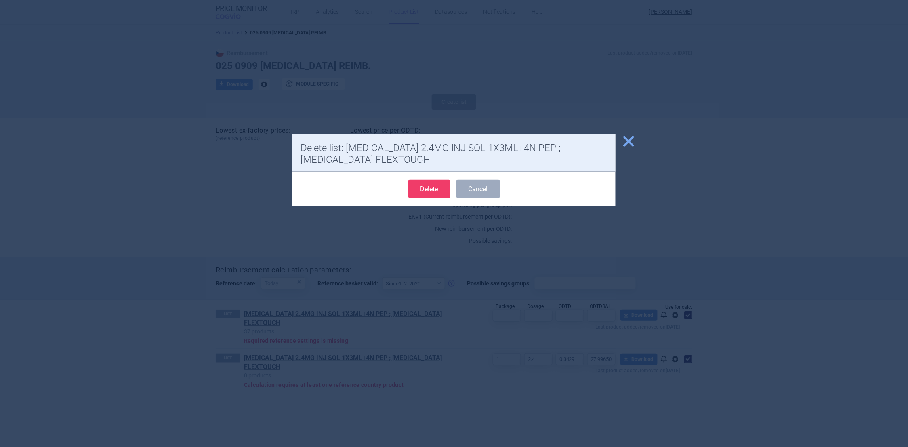
click at [431, 191] on button "Delete" at bounding box center [429, 189] width 42 height 18
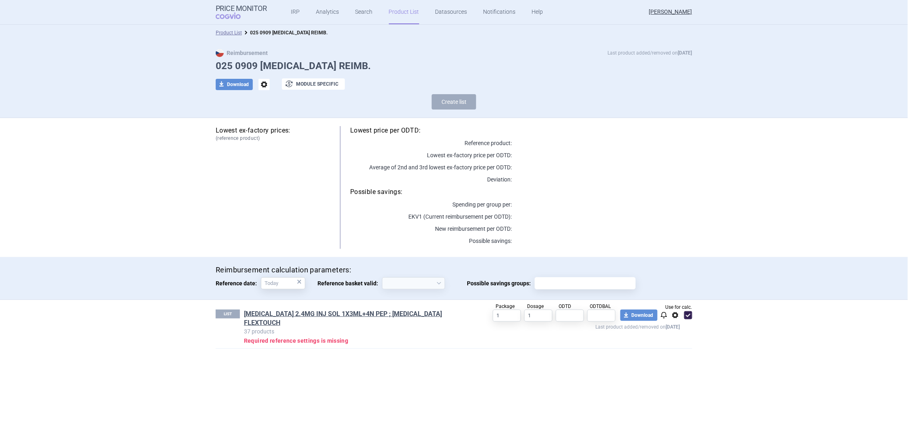
select select "[DATE]"
click at [534, 317] on input "1" at bounding box center [538, 315] width 28 height 12
drag, startPoint x: 536, startPoint y: 315, endPoint x: 527, endPoint y: 315, distance: 8.5
click at [527, 315] on input "1" at bounding box center [538, 315] width 28 height 12
type input "2,4"
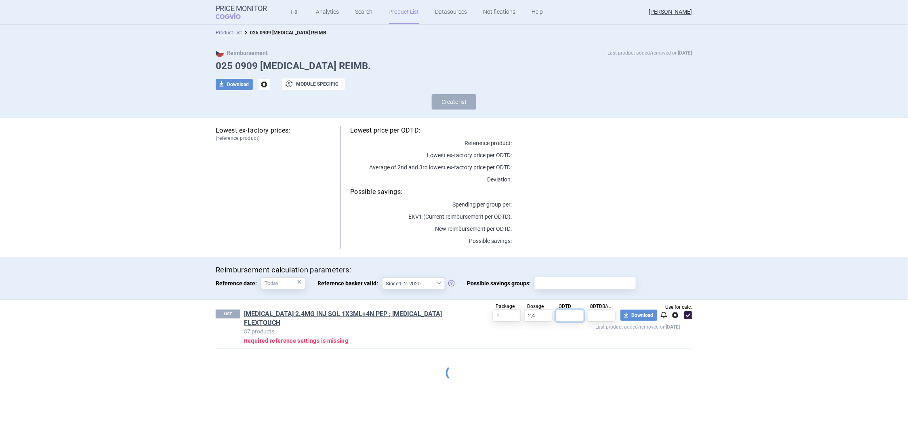
click at [565, 314] on input "text" at bounding box center [570, 315] width 28 height 12
type input "0,3429"
click at [593, 317] on input "text" at bounding box center [601, 315] width 28 height 12
type input "27,99650044"
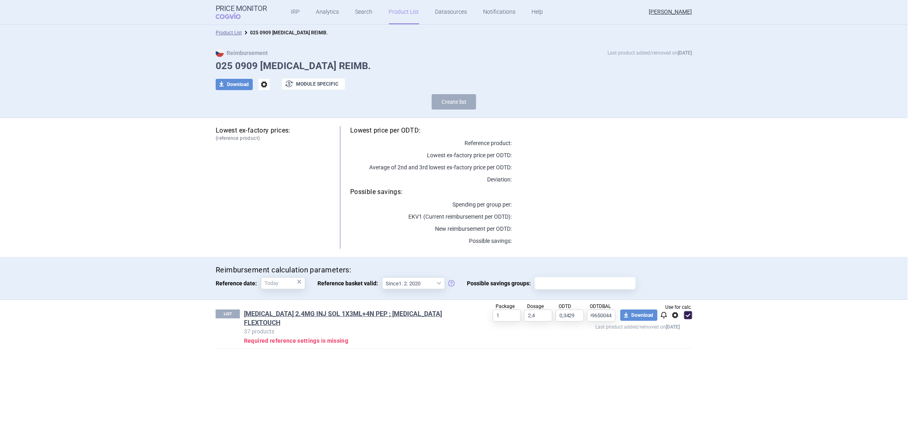
click at [592, 346] on div "LIST [MEDICAL_DATA] 2.4MG INJ SOL 1X3ML+4N PEP ; [MEDICAL_DATA] FLEXTOUCH 37 pr…" at bounding box center [454, 328] width 509 height 57
click at [407, 362] on section "Product List 025 0909 [MEDICAL_DATA] REIMB. Reimbursement Last product added/re…" at bounding box center [454, 236] width 908 height 422
click at [351, 315] on link "[MEDICAL_DATA] 2.4MG INJ SOL 1X3ML+4N PEP ; [MEDICAL_DATA] FLEXTOUCH" at bounding box center [356, 318] width 224 height 18
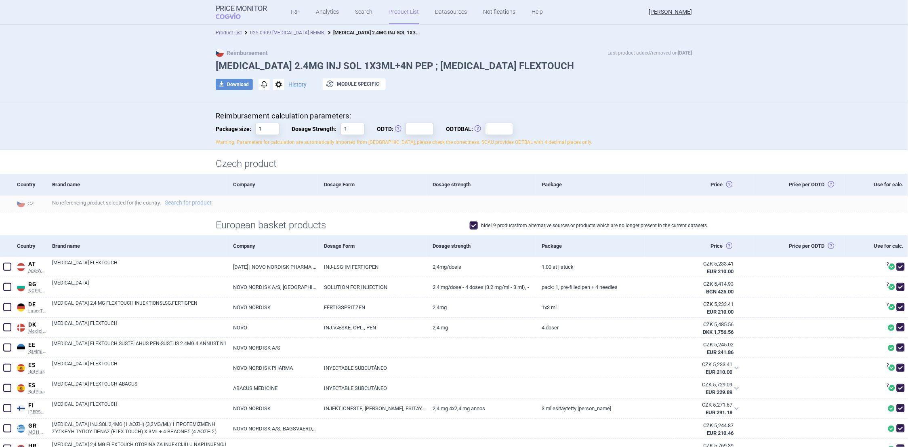
click at [276, 31] on link "025 0909 [MEDICAL_DATA] REIMB." at bounding box center [287, 33] width 75 height 6
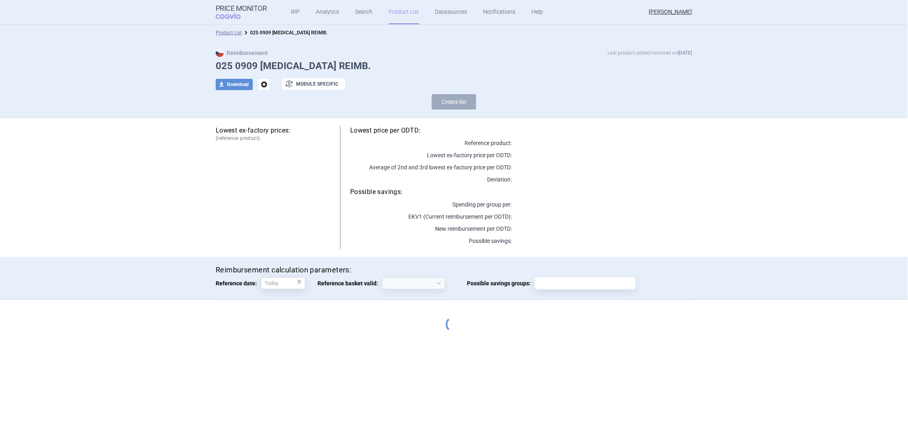
select select "[DATE]"
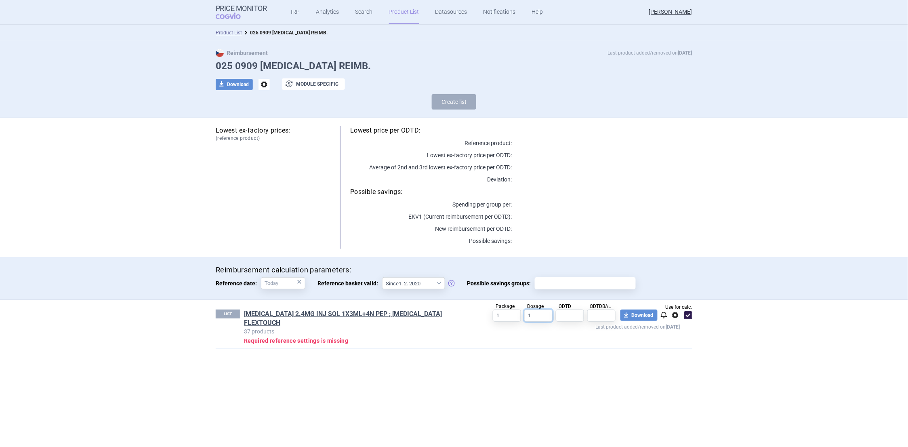
click at [535, 313] on input "1" at bounding box center [538, 315] width 28 height 12
type input "2.4"
click at [565, 312] on input "text" at bounding box center [570, 315] width 28 height 12
type input "0.3429"
click at [597, 315] on input "text" at bounding box center [601, 315] width 28 height 12
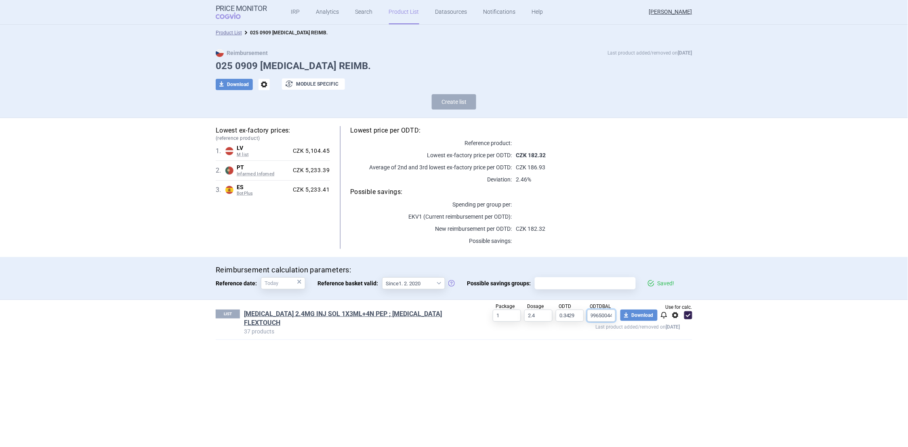
scroll to position [0, 10]
type input "27.99650044"
click at [597, 353] on section "Product List 025 0909 [MEDICAL_DATA] REIMB. Reimbursement Last product added/re…" at bounding box center [454, 236] width 908 height 422
click at [643, 314] on button "download Download" at bounding box center [638, 314] width 37 height 11
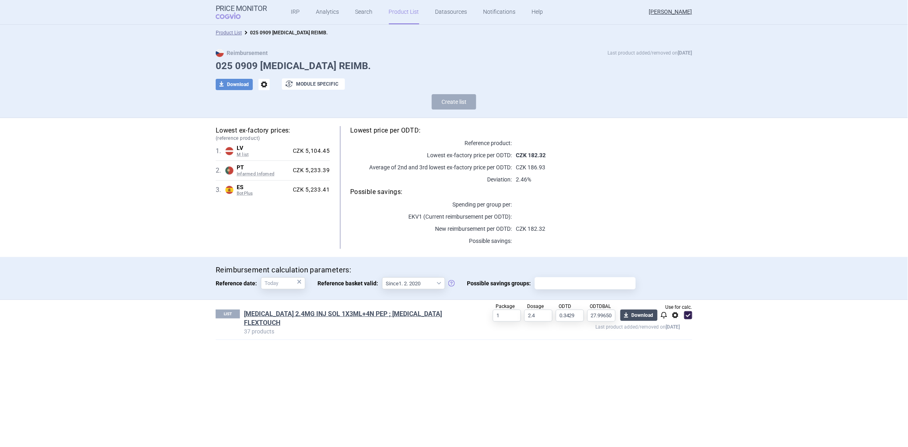
select select "EUR"
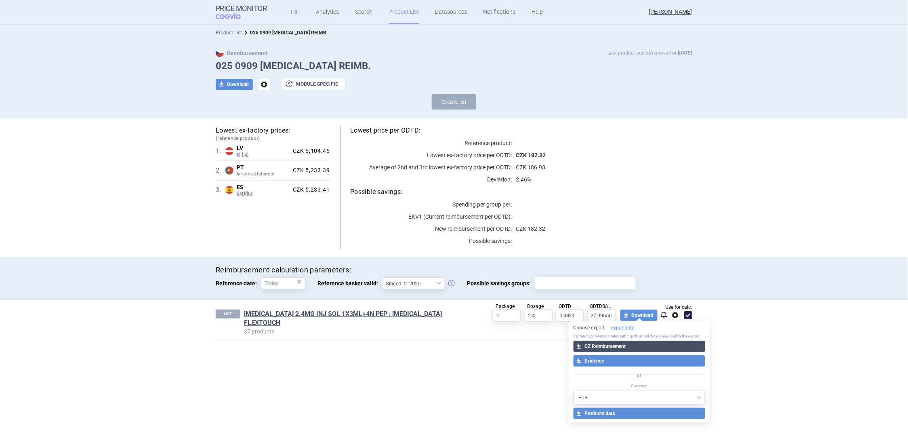
click at [620, 346] on button "download CZ Reimbursement" at bounding box center [640, 345] width 132 height 11
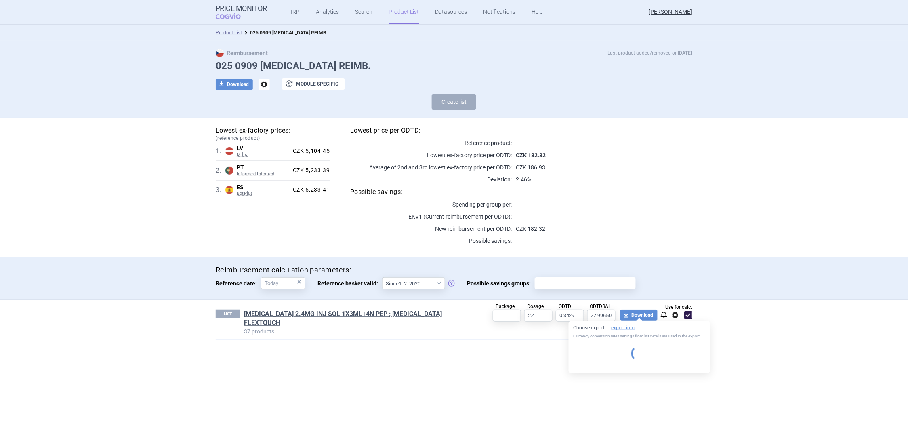
select select "EUR"
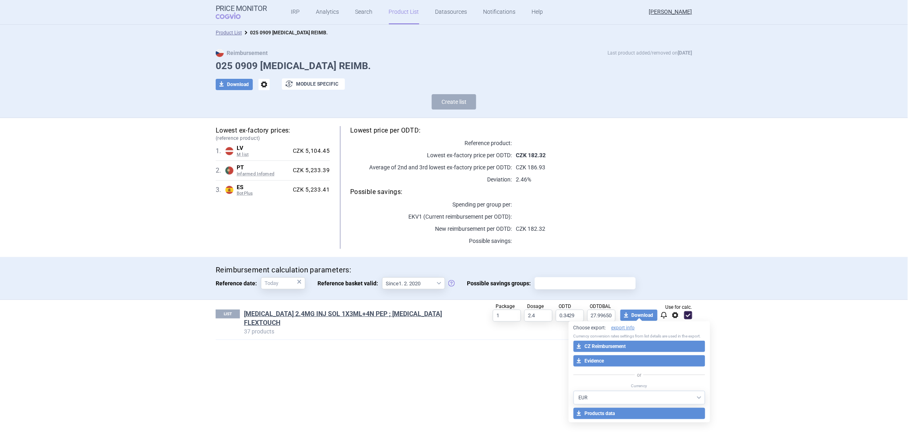
click at [265, 403] on section "Product List 025 0909 [MEDICAL_DATA] REIMB. Reimbursement Last product added/re…" at bounding box center [454, 236] width 908 height 422
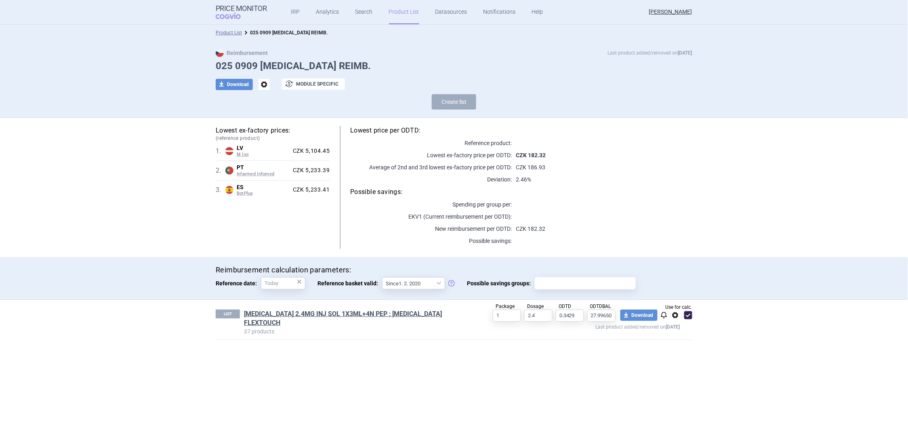
click at [675, 317] on span "options" at bounding box center [675, 315] width 10 height 10
click at [632, 340] on div "LIST [MEDICAL_DATA] 2.4MG INJ SOL 1X3ML+4N PEP ; [MEDICAL_DATA] FLEXTOUCH 37 pr…" at bounding box center [454, 324] width 509 height 48
click at [560, 143] on p at bounding box center [602, 143] width 181 height 8
click at [511, 116] on div "Reimbursement Last product added/removed on [DATE] 025 0909 [MEDICAL_DATA] REIM…" at bounding box center [454, 79] width 908 height 77
click at [441, 53] on div "Reimbursement Last product added/removed on [DATE]" at bounding box center [454, 53] width 477 height 8
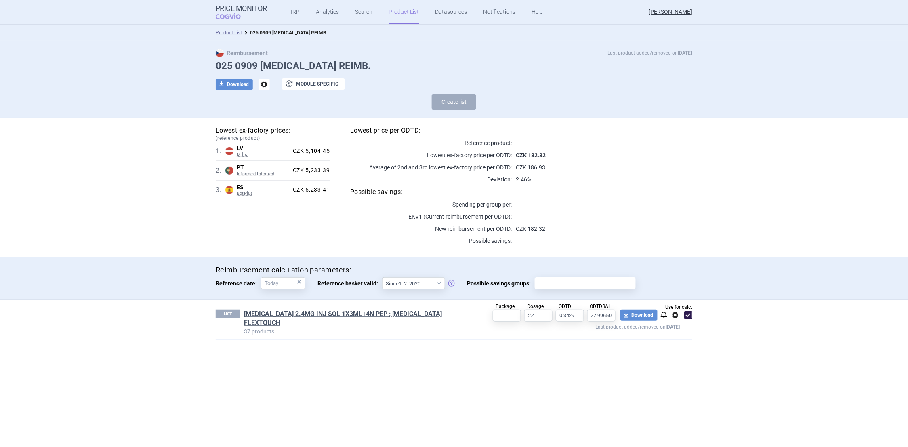
click at [195, 35] on div "Product List 025 0909 [MEDICAL_DATA] REIMB." at bounding box center [454, 33] width 908 height 16
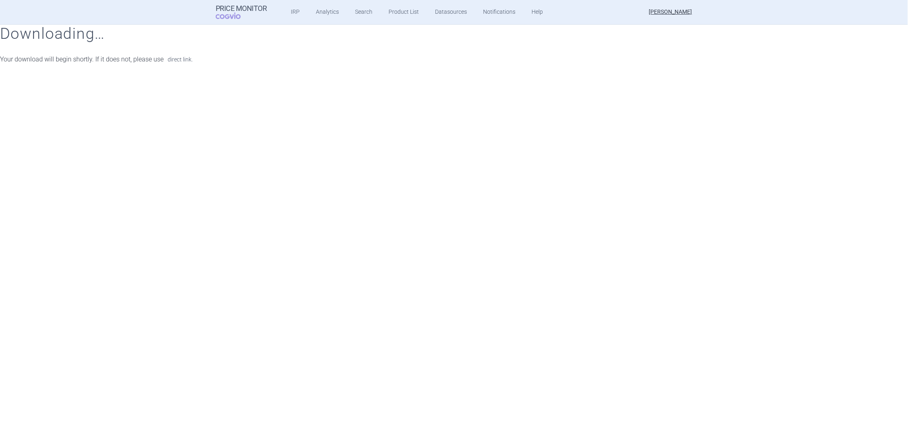
click at [183, 59] on link "direct link." at bounding box center [180, 60] width 25 height 6
click at [567, 78] on div "Price Monitor COGVIO IRP Analytics Search Product List Datasources Notification…" at bounding box center [454, 223] width 908 height 447
click at [187, 61] on link "direct link." at bounding box center [180, 60] width 25 height 6
click at [555, 80] on div "Price Monitor COGVIO IRP Analytics Search Product List Datasources Notification…" at bounding box center [454, 223] width 908 height 447
